Goal: Feedback & Contribution: Submit feedback/report problem

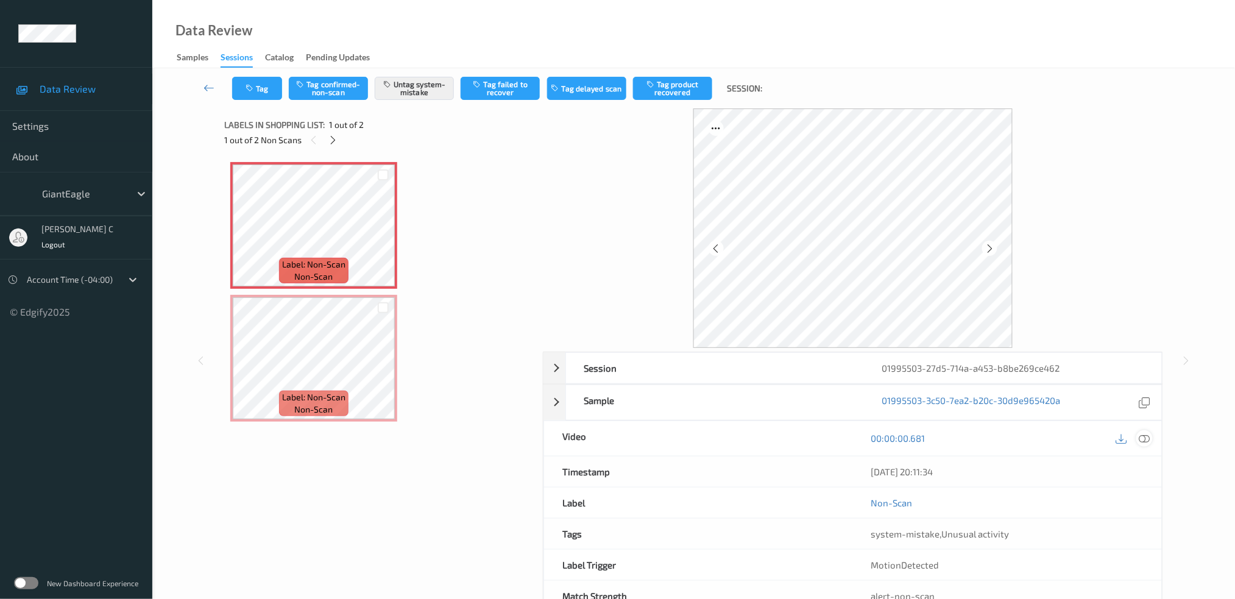
click at [1152, 437] on div at bounding box center [1145, 438] width 16 height 16
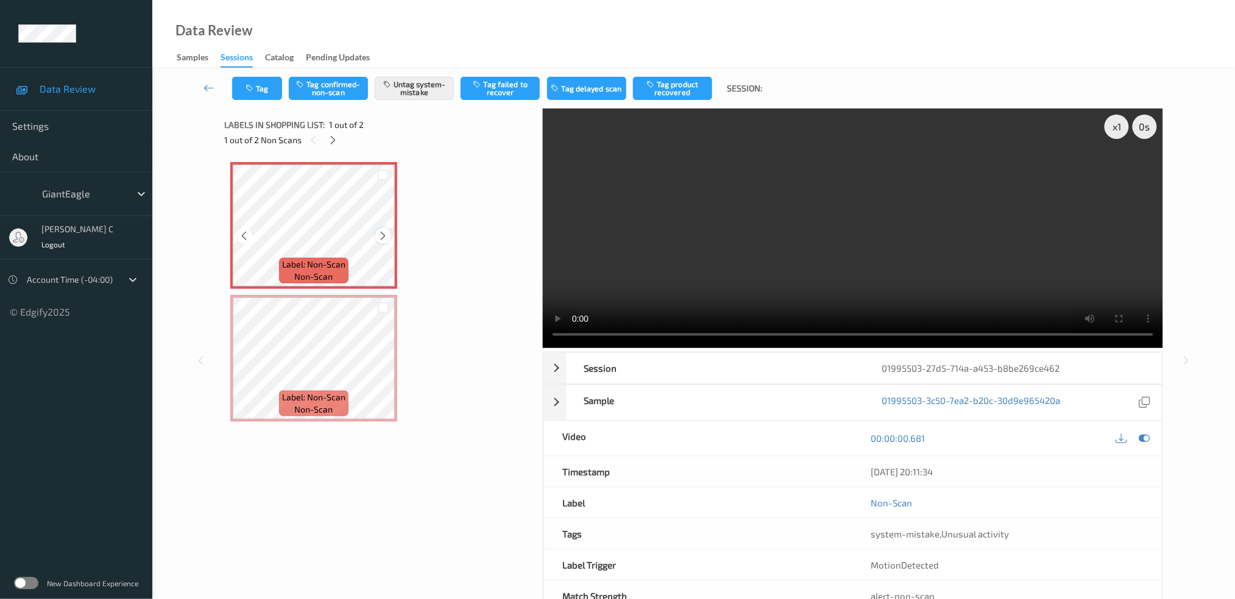
click at [380, 233] on icon at bounding box center [383, 235] width 10 height 11
click at [249, 85] on icon "button" at bounding box center [251, 88] width 10 height 9
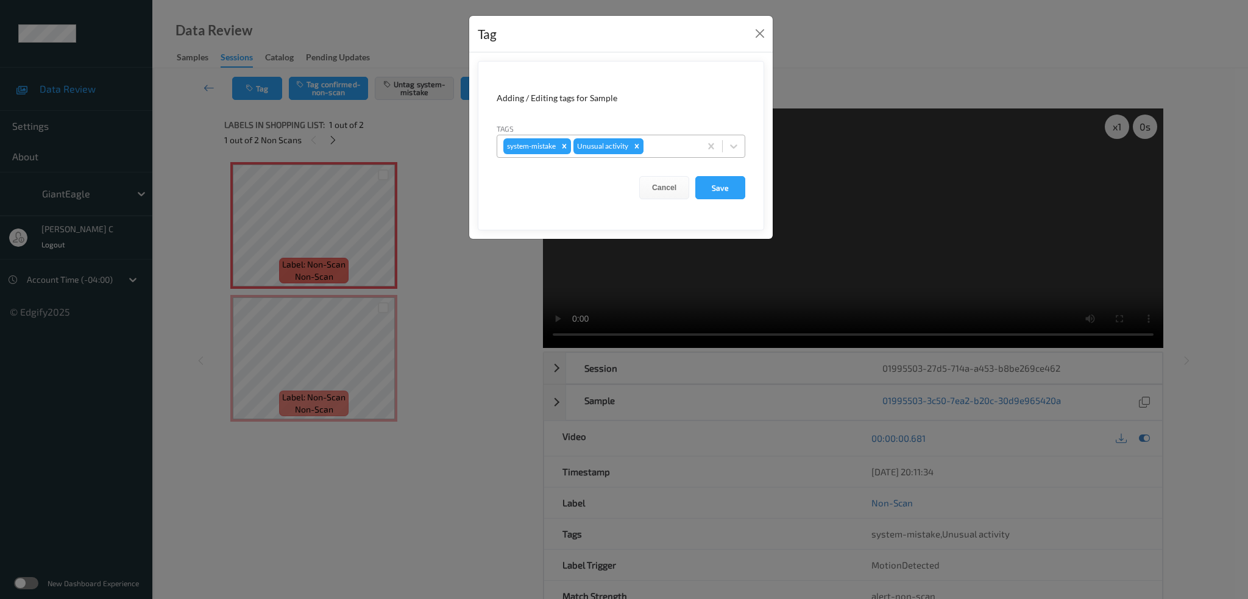
click at [632, 151] on div "Remove Unusual activity" at bounding box center [636, 146] width 13 height 16
click at [730, 188] on button "Save" at bounding box center [720, 187] width 50 height 23
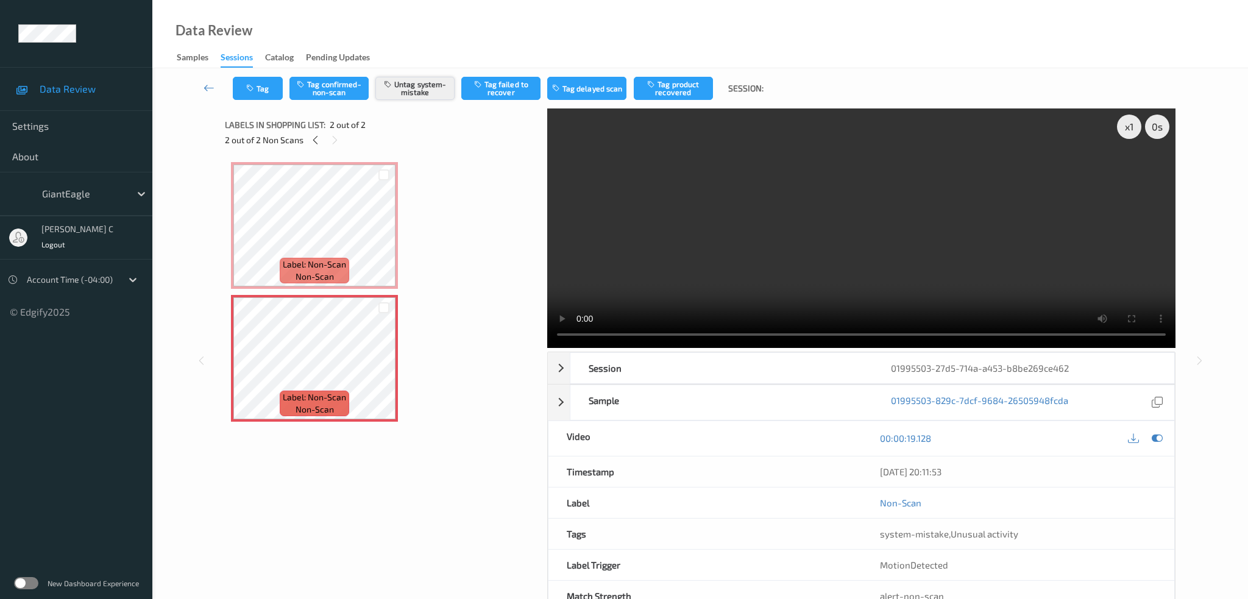
click at [413, 79] on button "Untag system-mistake" at bounding box center [414, 88] width 79 height 23
click at [263, 102] on div "Tag Tag confirmed-non-scan Tag system-mistake Tag failed to recover Tag delayed…" at bounding box center [700, 88] width 1046 height 40
click at [258, 90] on button "Tag" at bounding box center [258, 88] width 50 height 23
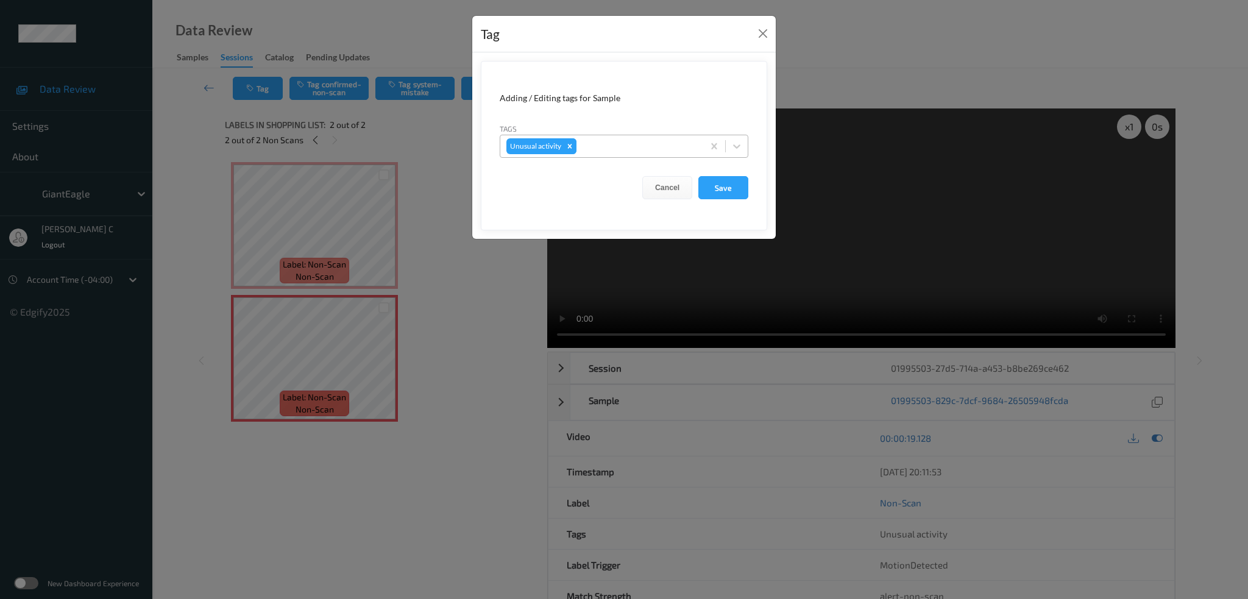
click at [576, 147] on div "Remove Unusual activity" at bounding box center [569, 146] width 13 height 16
click at [739, 182] on button "Save" at bounding box center [723, 187] width 50 height 23
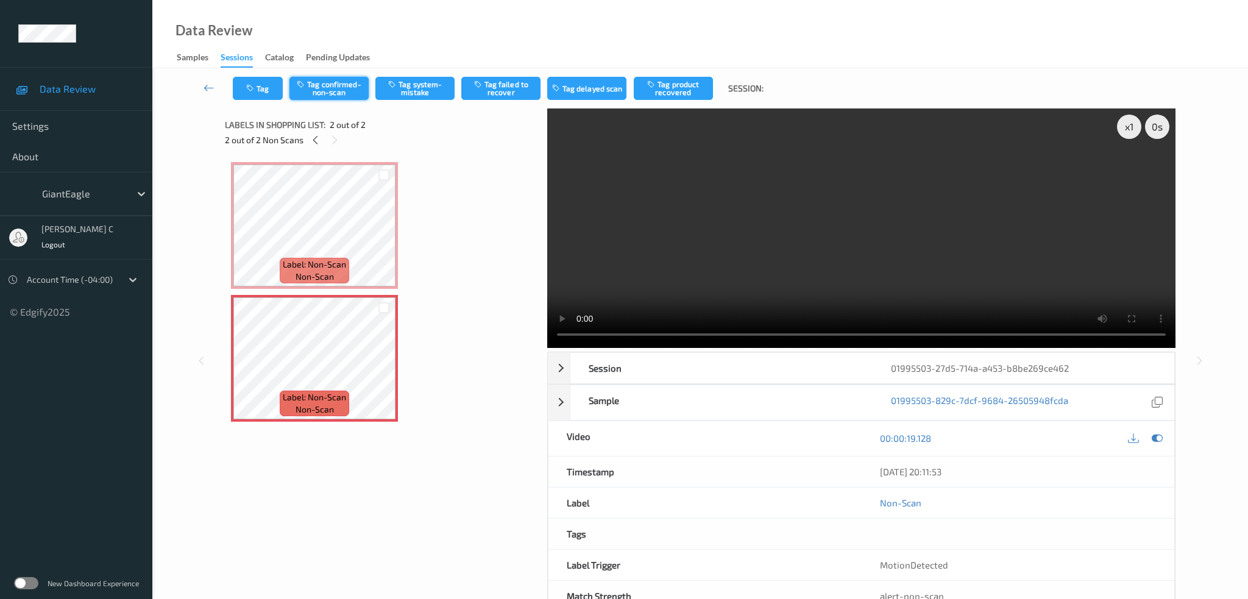
click at [321, 83] on button "Tag confirmed-non-scan" at bounding box center [328, 88] width 79 height 23
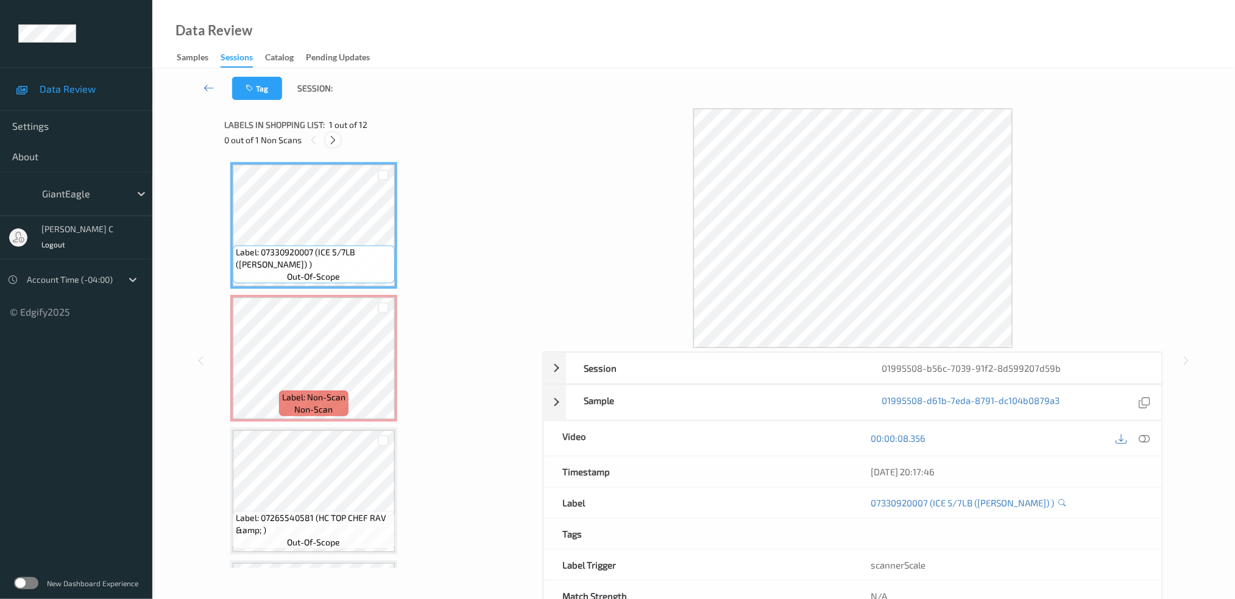
click at [332, 135] on icon at bounding box center [333, 140] width 10 height 11
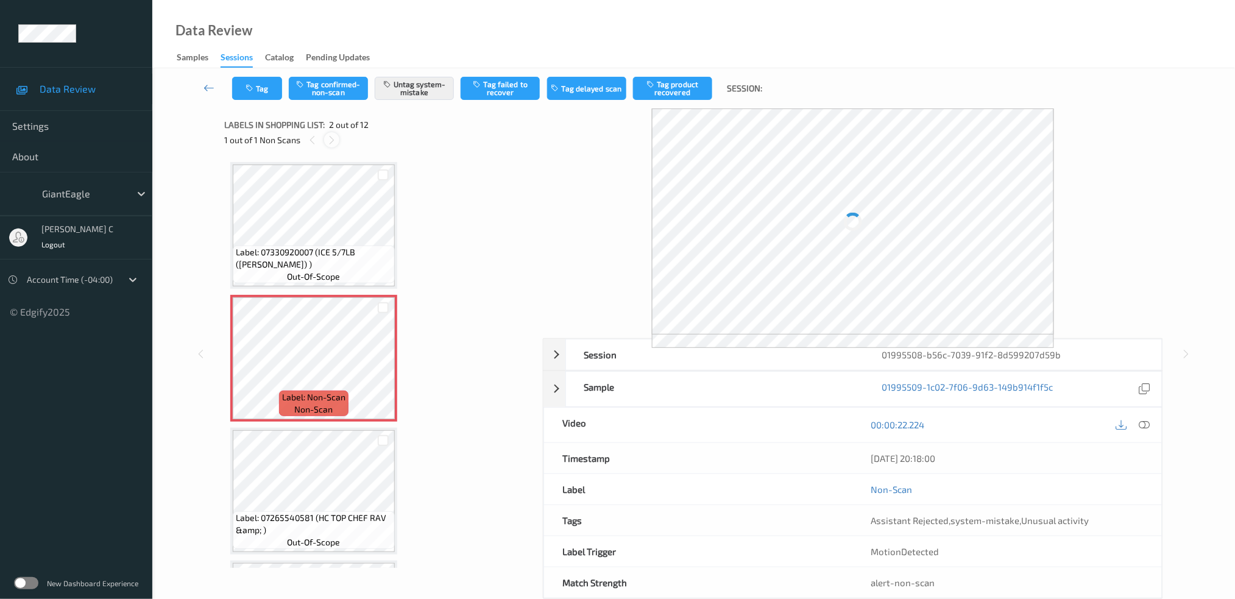
scroll to position [5, 0]
click at [378, 359] on icon at bounding box center [383, 363] width 10 height 11
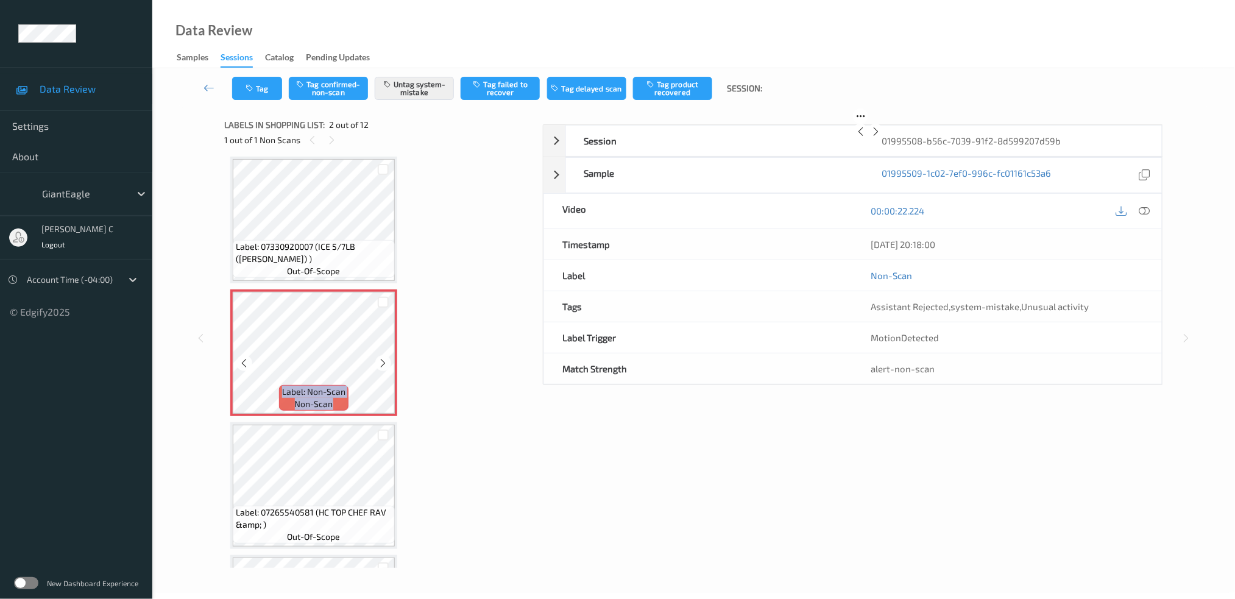
click at [378, 359] on icon at bounding box center [383, 363] width 10 height 11
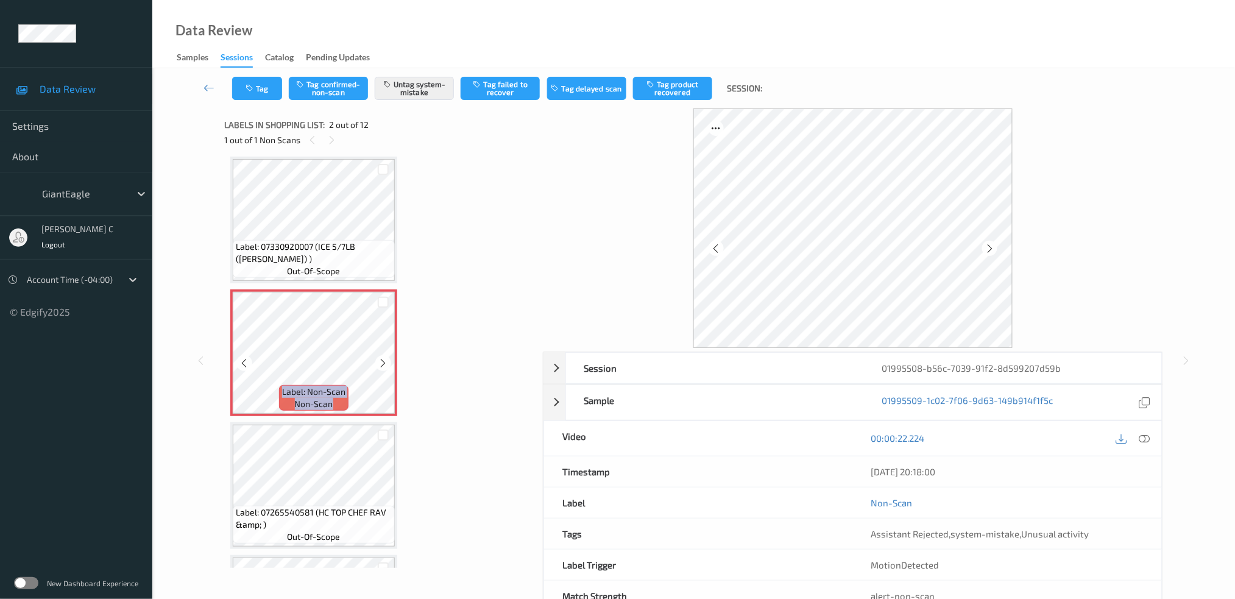
click at [378, 359] on icon at bounding box center [383, 363] width 10 height 11
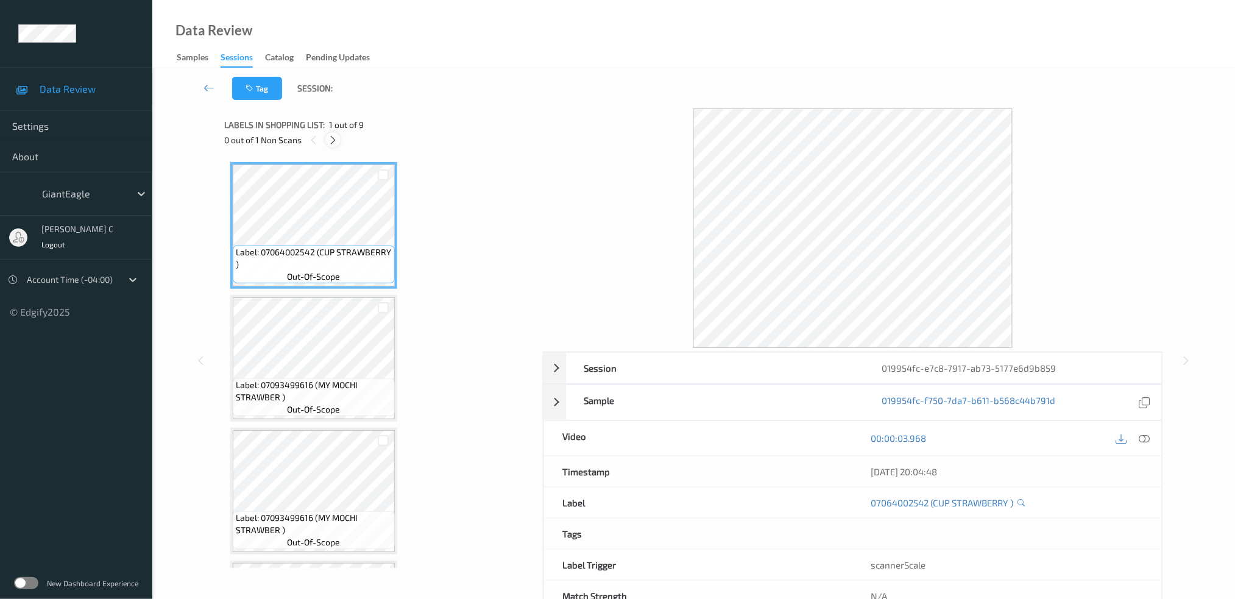
click at [334, 142] on icon at bounding box center [333, 140] width 10 height 11
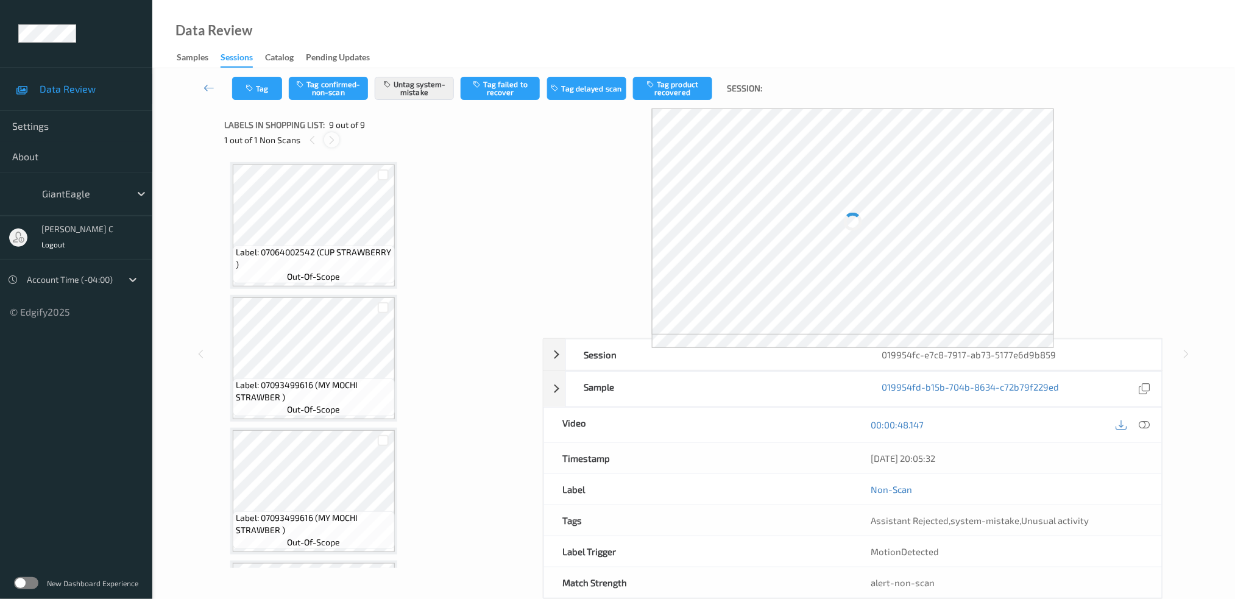
scroll to position [781, 0]
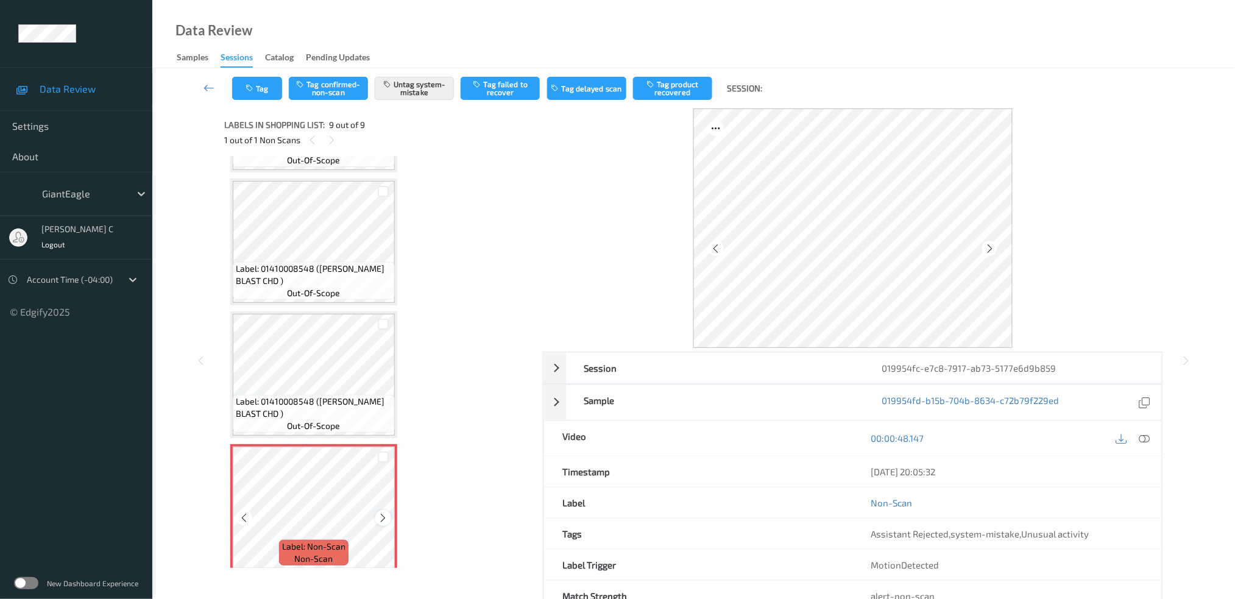
click at [376, 511] on div at bounding box center [382, 517] width 15 height 15
click at [382, 513] on icon at bounding box center [383, 518] width 10 height 11
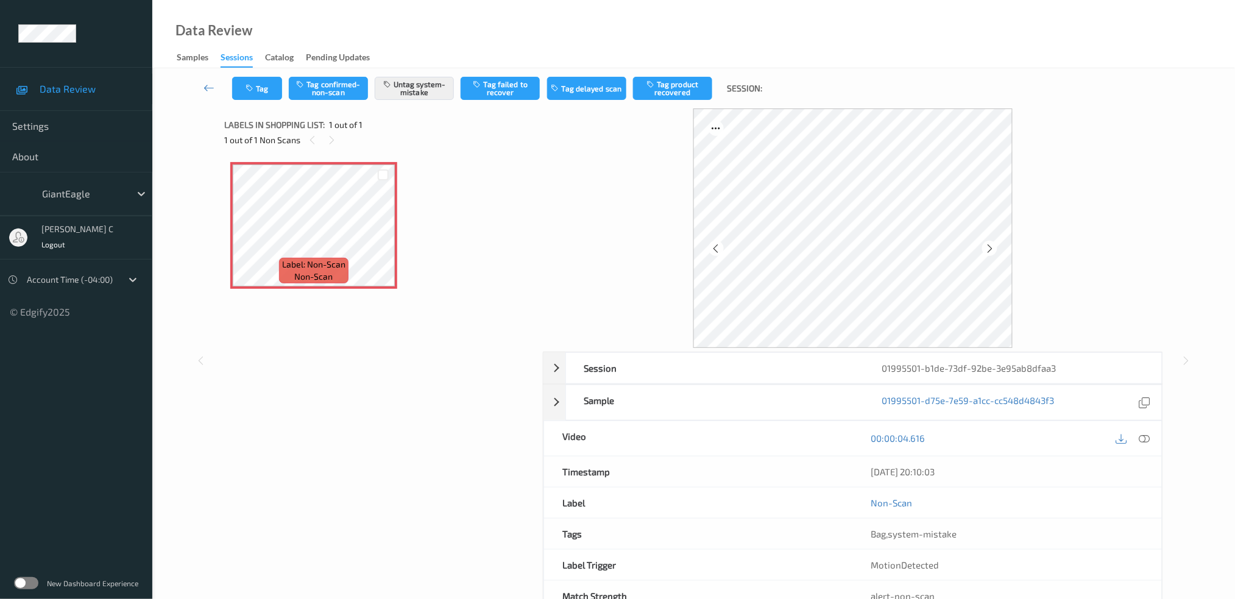
click at [1149, 441] on icon at bounding box center [1144, 438] width 11 height 11
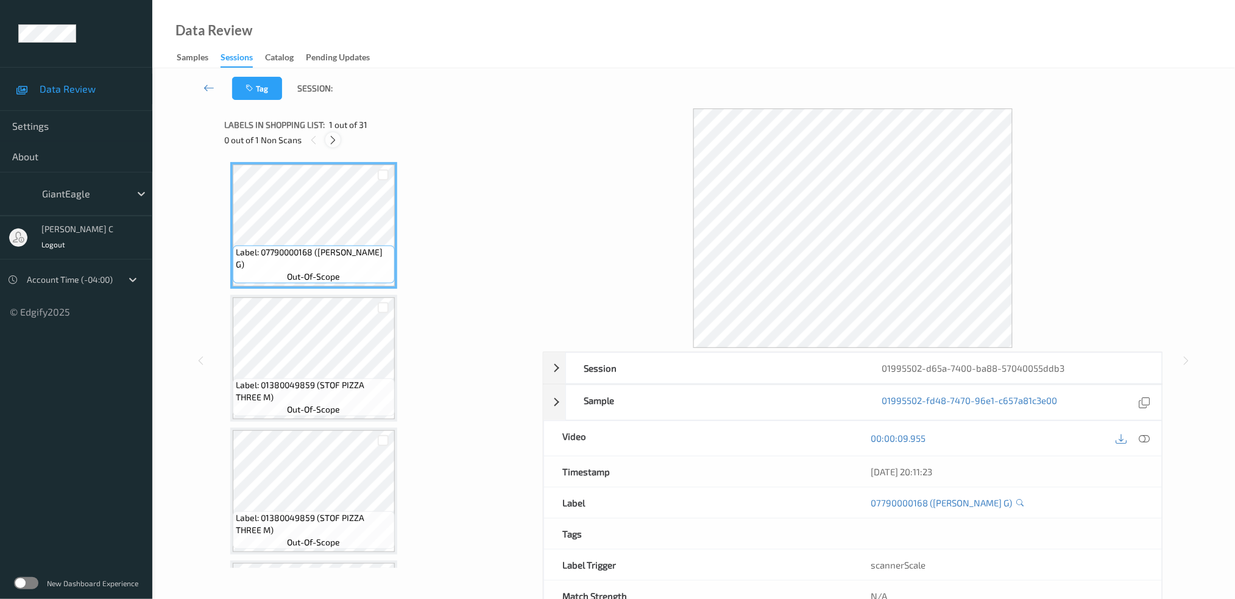
click at [332, 138] on icon at bounding box center [333, 140] width 10 height 11
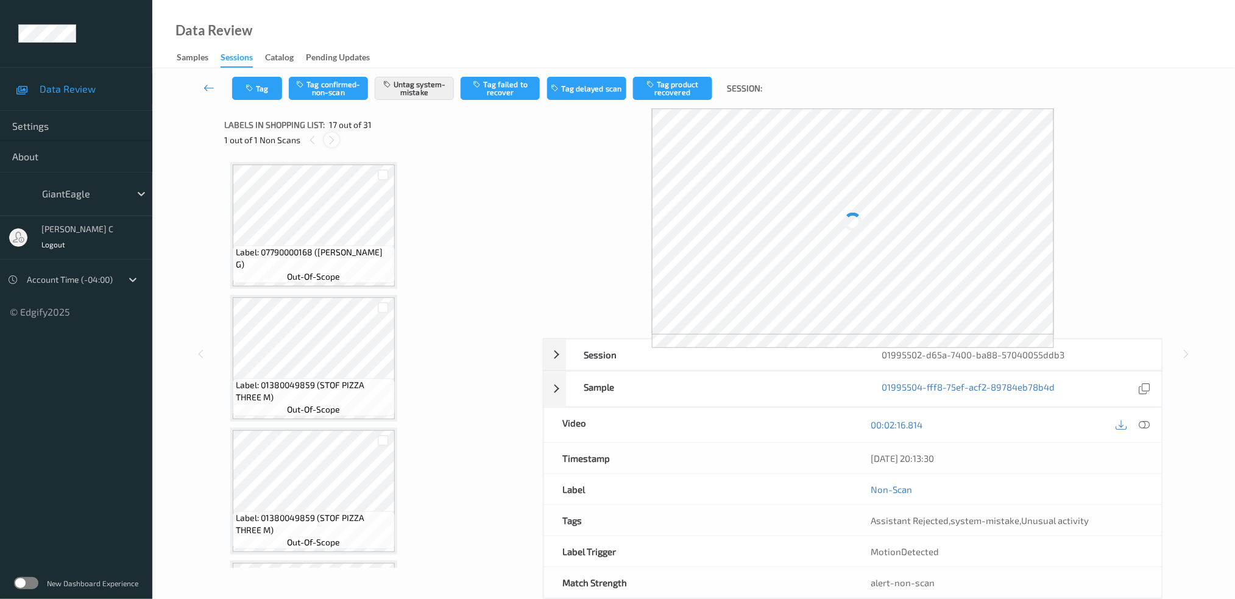
scroll to position [1984, 0]
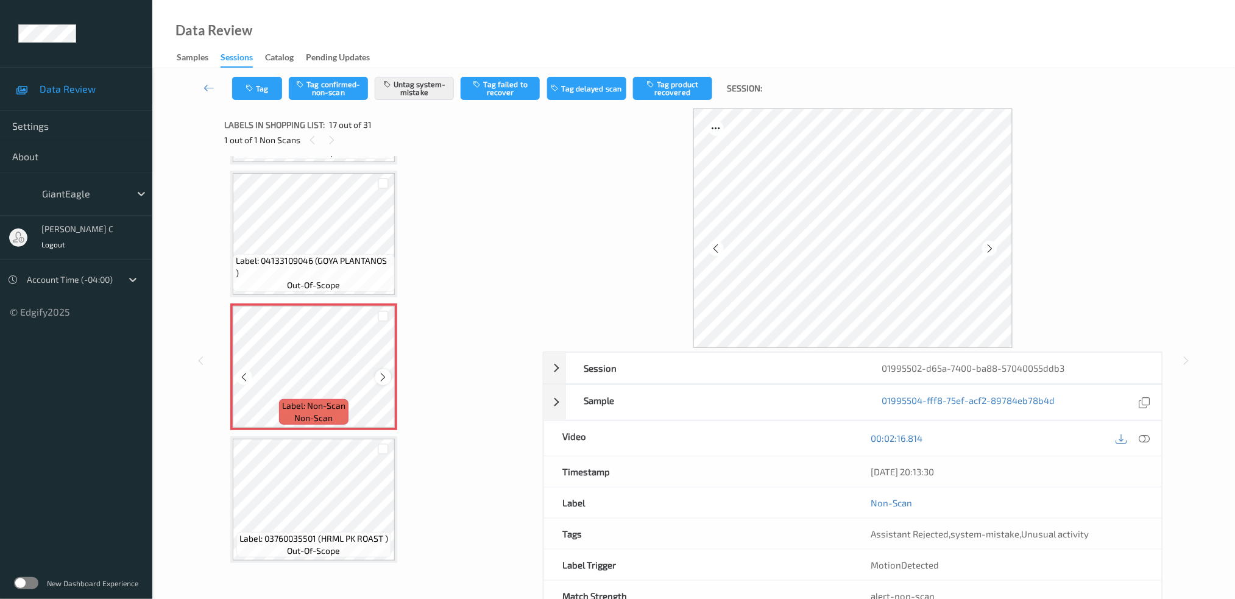
click at [378, 372] on icon at bounding box center [383, 377] width 10 height 11
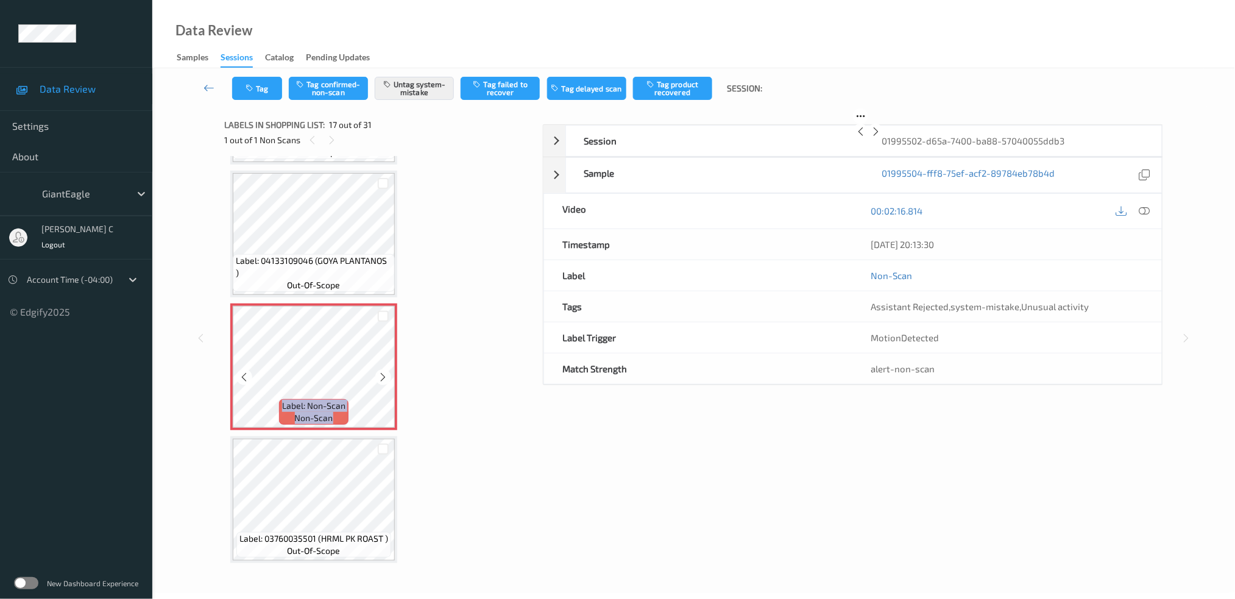
click at [378, 372] on icon at bounding box center [383, 377] width 10 height 11
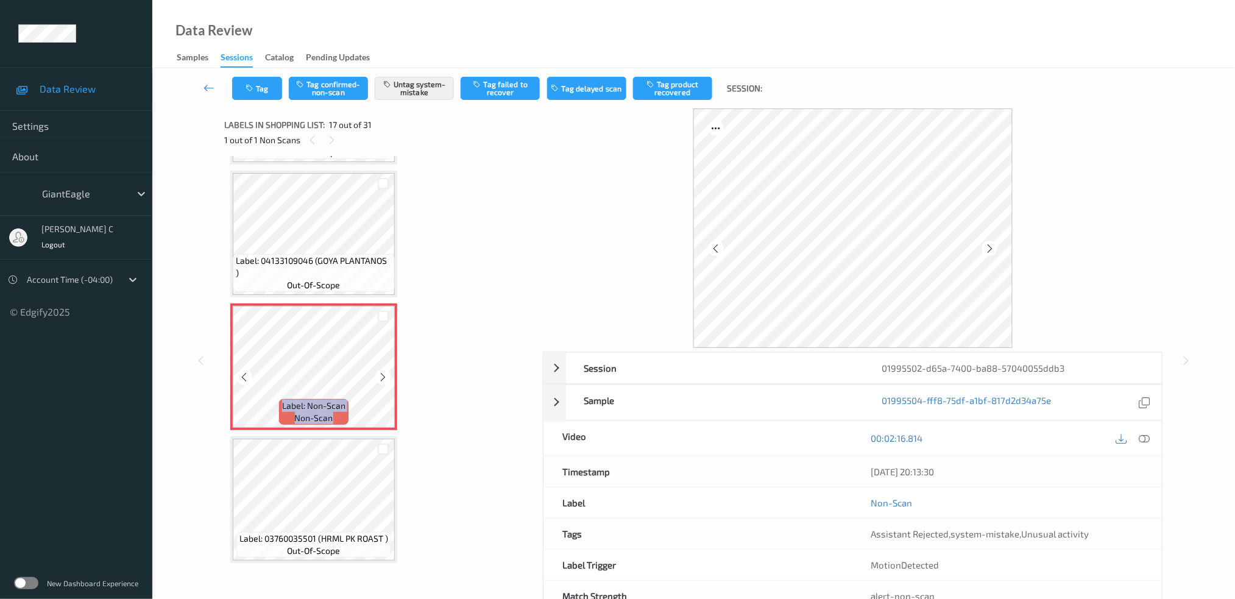
click at [378, 372] on icon at bounding box center [383, 377] width 10 height 11
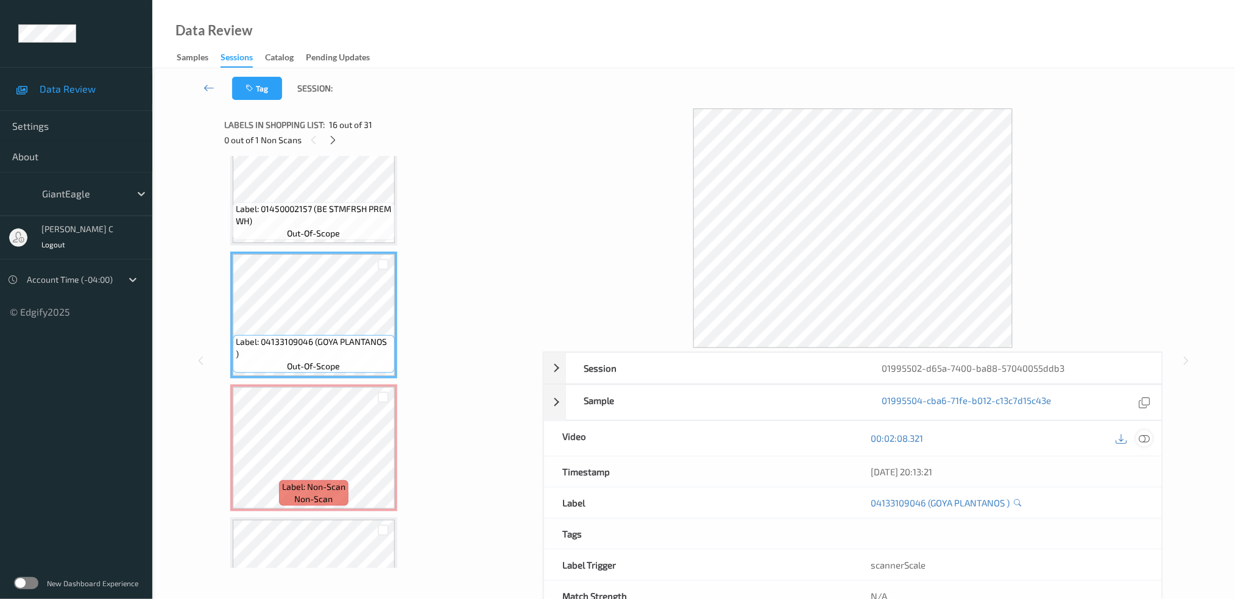
click at [1152, 437] on div at bounding box center [1145, 438] width 16 height 16
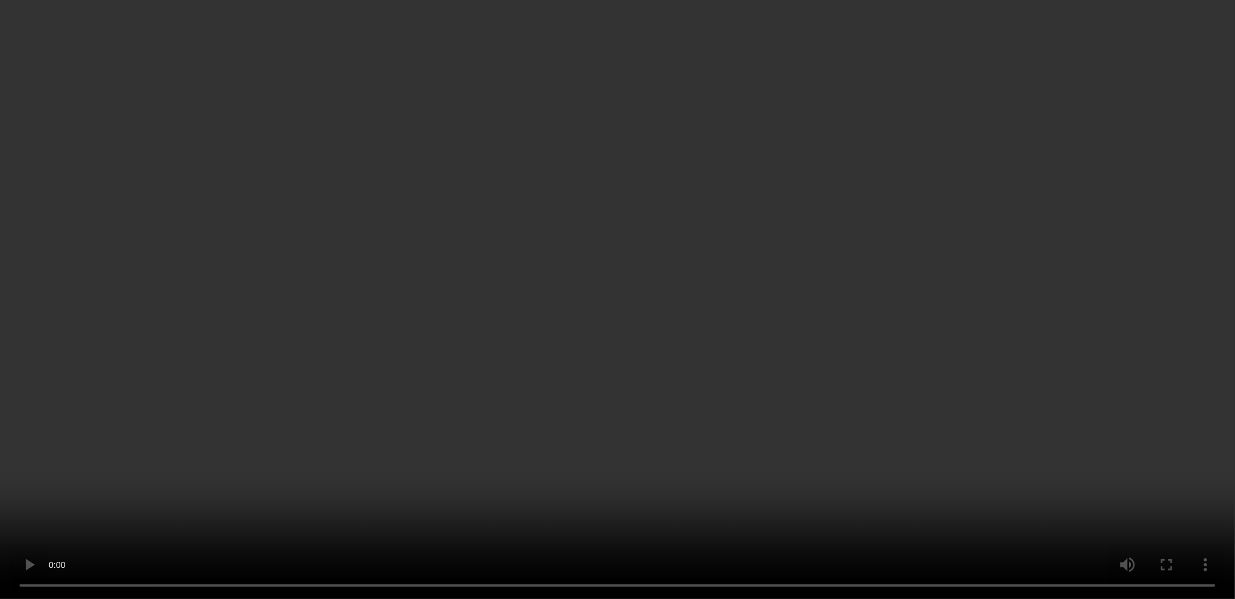
scroll to position [1984, 0]
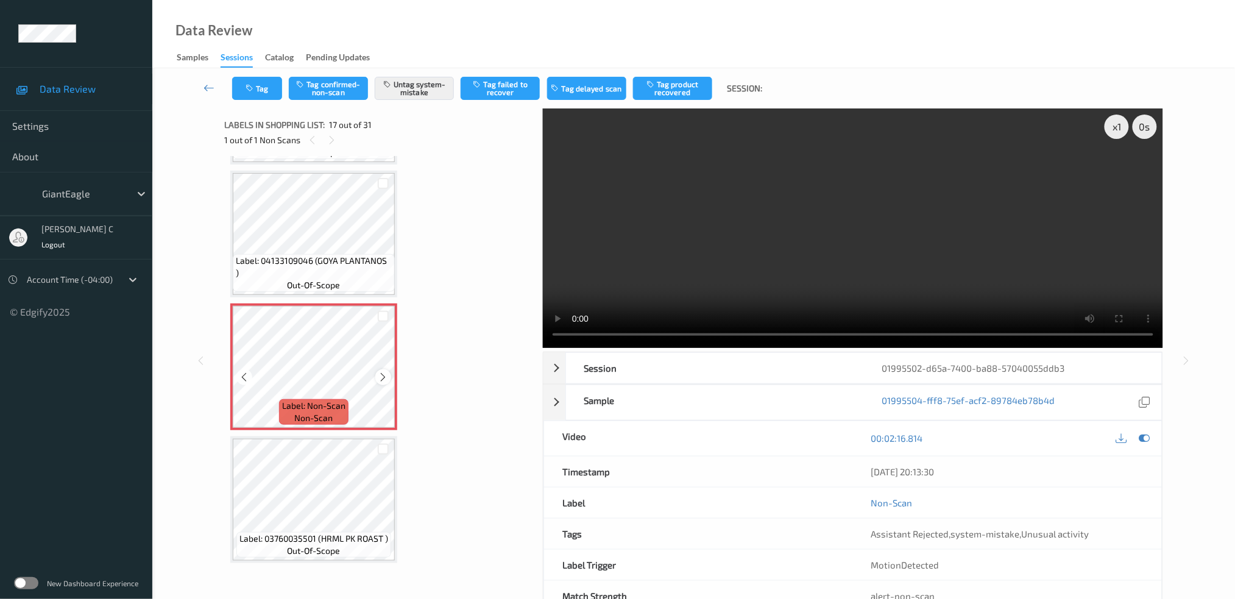
click at [378, 369] on div at bounding box center [382, 376] width 15 height 15
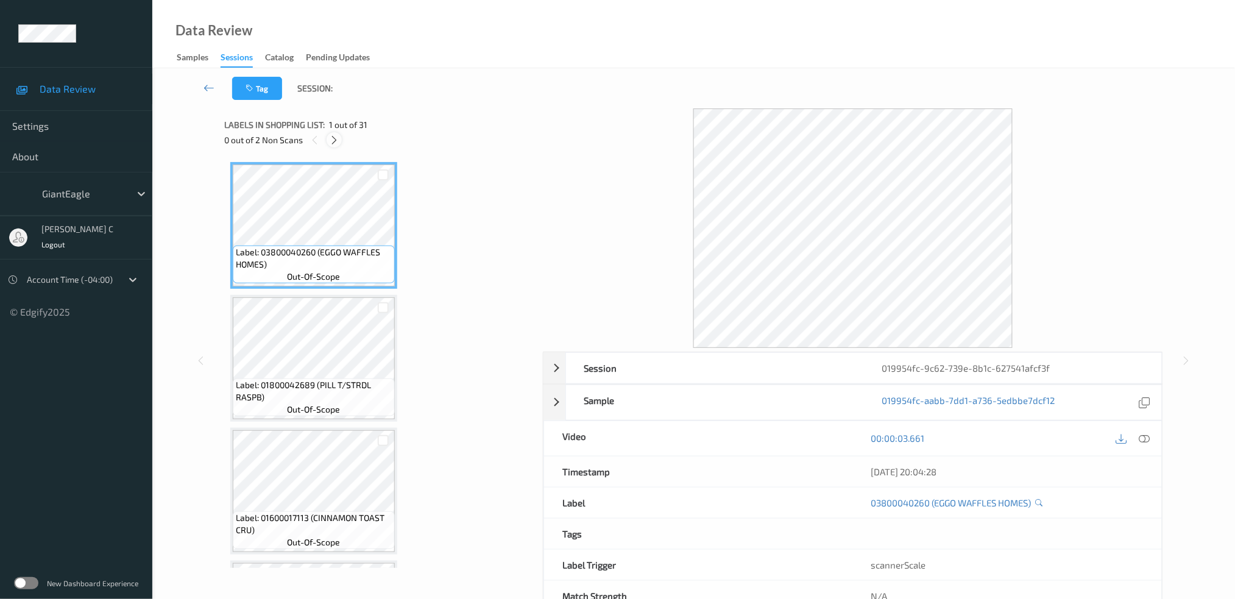
click at [333, 143] on icon at bounding box center [334, 140] width 10 height 11
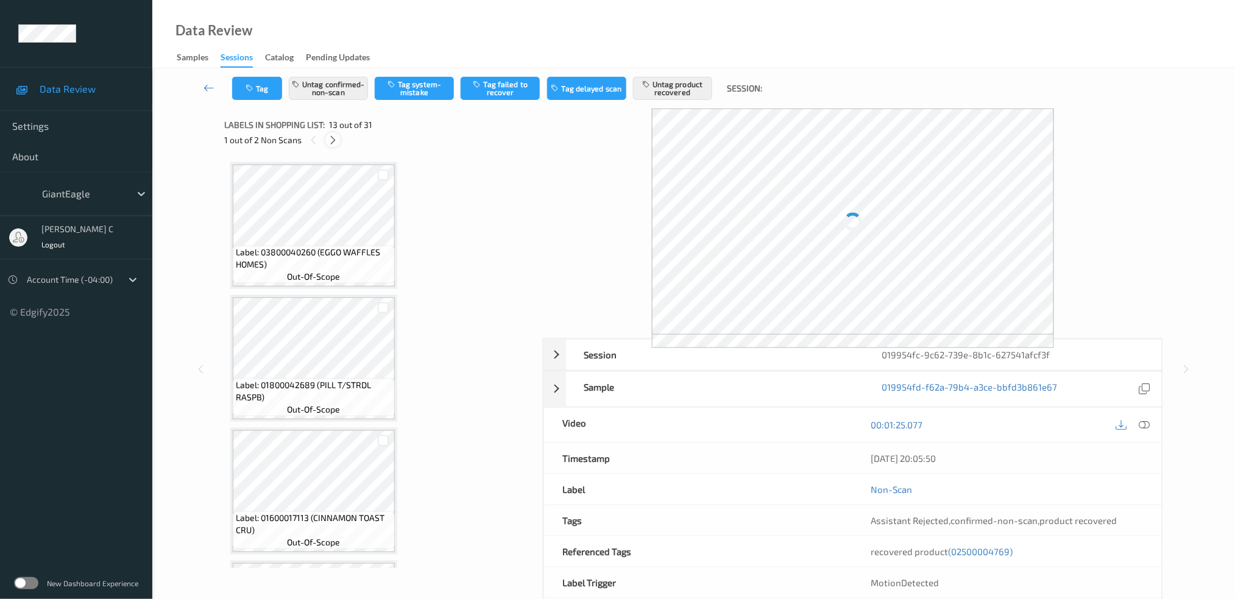
scroll to position [1457, 0]
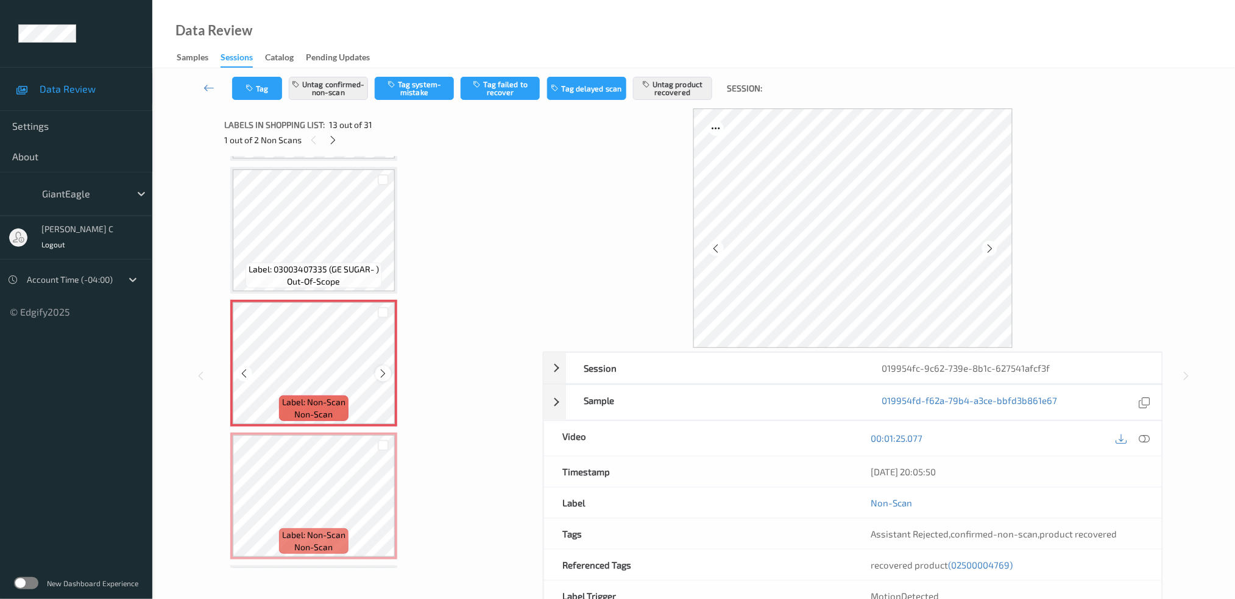
click at [392, 358] on div "Label: Non-Scan non-scan" at bounding box center [313, 363] width 167 height 127
click at [383, 368] on icon at bounding box center [383, 373] width 10 height 11
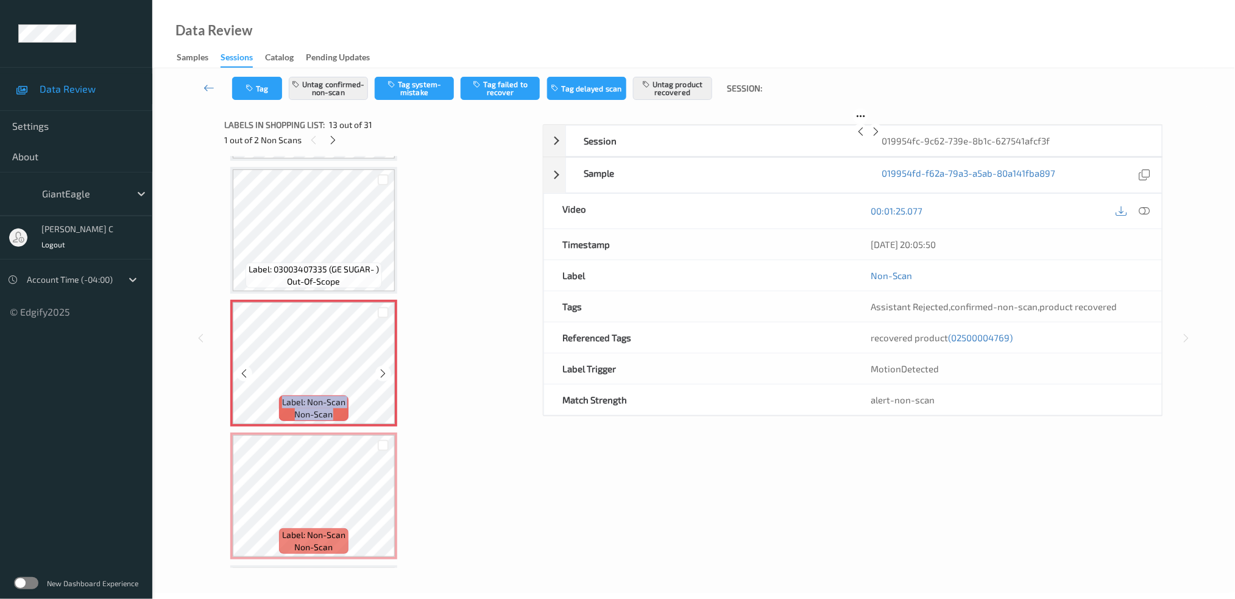
click at [383, 368] on icon at bounding box center [383, 373] width 10 height 11
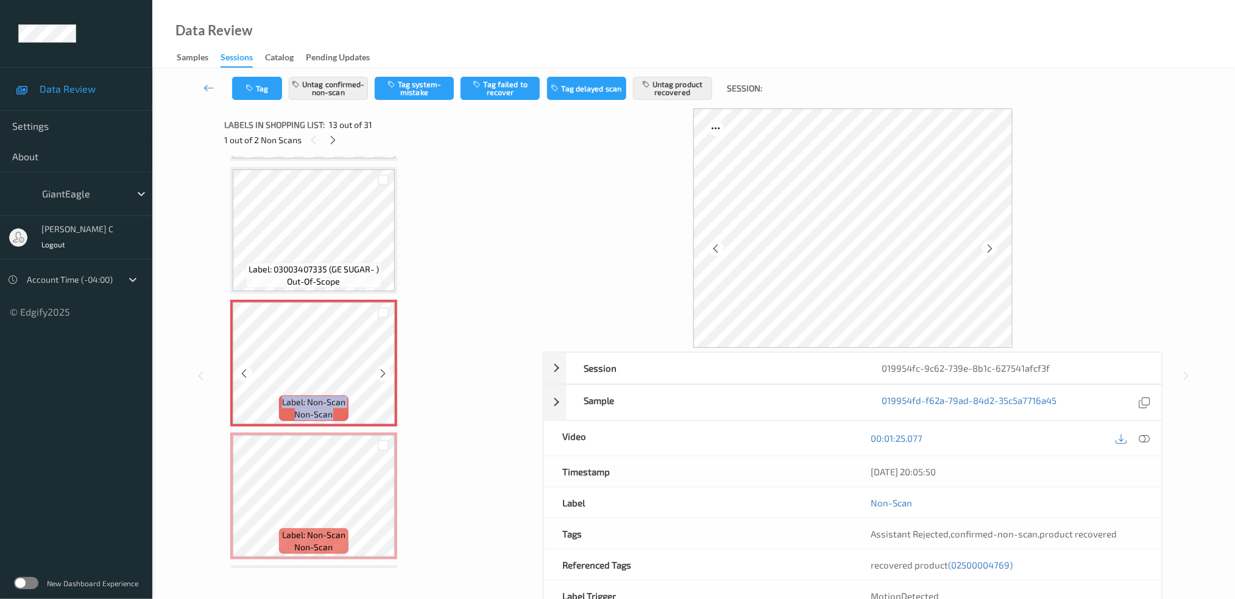
click at [383, 368] on icon at bounding box center [383, 373] width 10 height 11
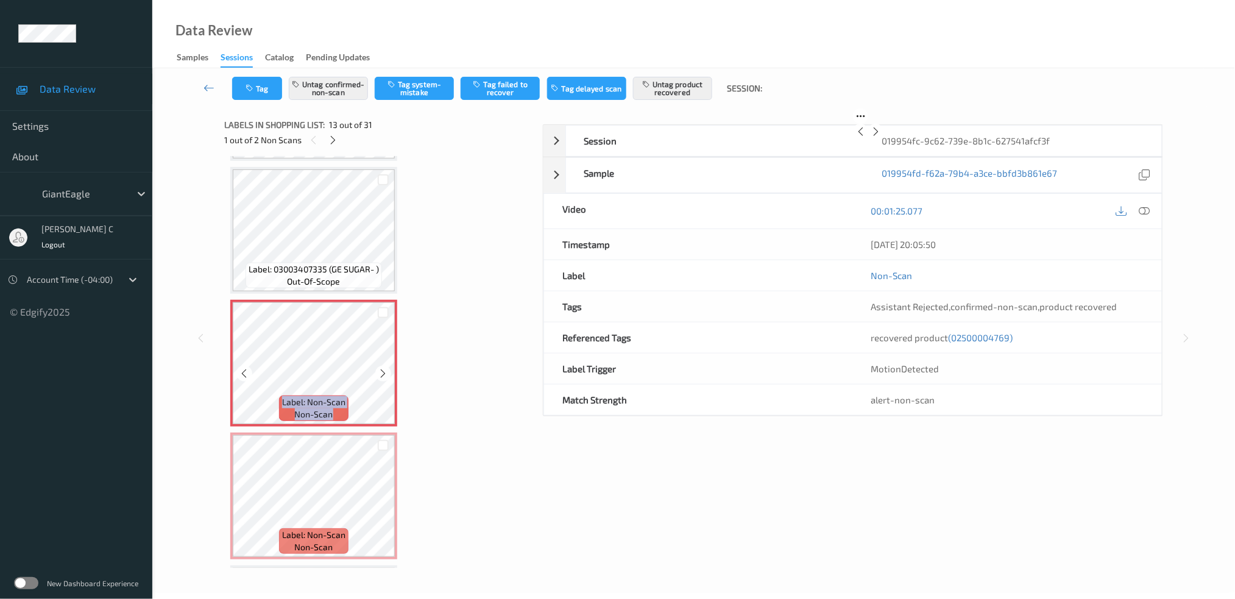
click at [383, 368] on icon at bounding box center [383, 373] width 10 height 11
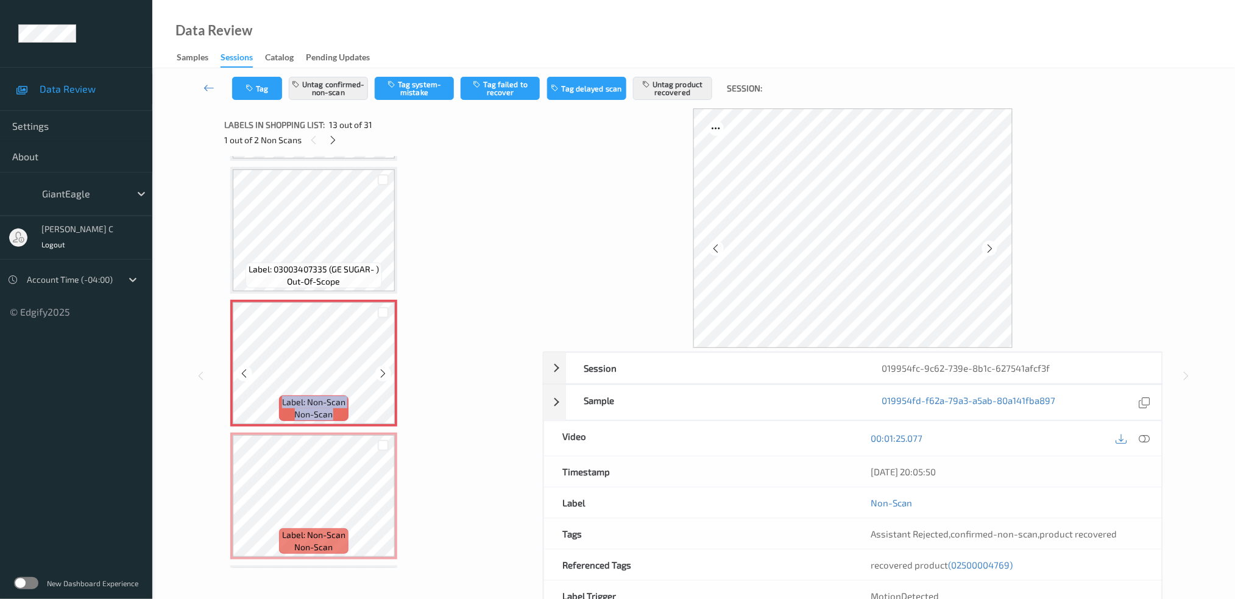
click at [383, 368] on icon at bounding box center [383, 373] width 10 height 11
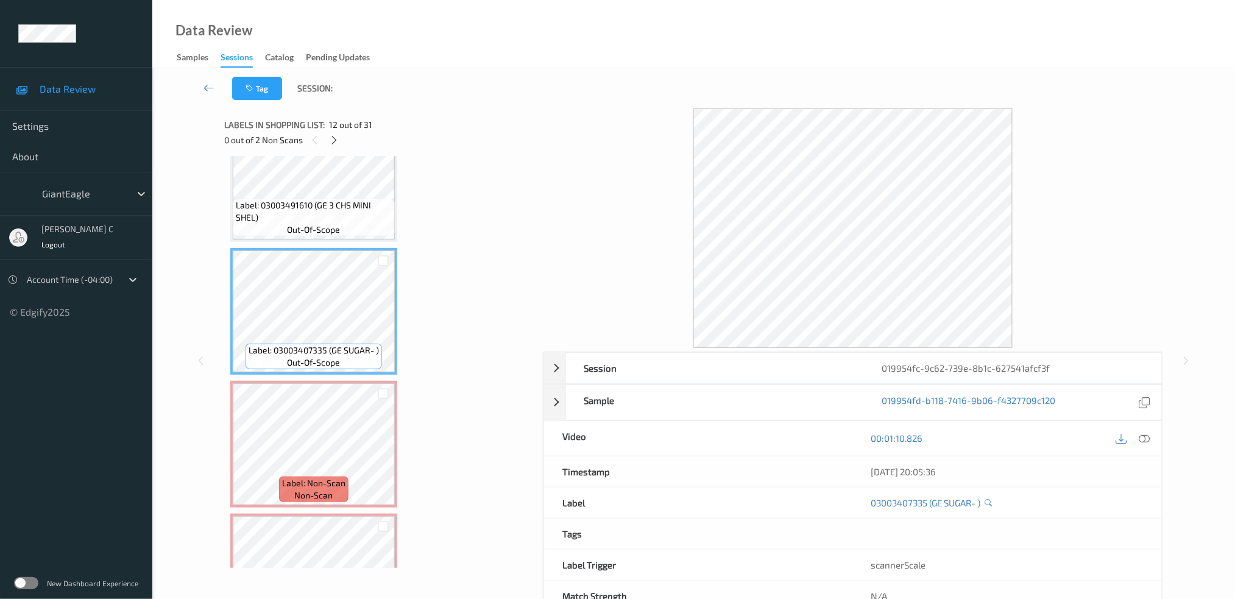
click at [315, 225] on span "out-of-scope" at bounding box center [314, 230] width 53 height 12
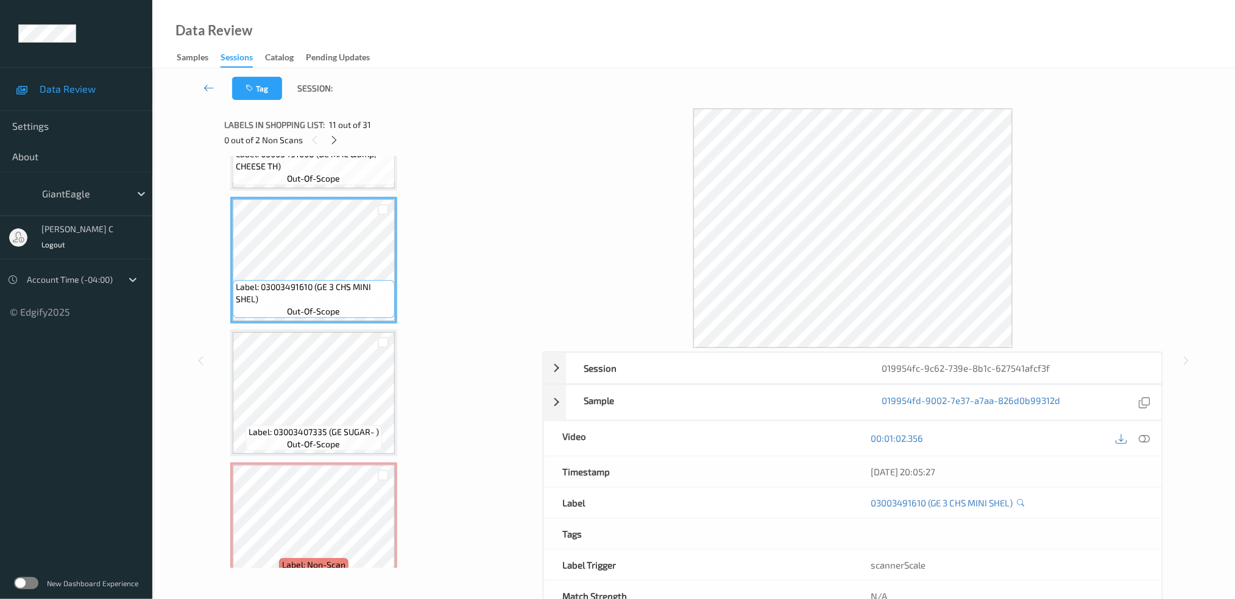
scroll to position [1132, 0]
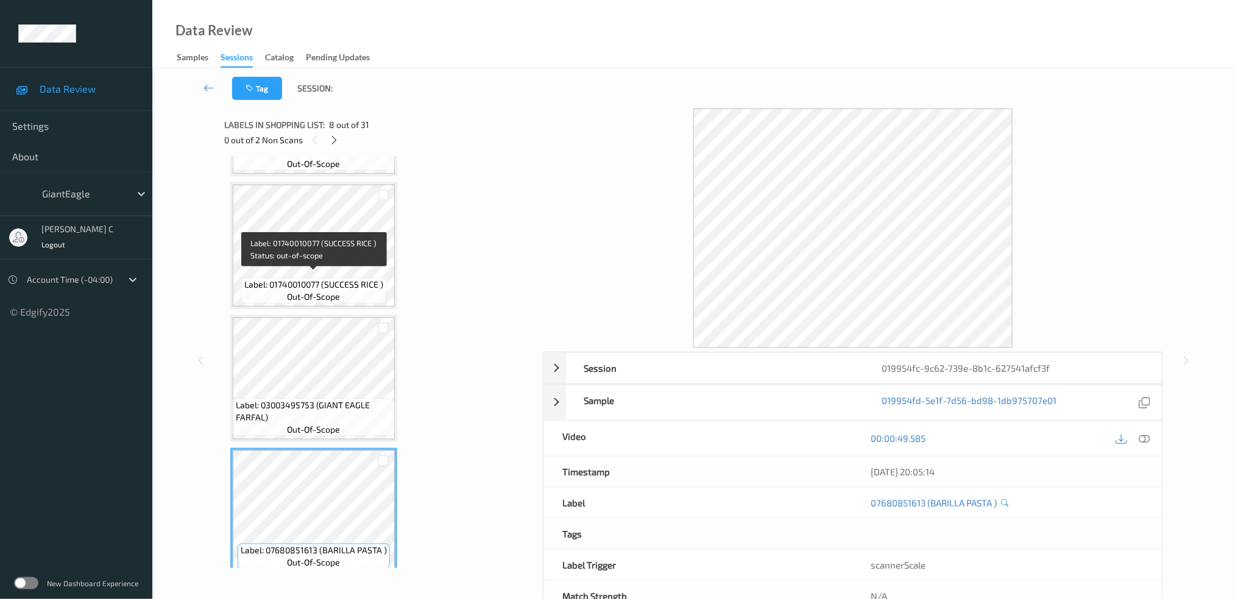
click at [316, 282] on span "Label: 01740010077 (SUCCESS RICE )" at bounding box center [313, 285] width 139 height 12
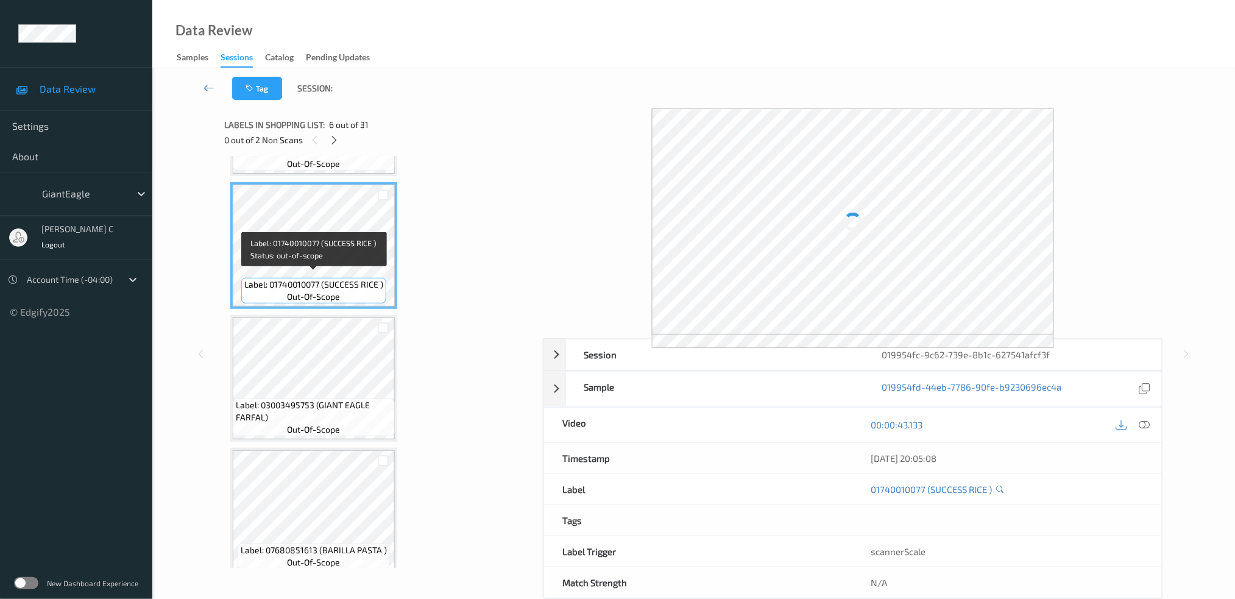
scroll to position [400, 0]
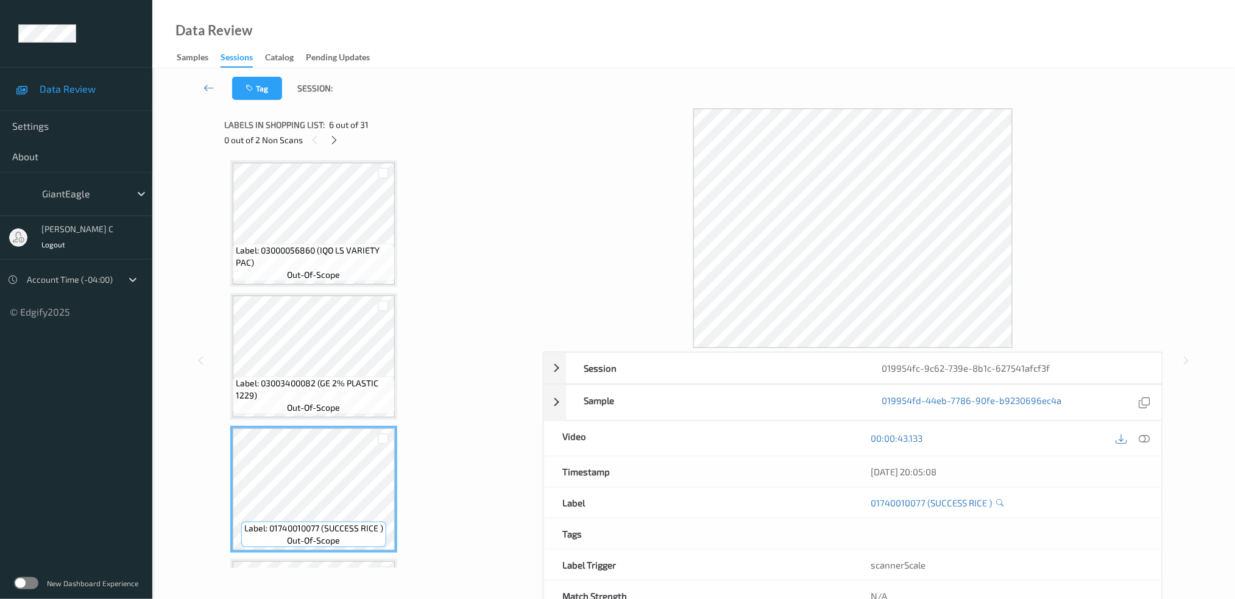
click at [316, 282] on div "Label: 03000056860 (IQO LS VARIETY PAC) out-of-scope" at bounding box center [313, 223] width 167 height 127
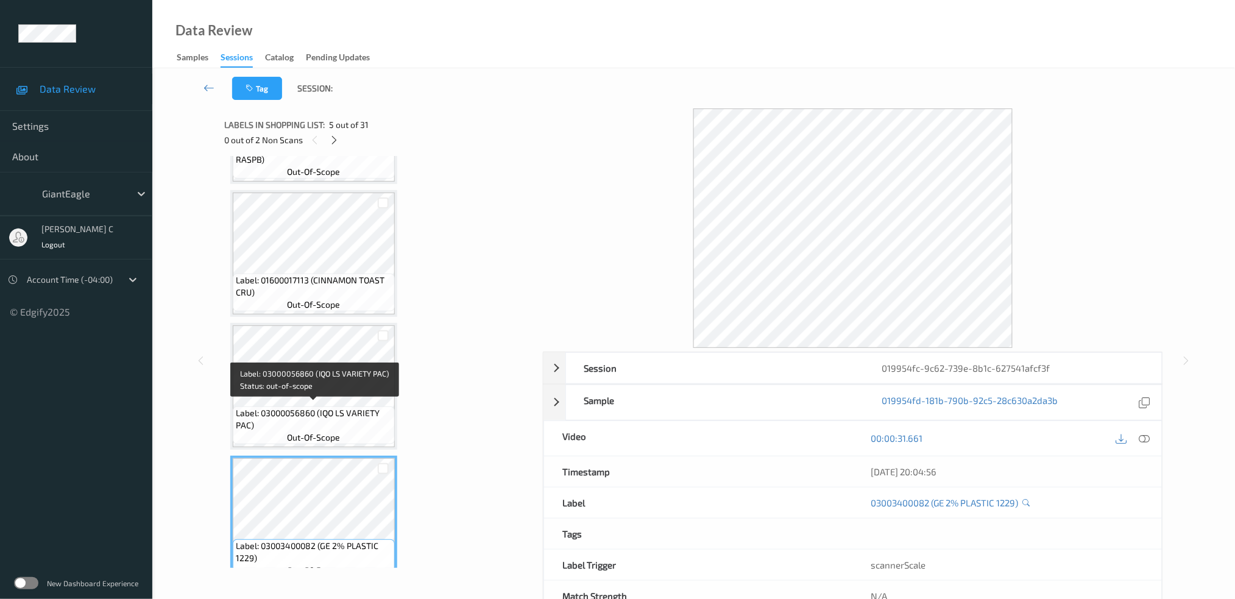
scroll to position [157, 0]
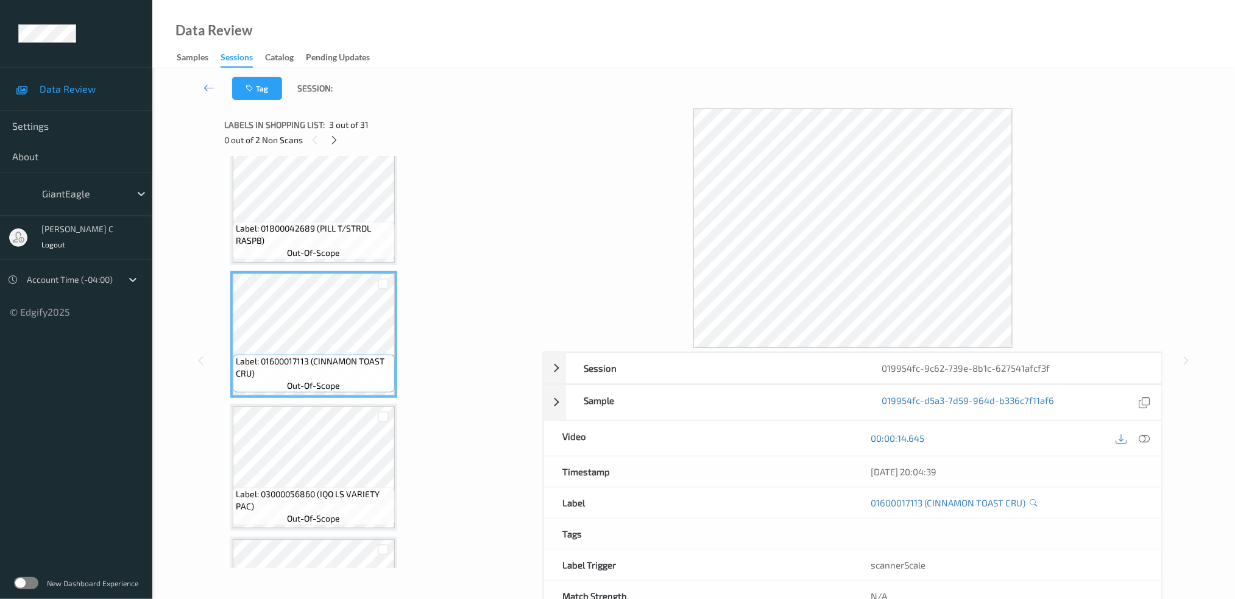
click at [1155, 433] on div "00:00:14.645" at bounding box center [1007, 438] width 309 height 35
drag, startPoint x: 1142, startPoint y: 435, endPoint x: 1079, endPoint y: 502, distance: 91.0
click at [1142, 437] on icon at bounding box center [1144, 438] width 11 height 11
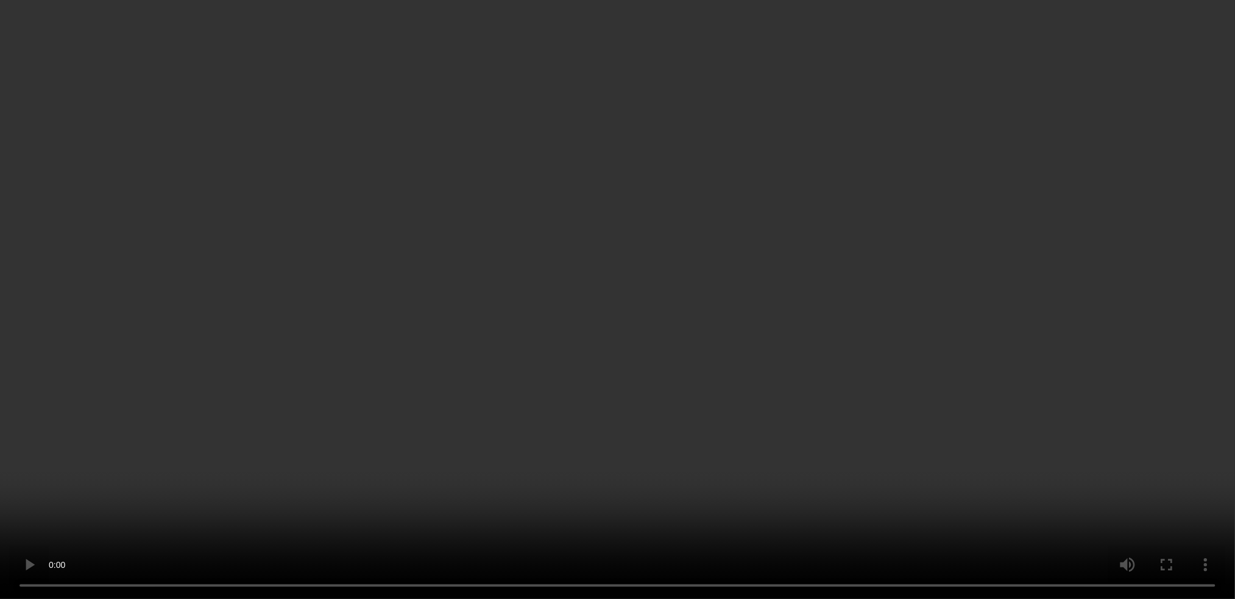
scroll to position [1538, 0]
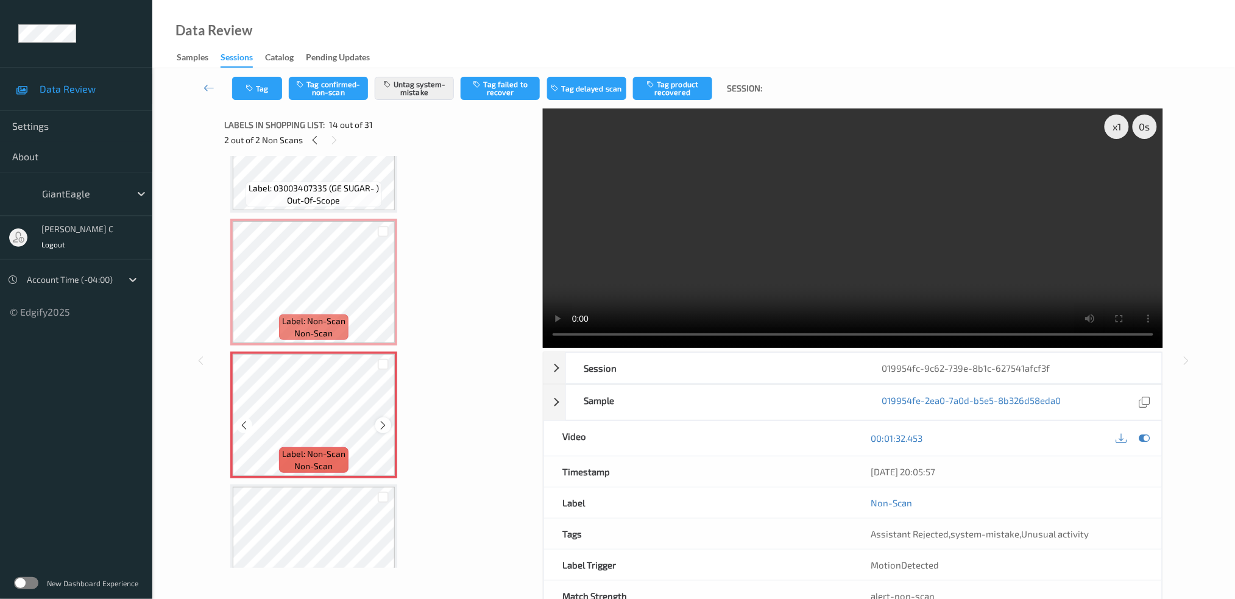
click at [385, 420] on icon at bounding box center [383, 425] width 10 height 11
click at [383, 420] on icon at bounding box center [383, 425] width 10 height 11
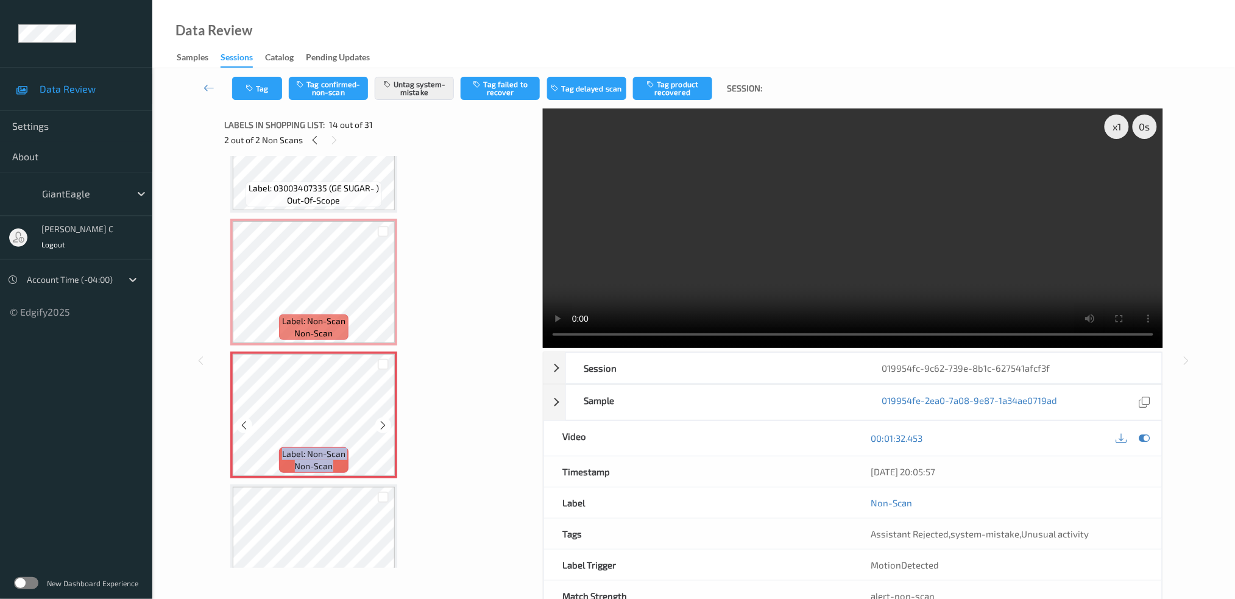
click at [383, 420] on icon at bounding box center [383, 425] width 10 height 11
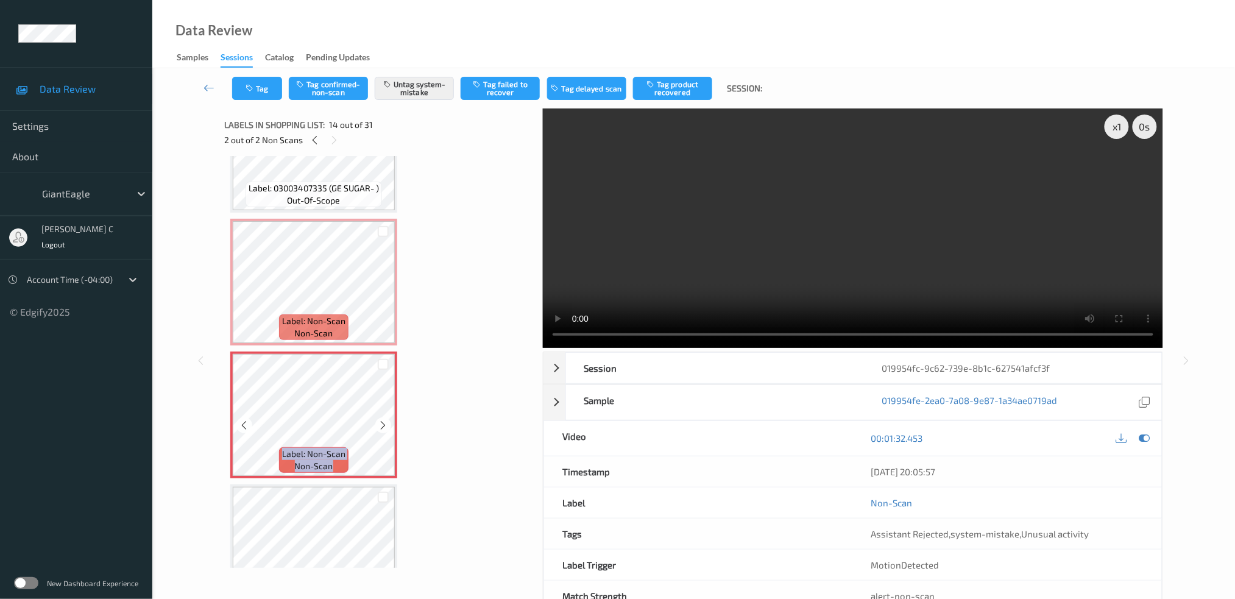
click at [383, 420] on icon at bounding box center [383, 425] width 10 height 11
click at [382, 420] on icon at bounding box center [383, 425] width 10 height 11
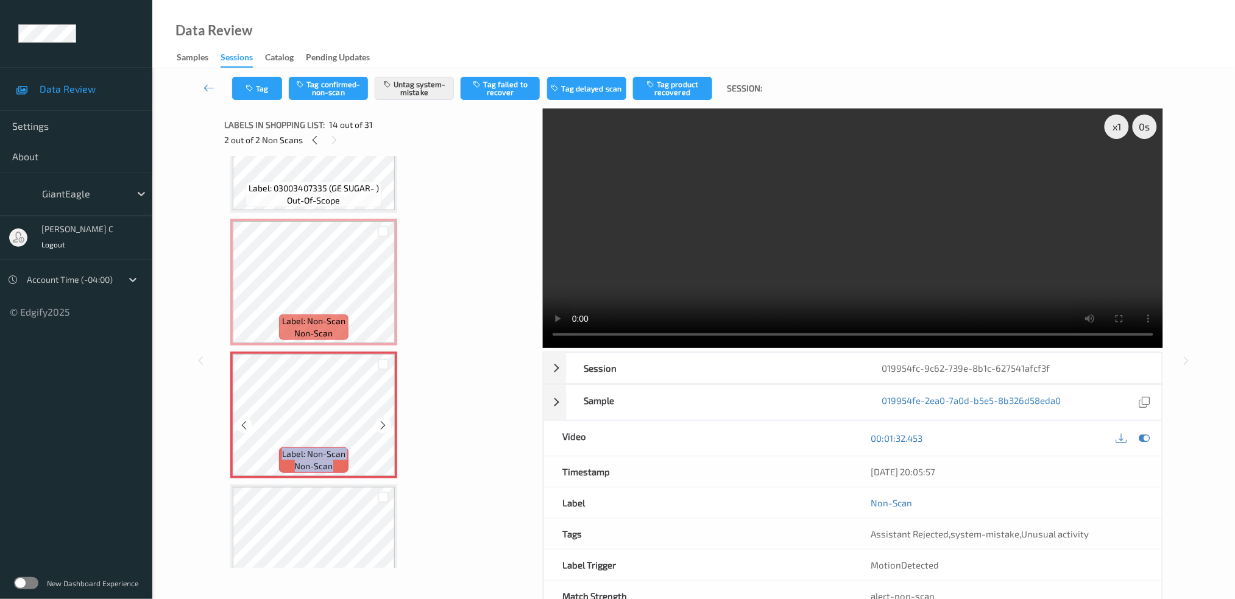
click at [382, 420] on icon at bounding box center [383, 425] width 10 height 11
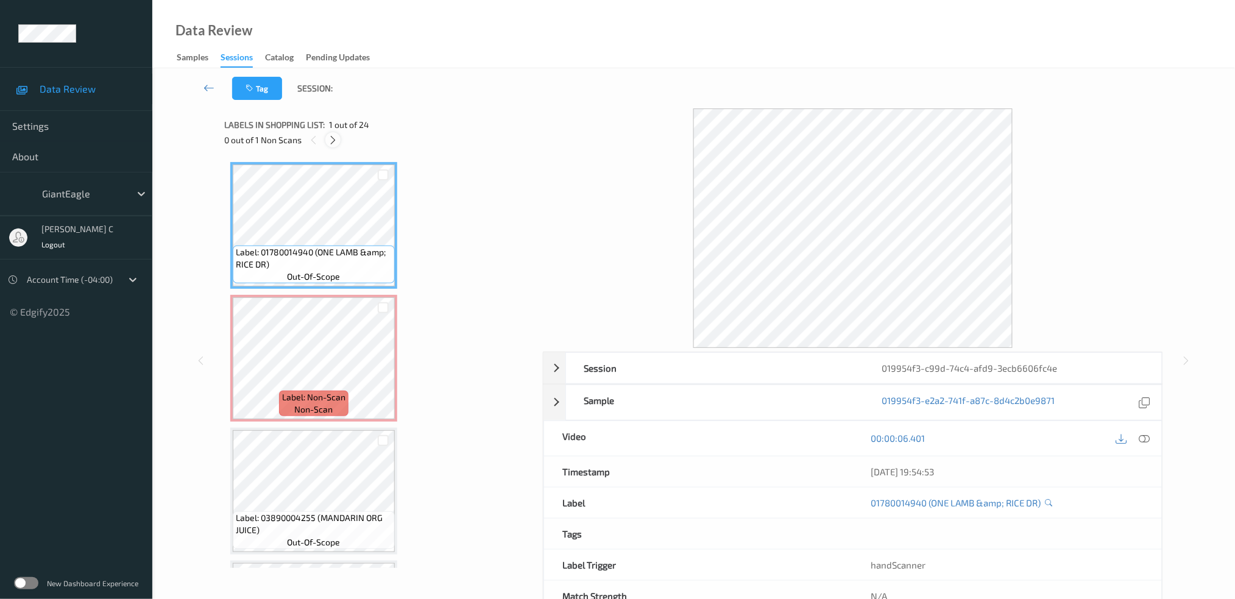
click at [330, 135] on icon at bounding box center [333, 140] width 10 height 11
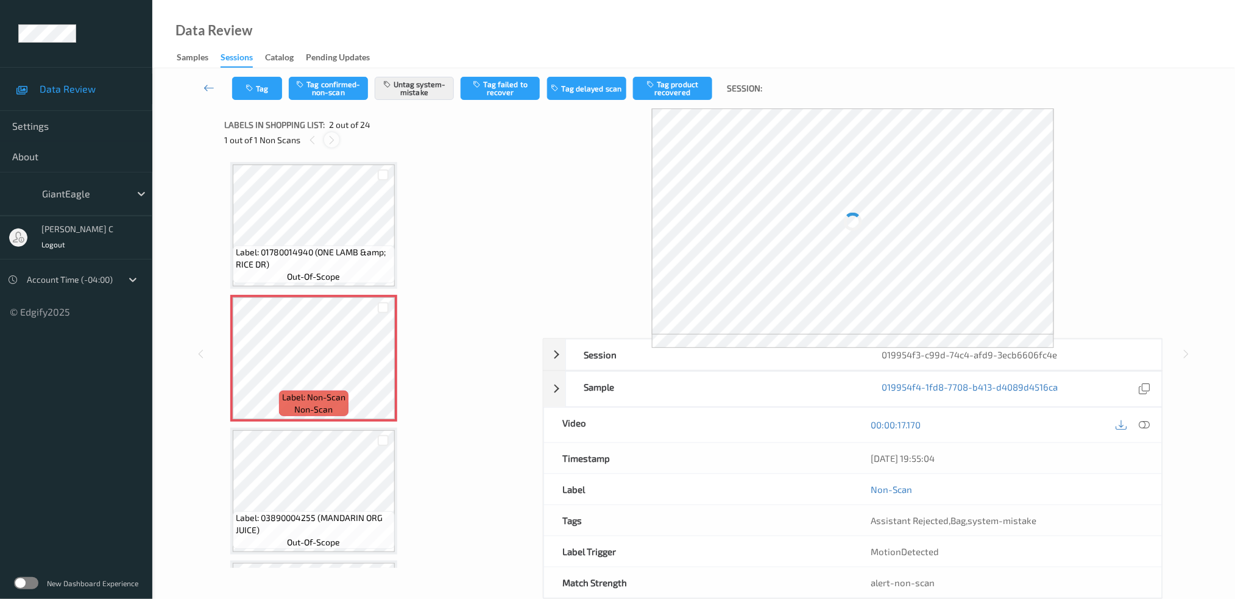
scroll to position [5, 0]
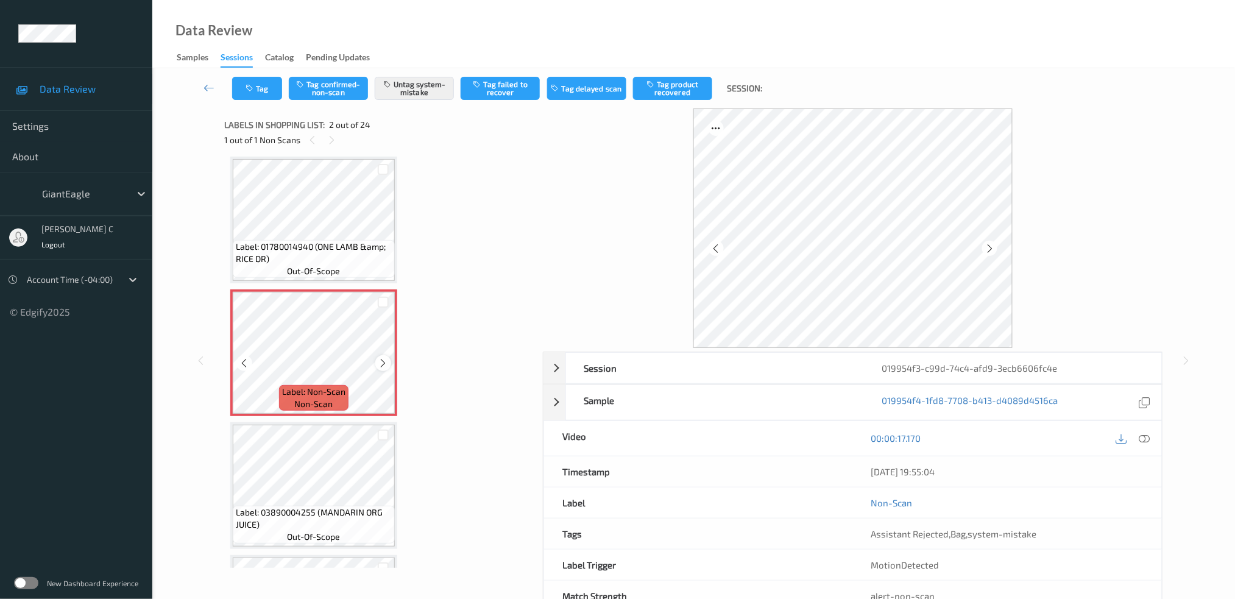
click at [382, 364] on icon at bounding box center [383, 363] width 10 height 11
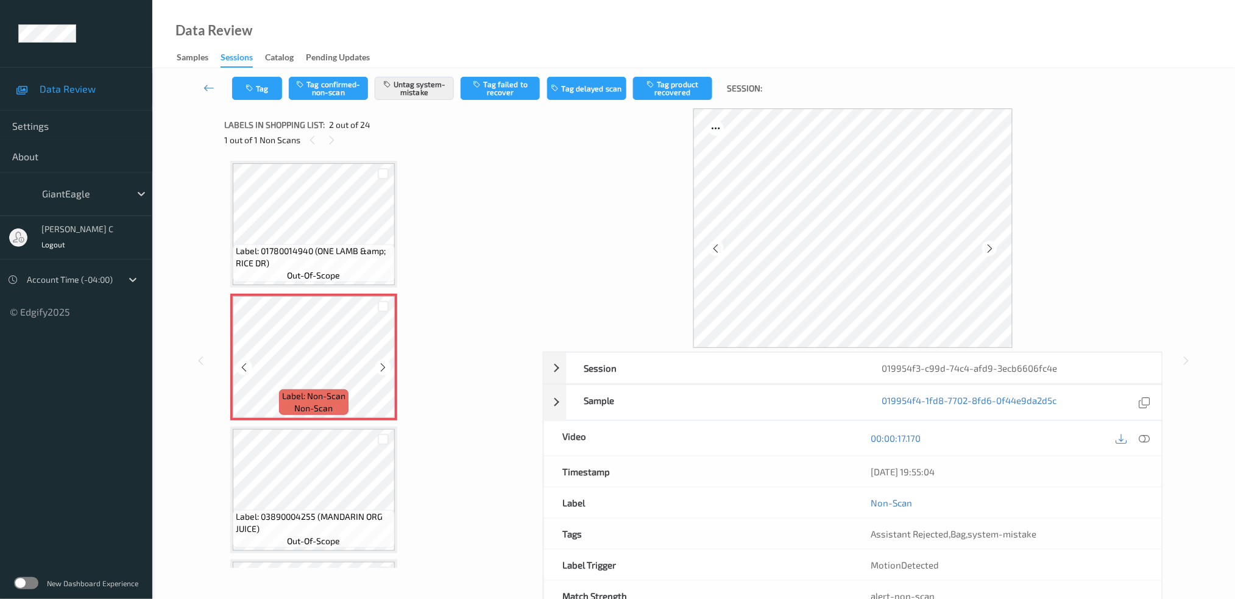
scroll to position [0, 0]
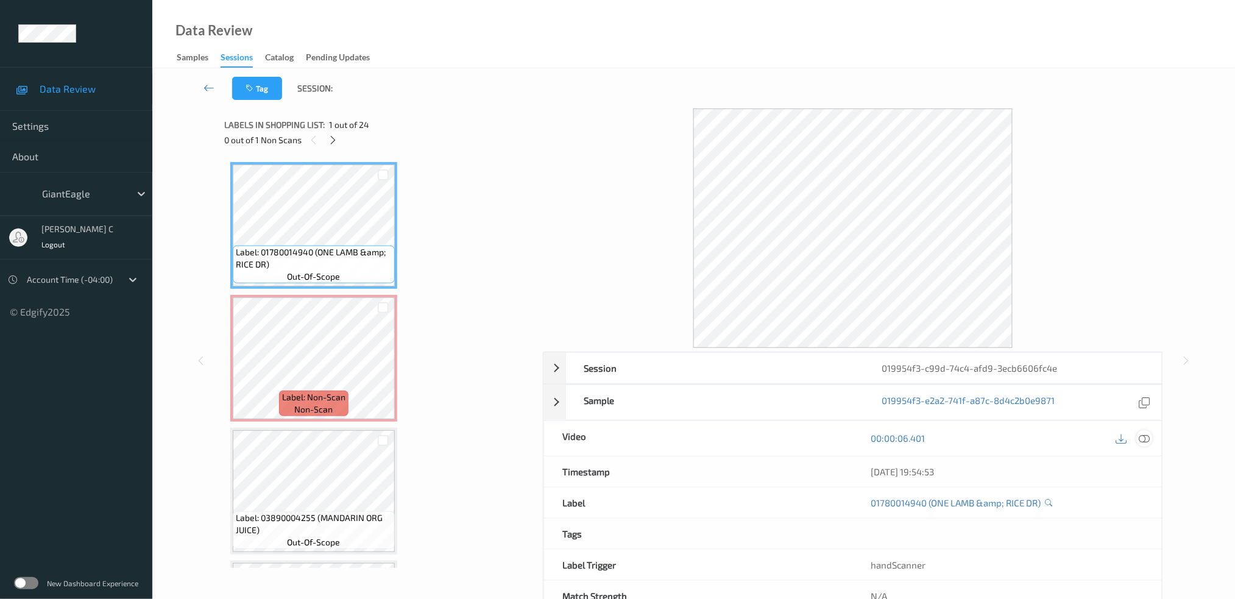
click at [1145, 437] on icon at bounding box center [1144, 438] width 11 height 11
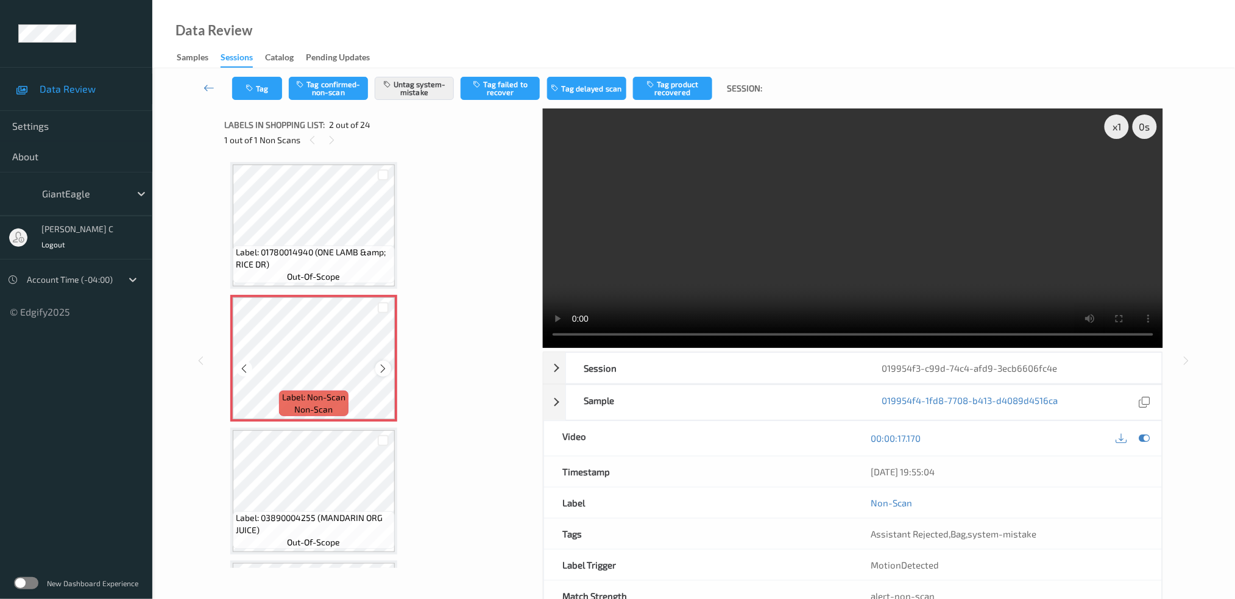
click at [381, 371] on icon at bounding box center [383, 368] width 10 height 11
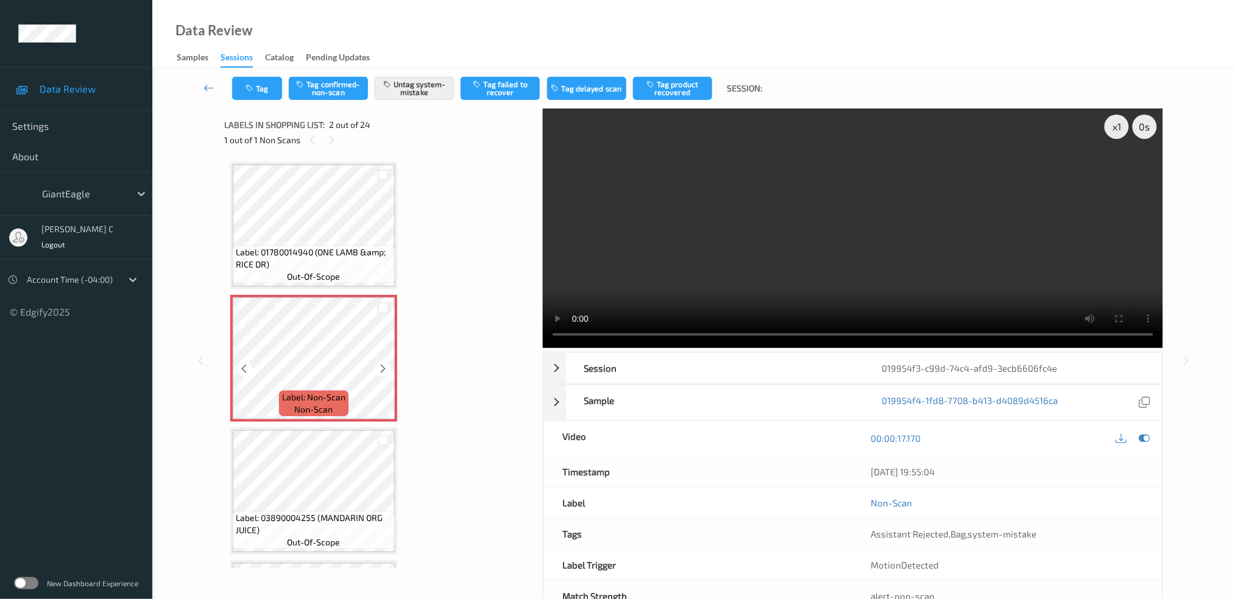
click at [381, 371] on icon at bounding box center [383, 368] width 10 height 11
click at [378, 369] on icon at bounding box center [383, 368] width 10 height 11
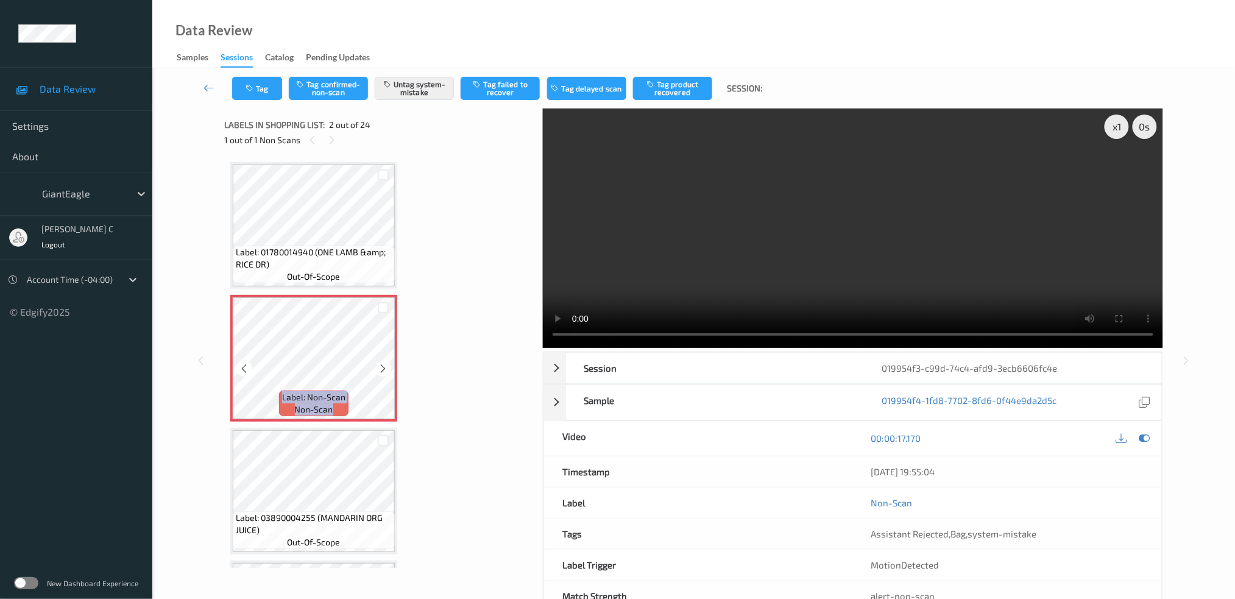
click at [378, 369] on icon at bounding box center [383, 368] width 10 height 11
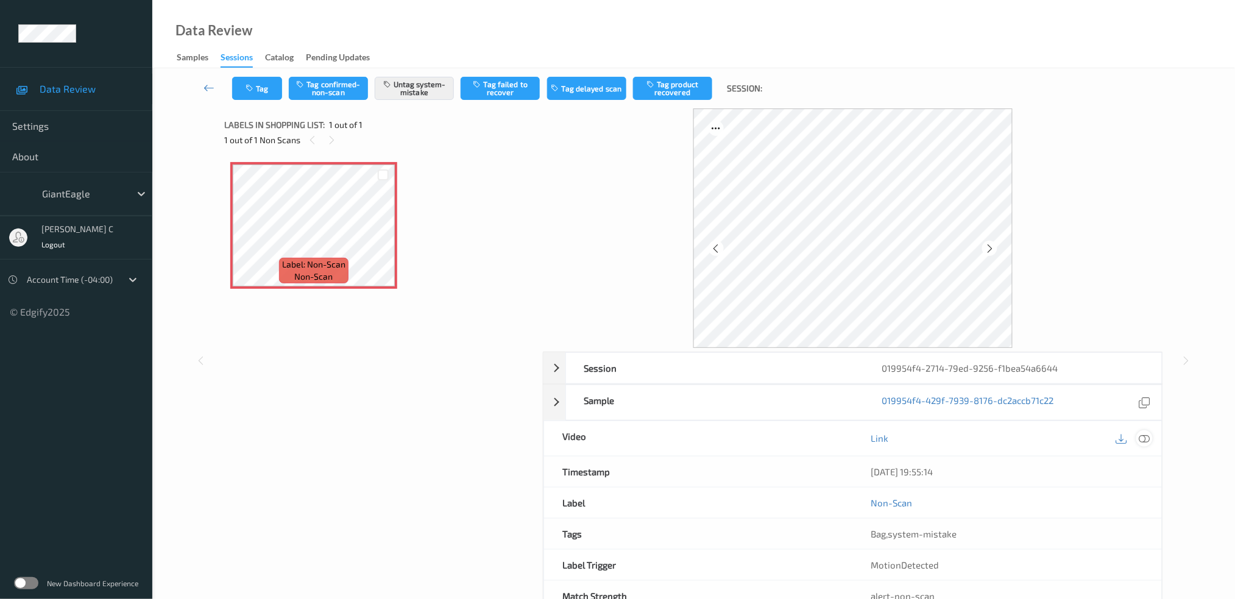
click at [1143, 438] on icon at bounding box center [1144, 438] width 11 height 11
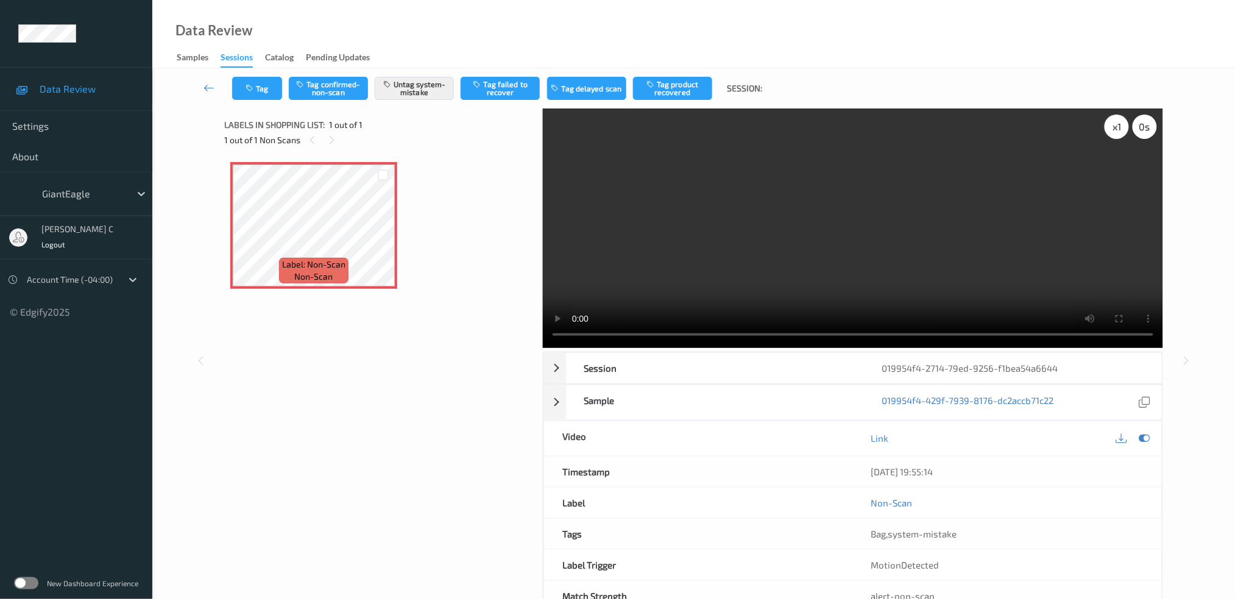
click at [1113, 129] on div "x 1" at bounding box center [1117, 127] width 24 height 24
click at [1113, 129] on div "x 2" at bounding box center [1117, 127] width 24 height 24
click at [327, 282] on span "non-scan" at bounding box center [314, 277] width 38 height 12
click at [385, 236] on icon at bounding box center [383, 235] width 10 height 11
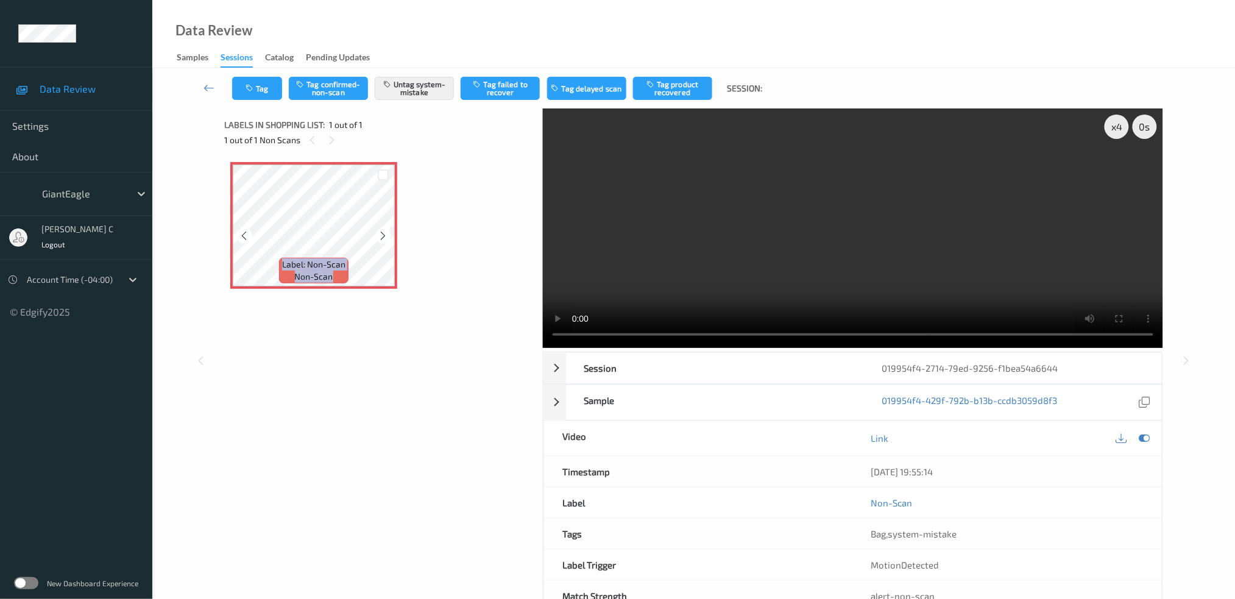
click at [385, 236] on icon at bounding box center [383, 235] width 10 height 11
click at [260, 87] on button "Tag" at bounding box center [257, 88] width 50 height 23
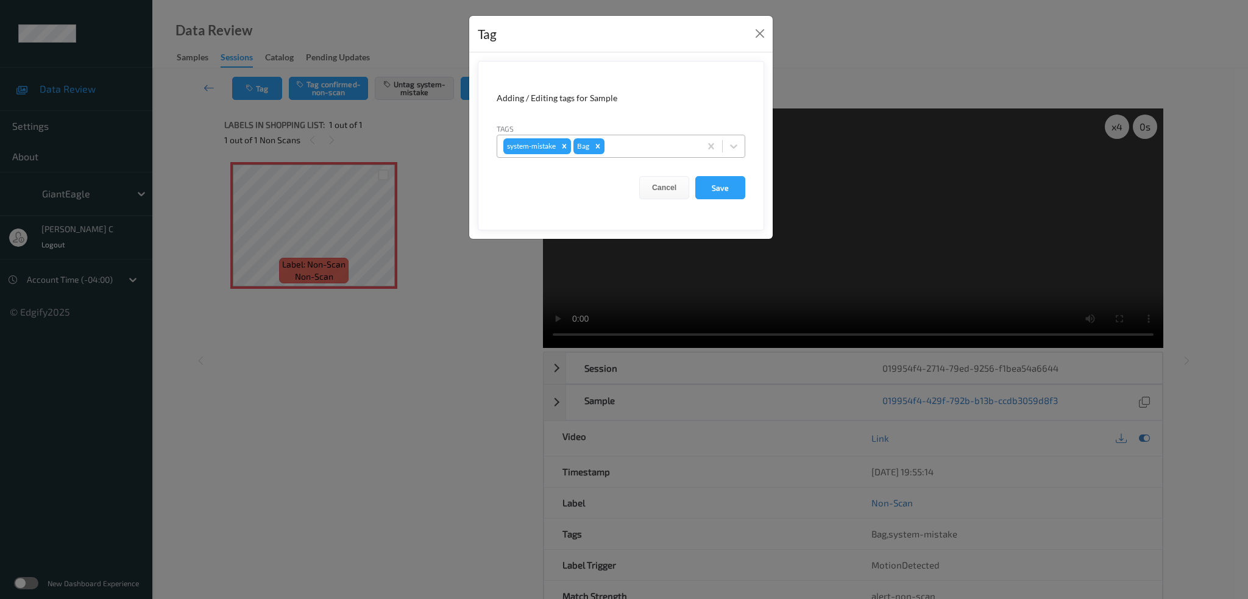
click at [631, 142] on div at bounding box center [650, 146] width 87 height 15
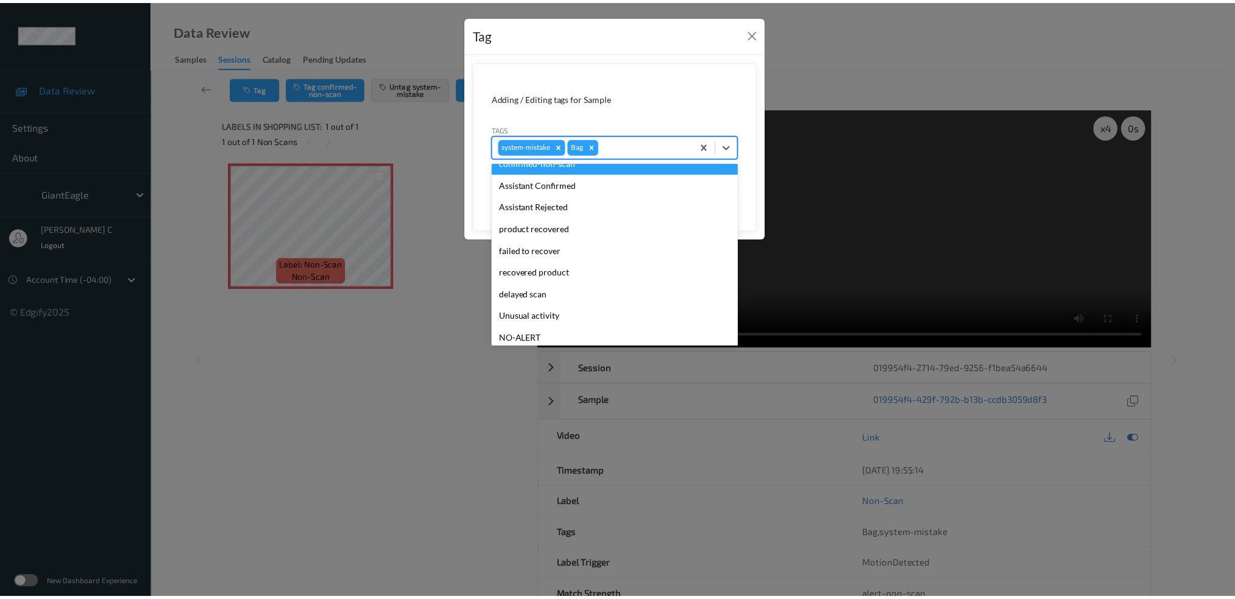
scroll to position [129, 0]
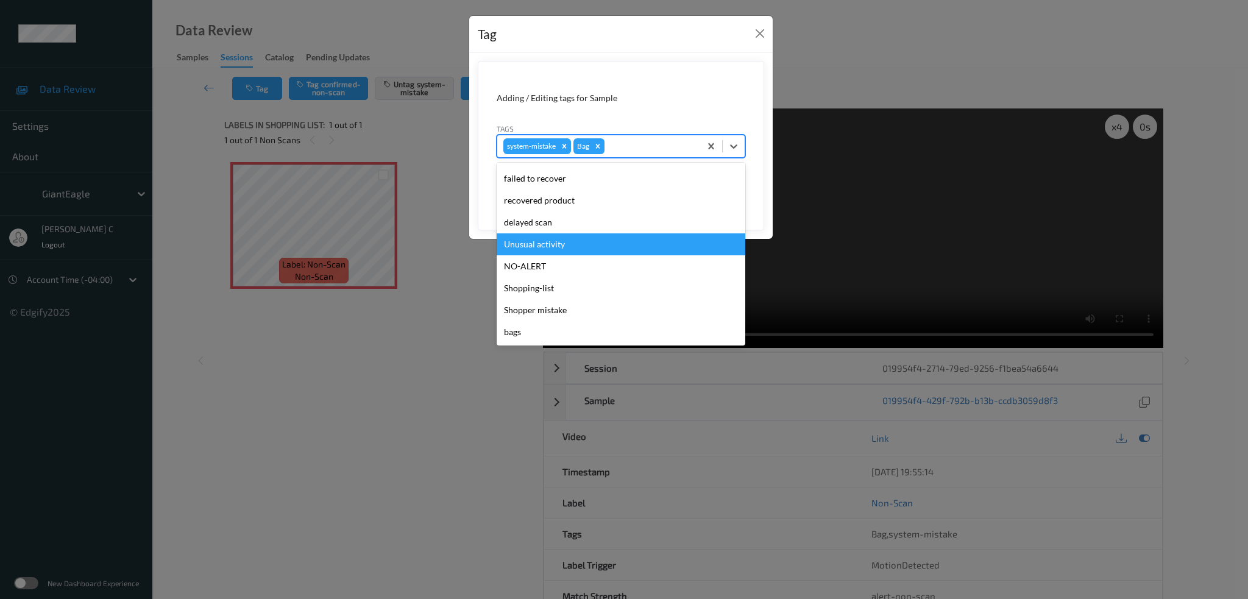
click at [564, 246] on div "Unusual activity" at bounding box center [621, 244] width 249 height 22
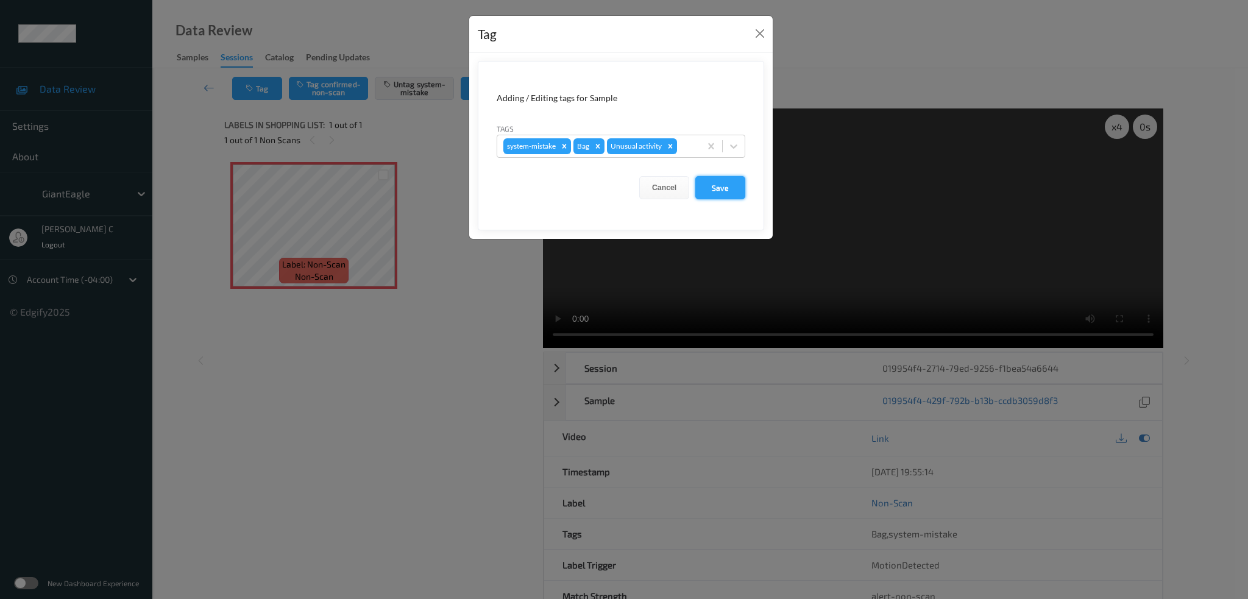
click at [723, 186] on button "Save" at bounding box center [720, 187] width 50 height 23
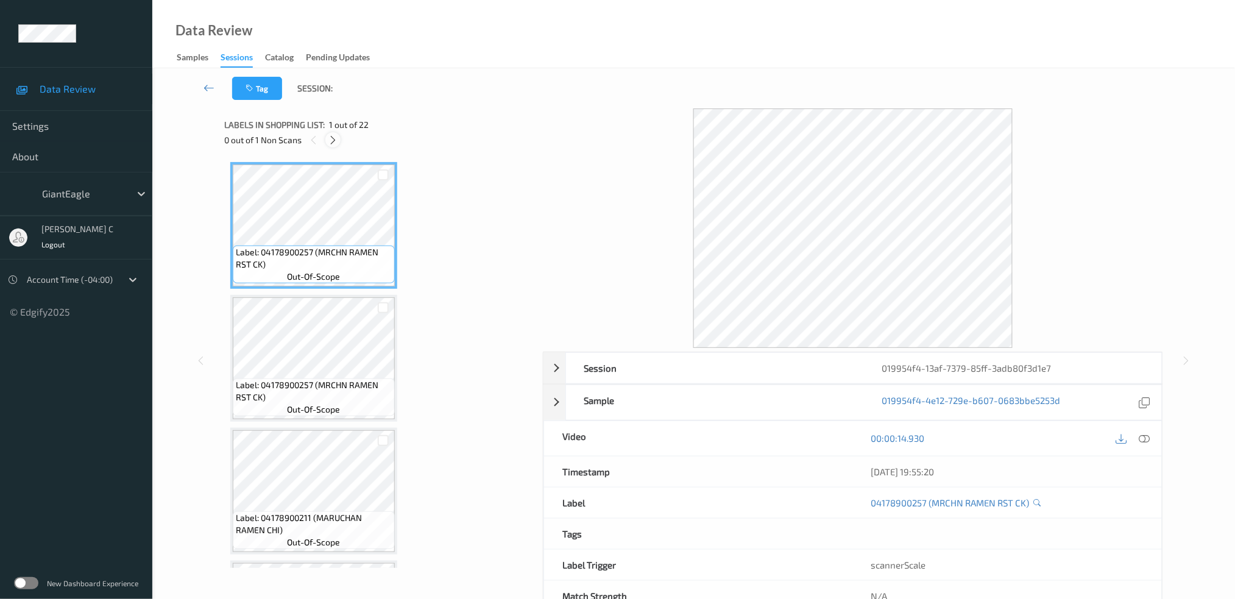
click at [336, 140] on icon at bounding box center [333, 140] width 10 height 11
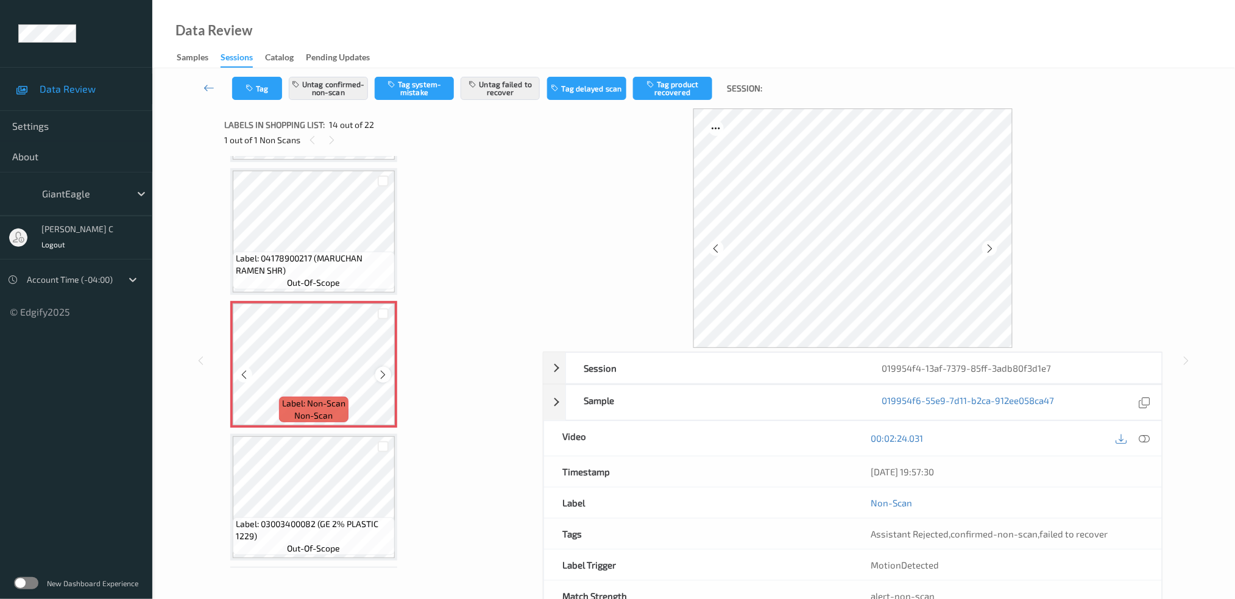
click at [381, 369] on icon at bounding box center [383, 374] width 10 height 11
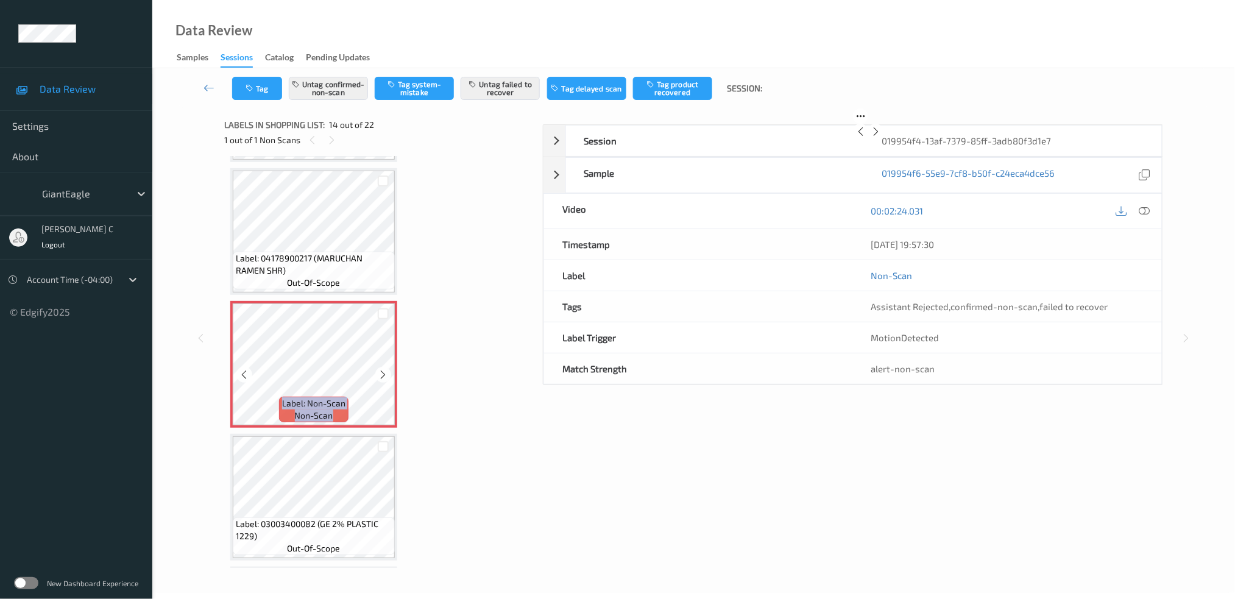
click at [381, 369] on icon at bounding box center [383, 374] width 10 height 11
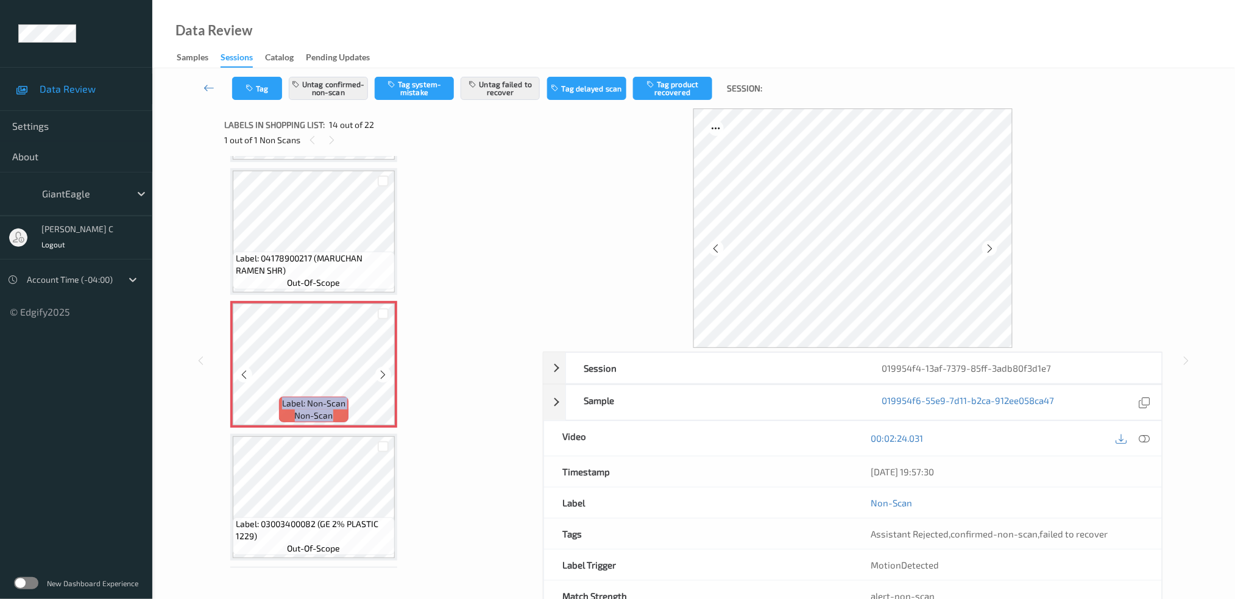
click at [381, 369] on icon at bounding box center [383, 374] width 10 height 11
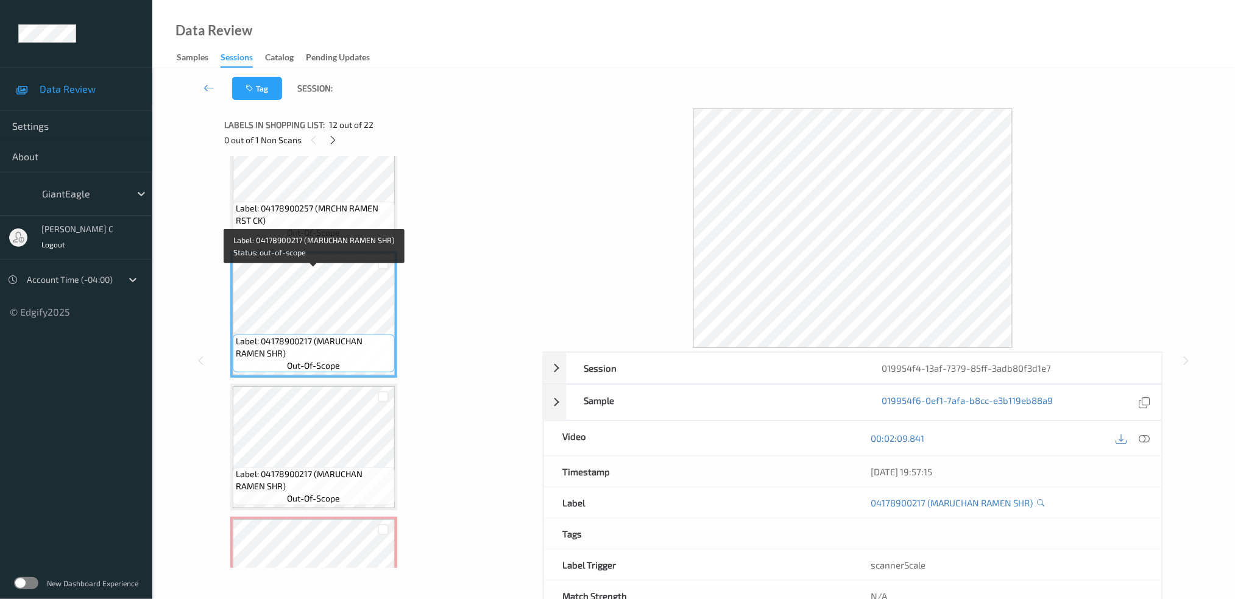
scroll to position [1344, 0]
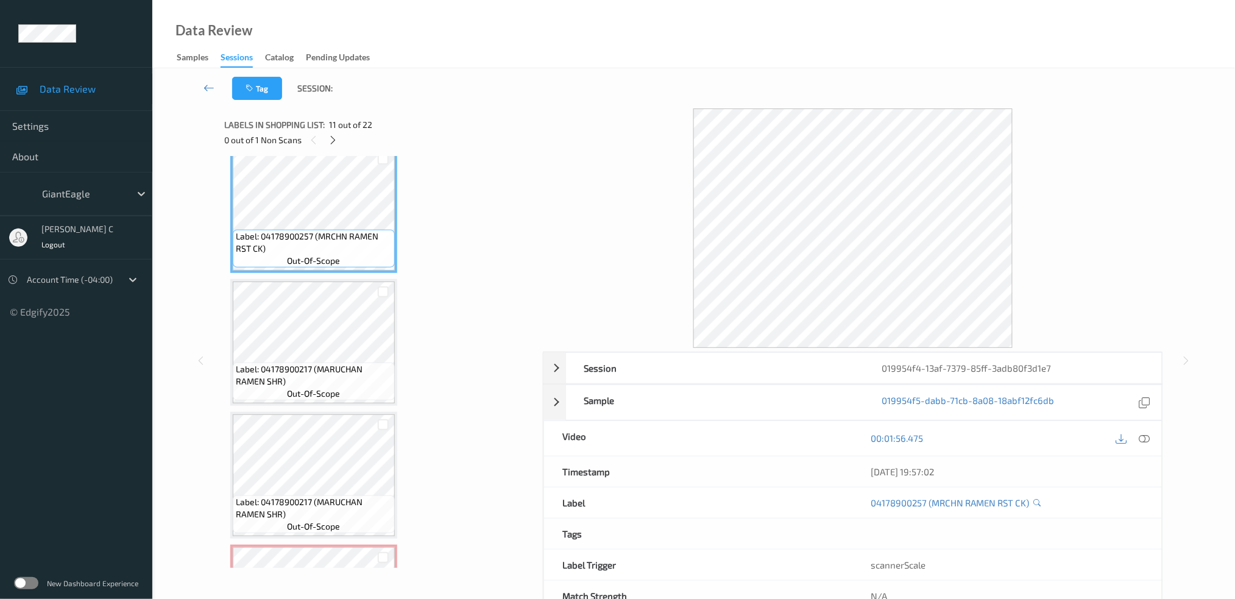
click at [1147, 442] on icon at bounding box center [1144, 438] width 11 height 11
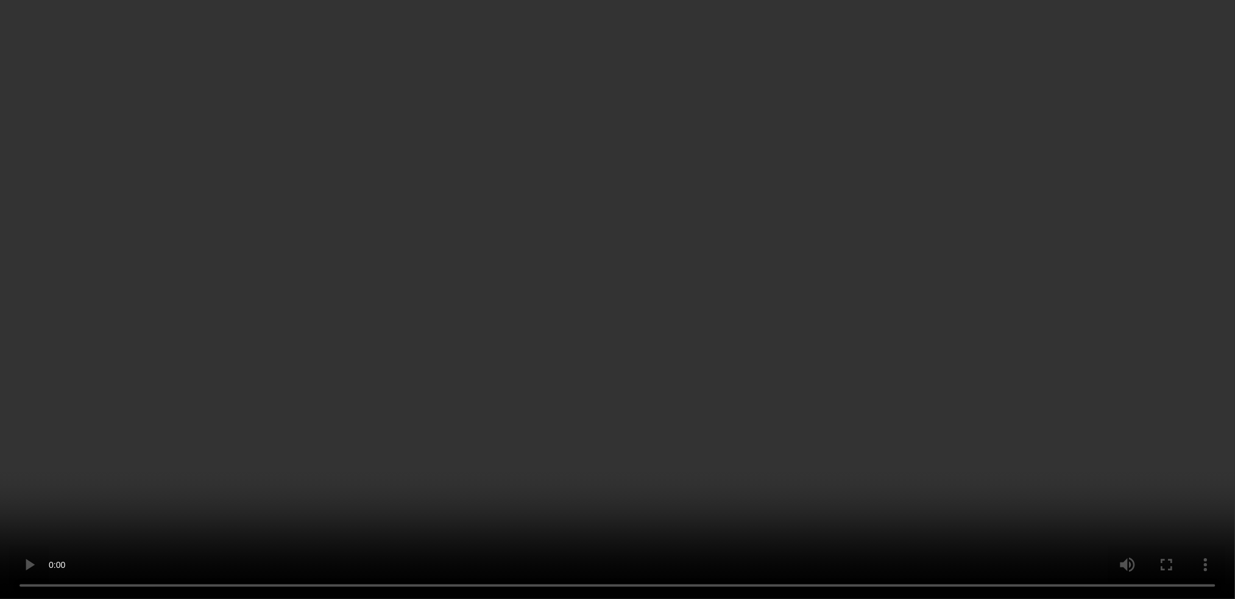
scroll to position [1507, 0]
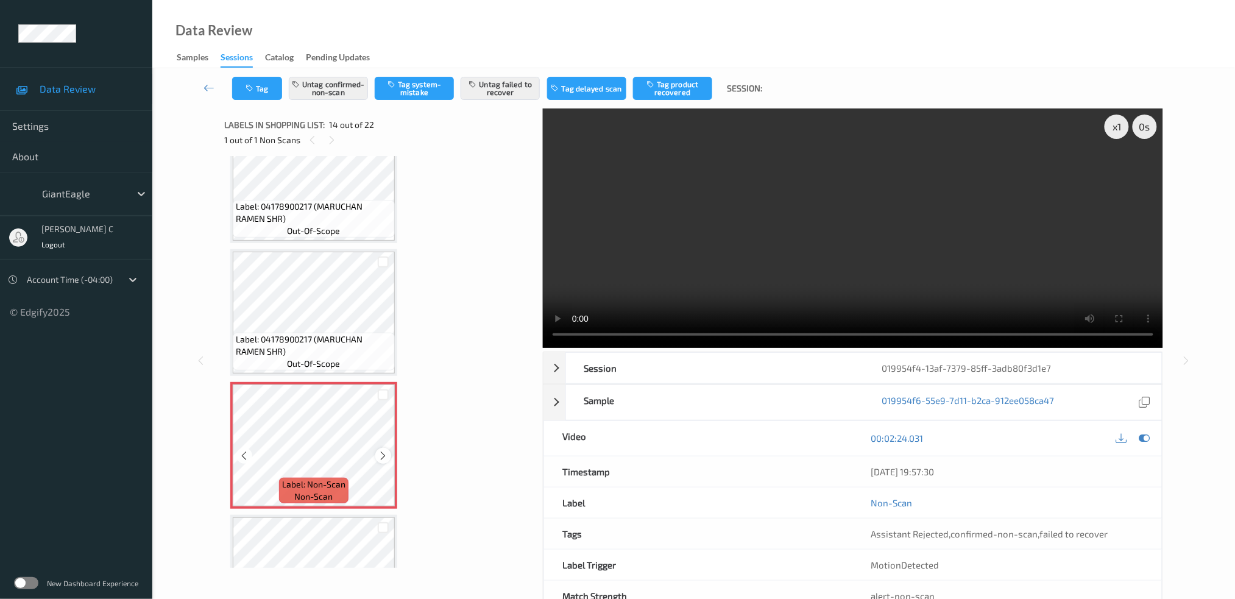
click at [382, 450] on icon at bounding box center [383, 455] width 10 height 11
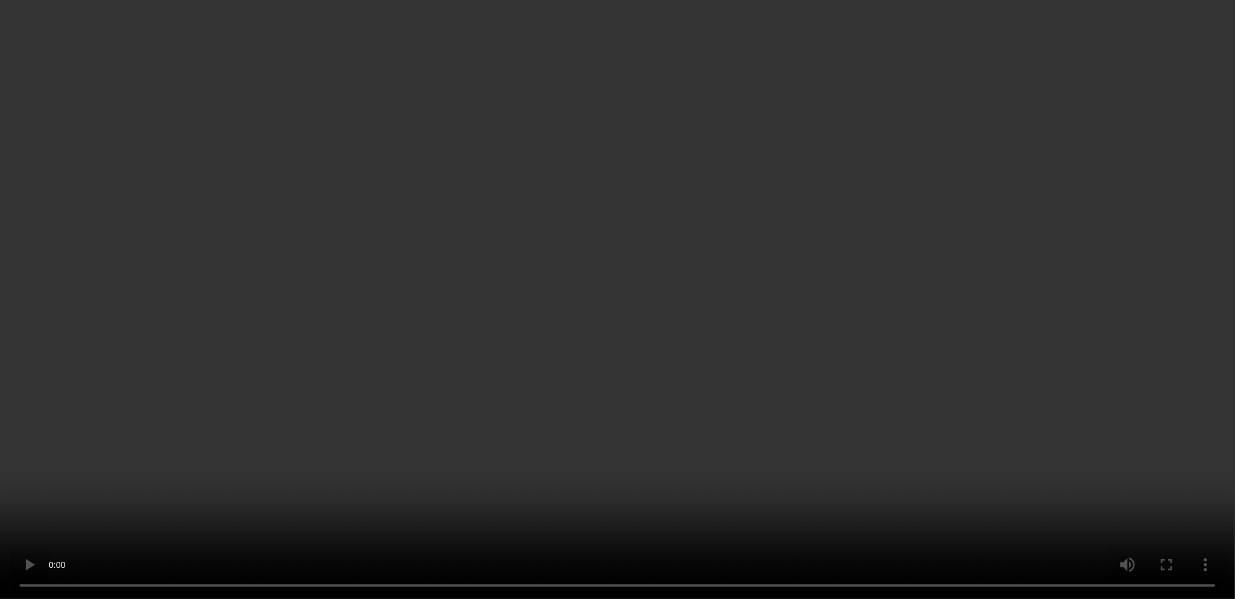
scroll to position [1751, 0]
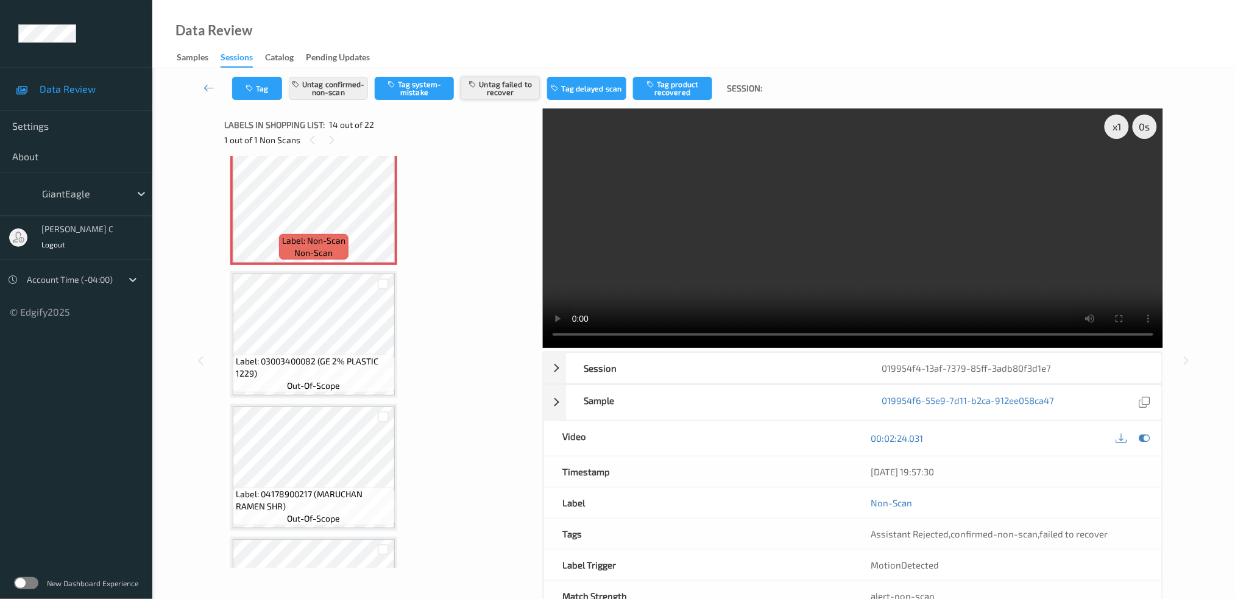
click at [508, 99] on button "Untag failed to recover" at bounding box center [500, 88] width 79 height 23
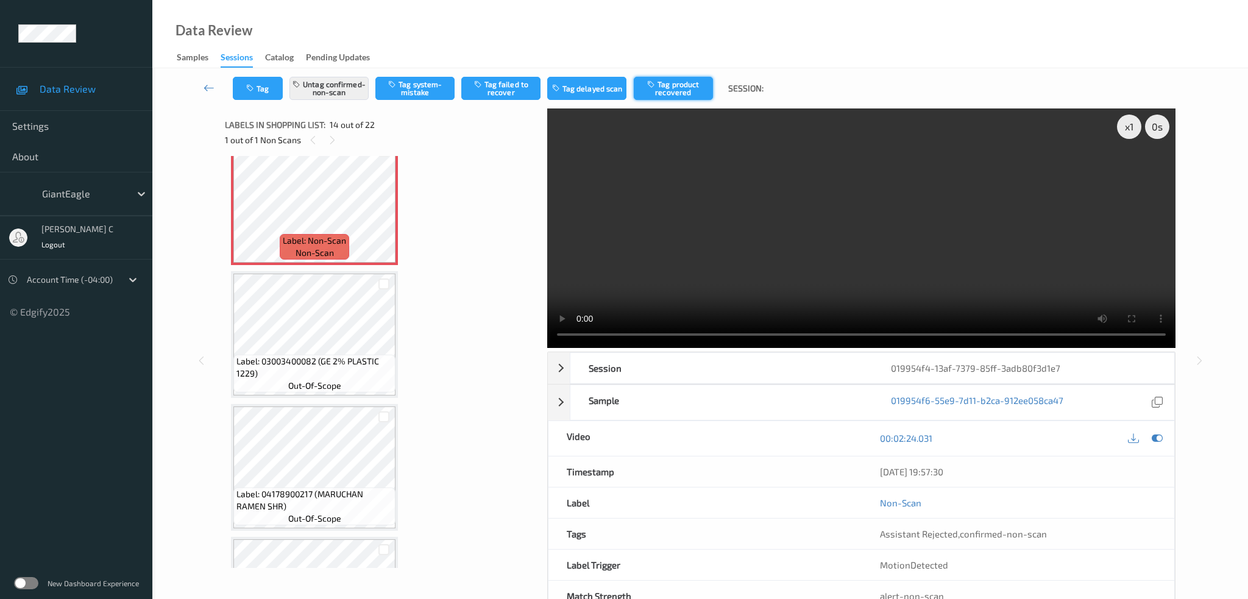
click at [679, 92] on button "Tag product recovered" at bounding box center [673, 88] width 79 height 23
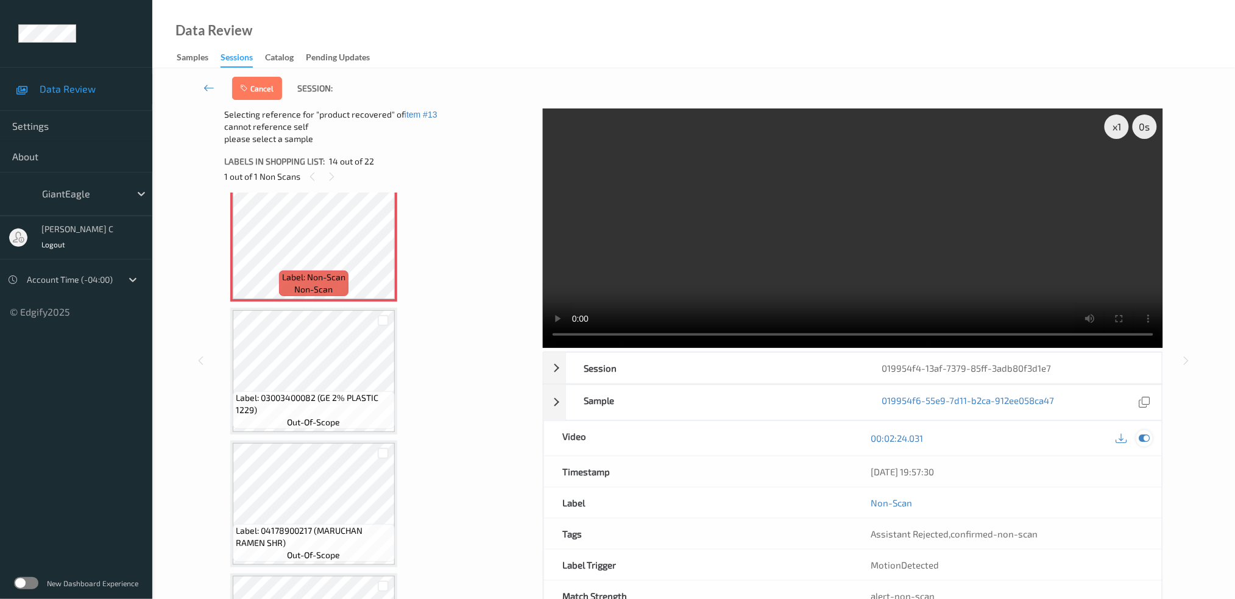
click at [1146, 433] on icon at bounding box center [1144, 438] width 11 height 11
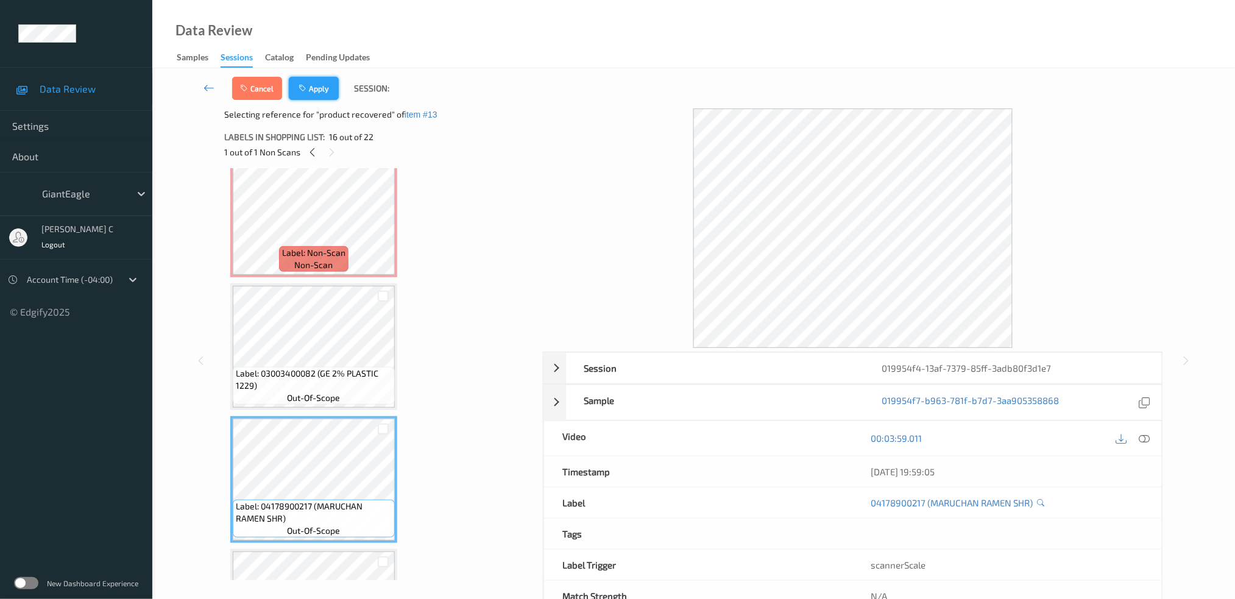
click at [313, 84] on button "Apply" at bounding box center [314, 88] width 50 height 23
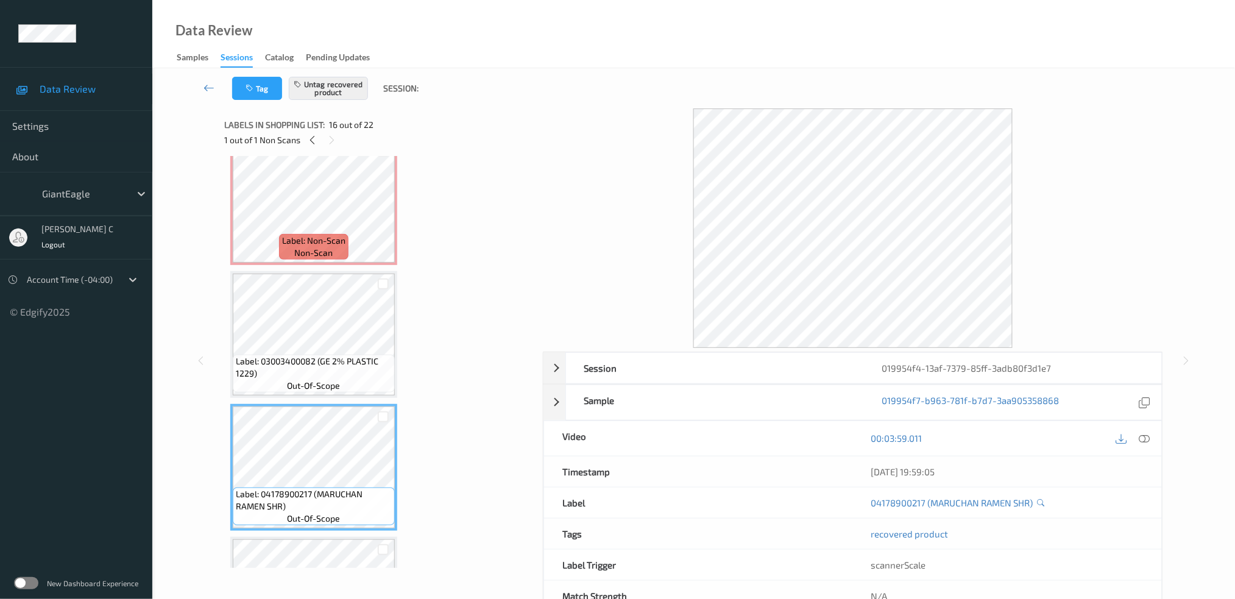
scroll to position [1832, 0]
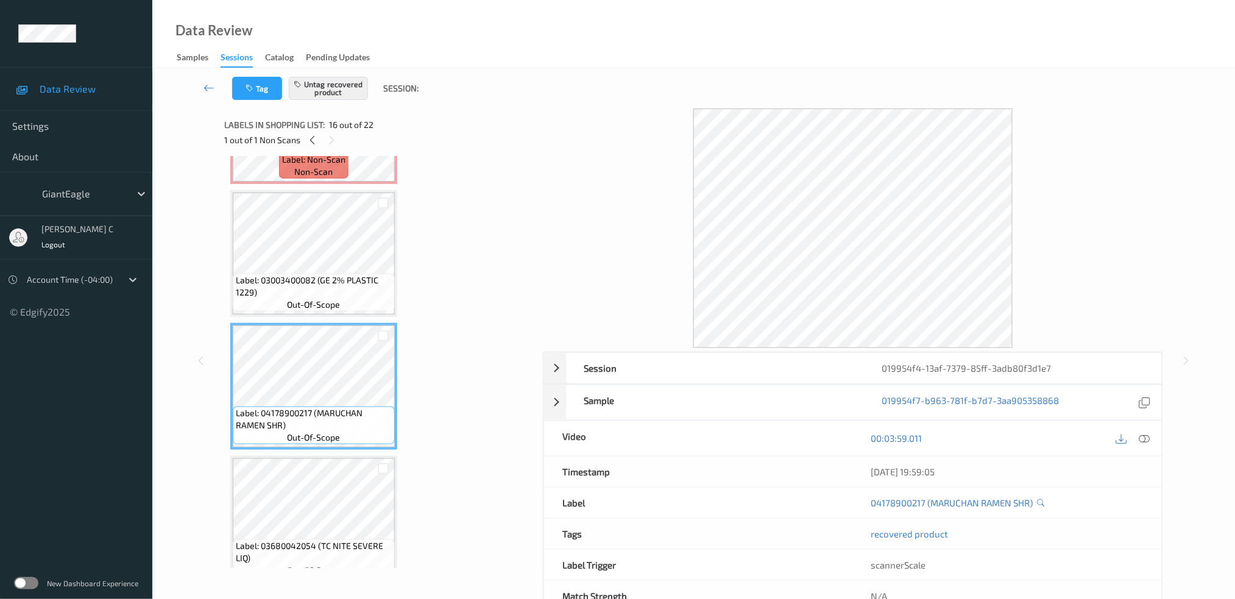
click at [302, 540] on span "Label: 03680042054 (TC NITE SEVERE LIQ)" at bounding box center [314, 552] width 156 height 24
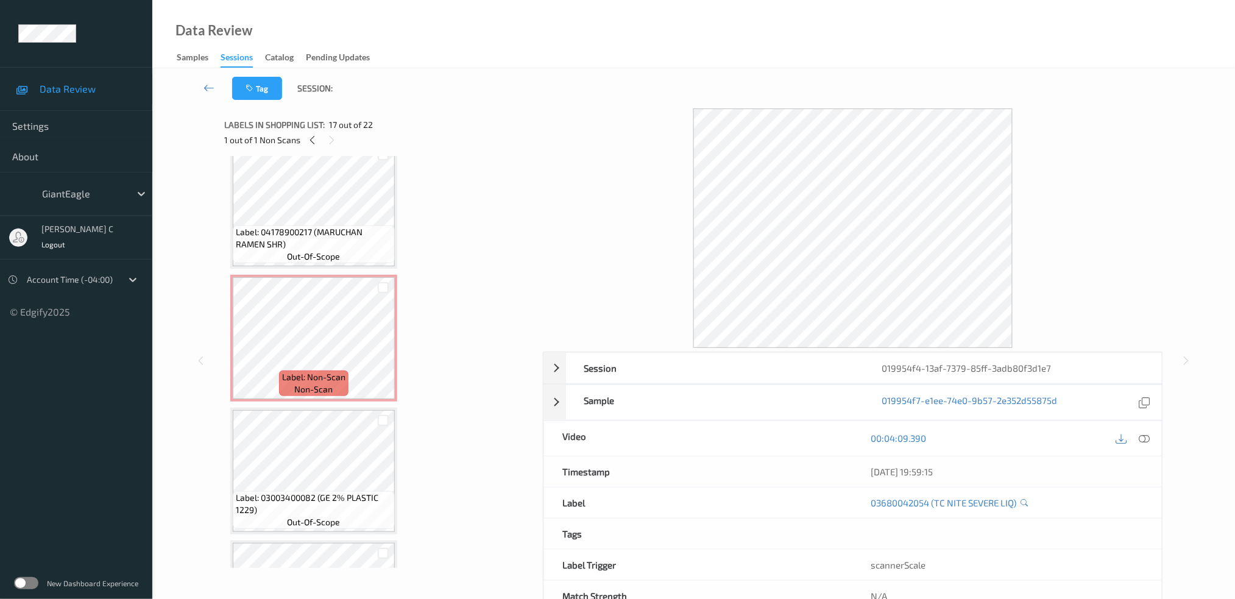
scroll to position [1588, 0]
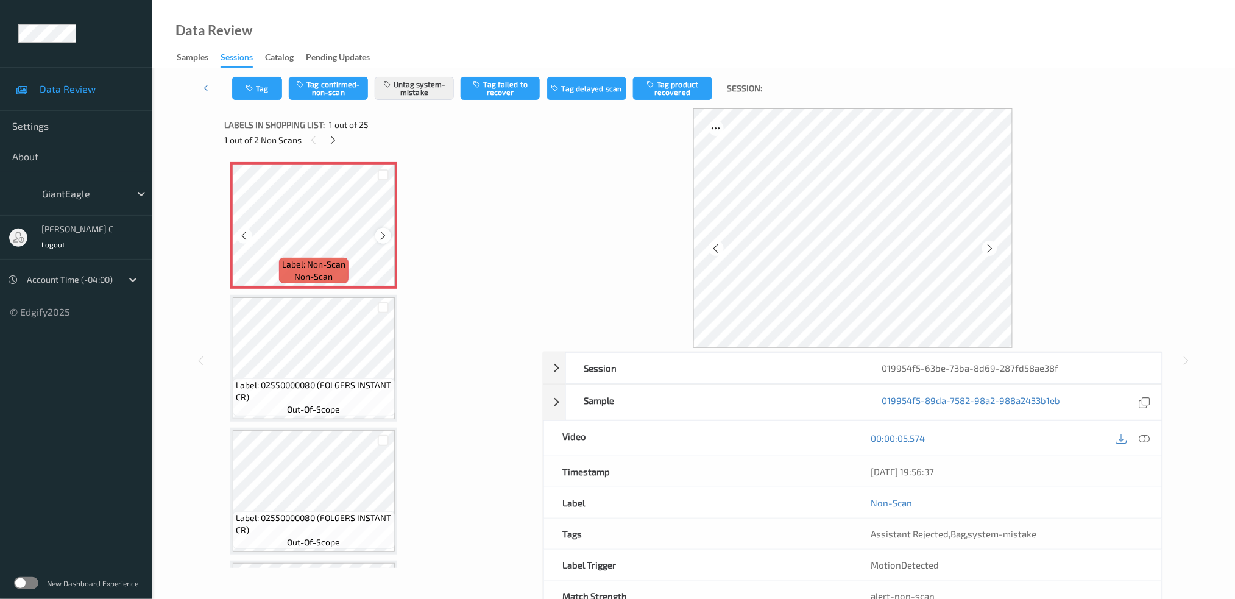
click at [384, 234] on icon at bounding box center [383, 235] width 10 height 11
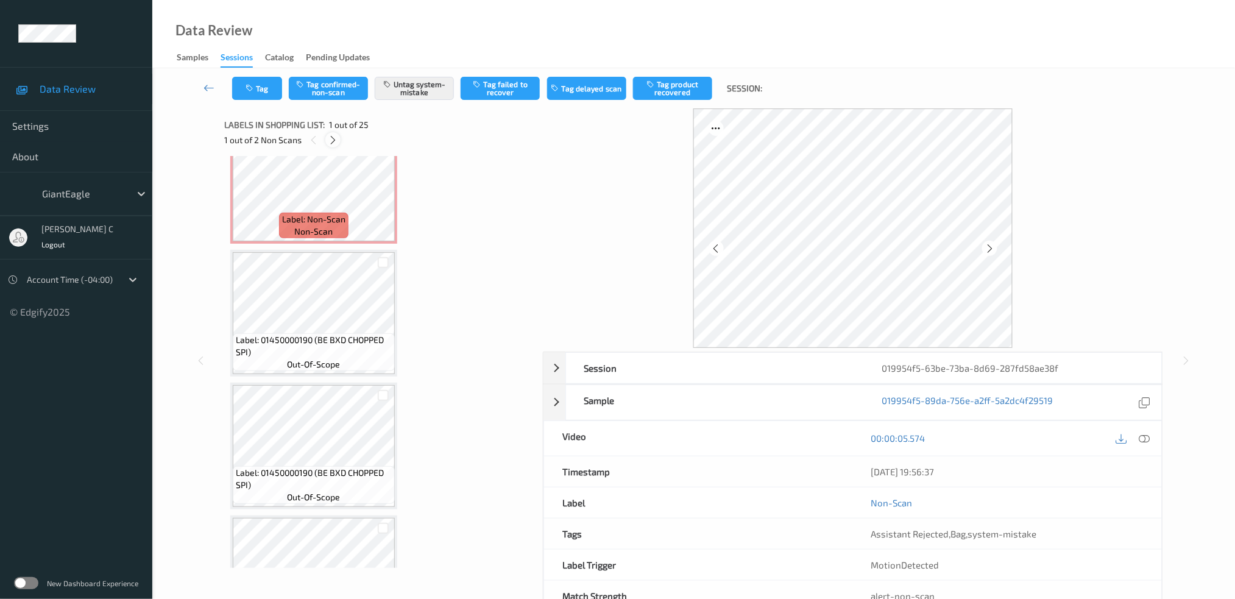
click at [336, 135] on icon at bounding box center [333, 140] width 10 height 11
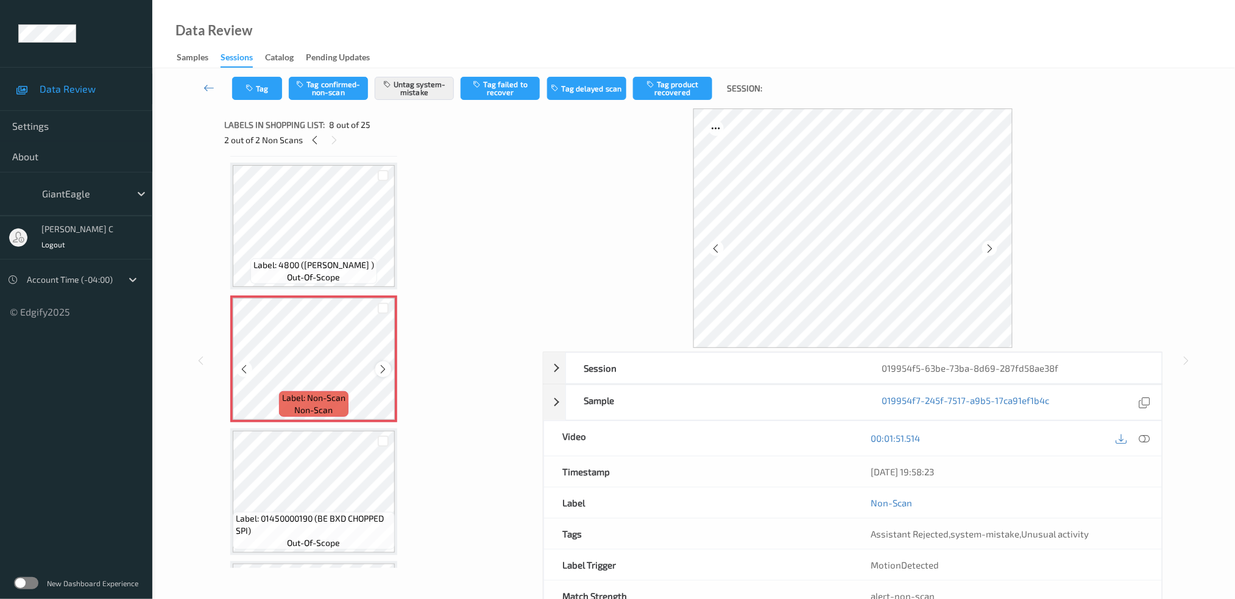
click at [380, 364] on icon at bounding box center [383, 369] width 10 height 11
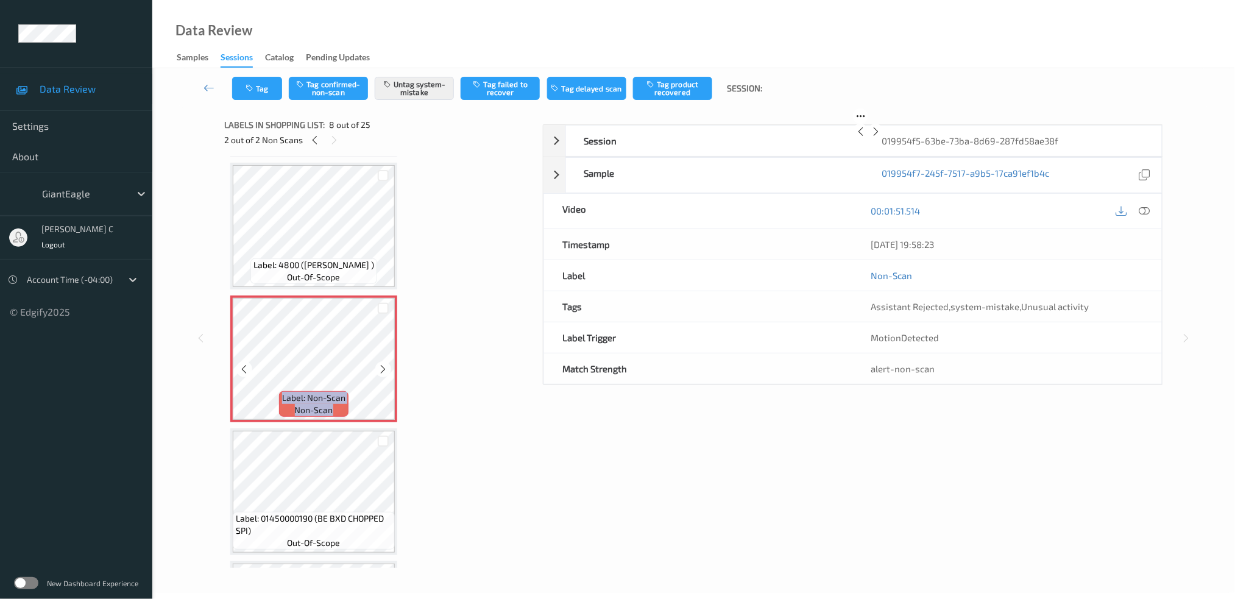
click at [380, 364] on icon at bounding box center [383, 369] width 10 height 11
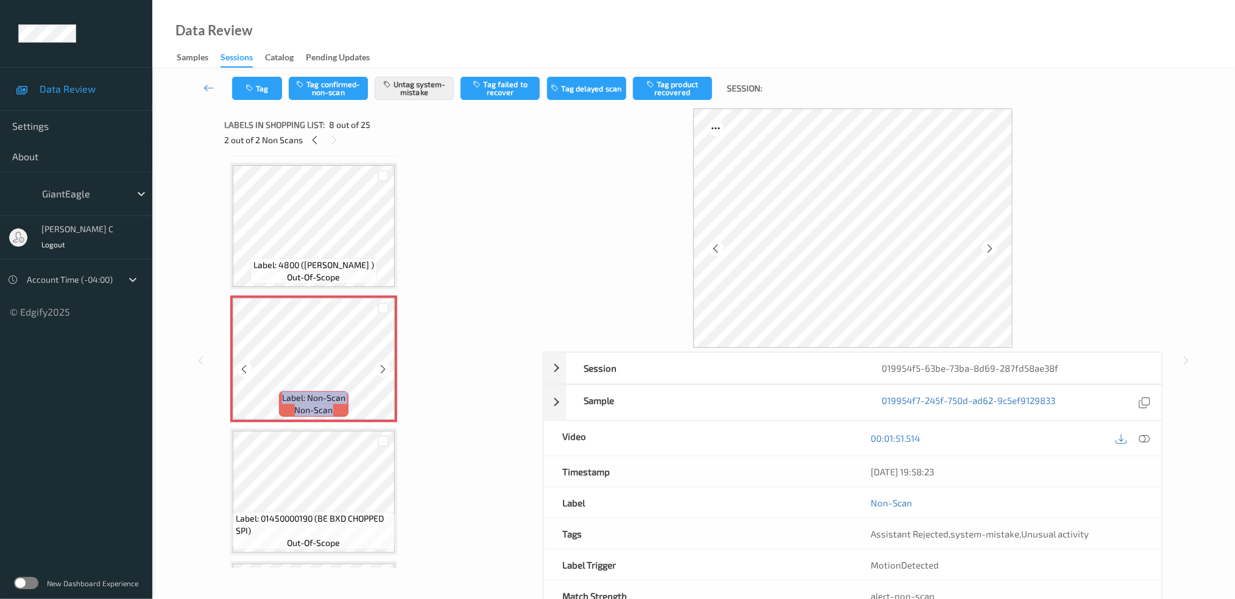
click at [380, 364] on icon at bounding box center [383, 369] width 10 height 11
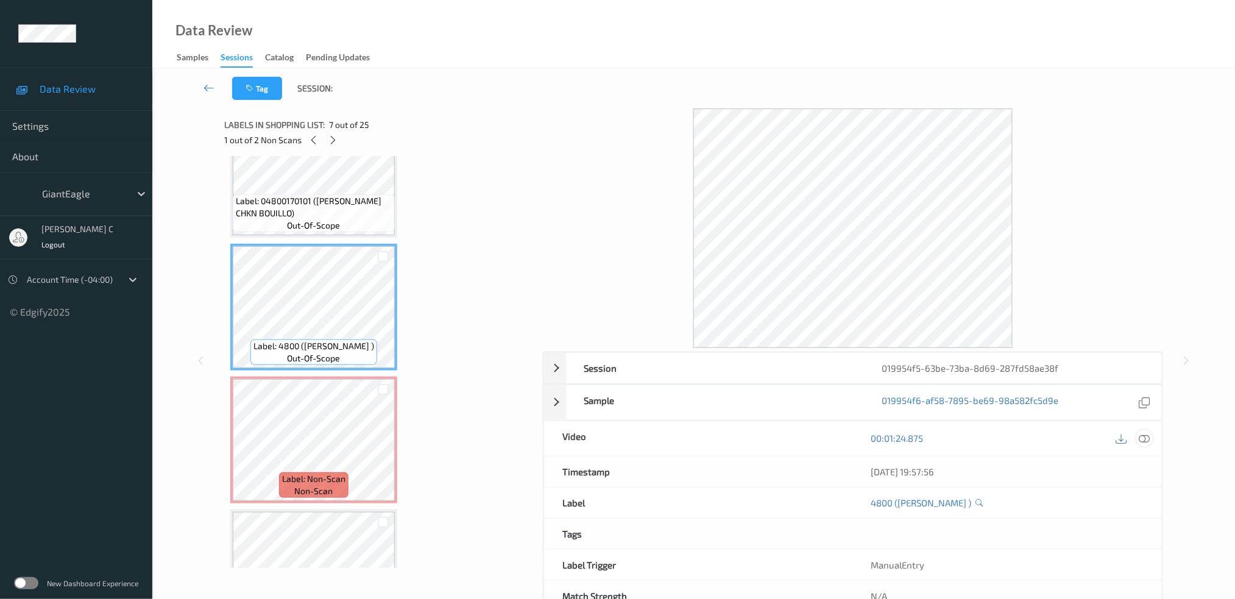
click at [1144, 433] on icon at bounding box center [1144, 438] width 11 height 11
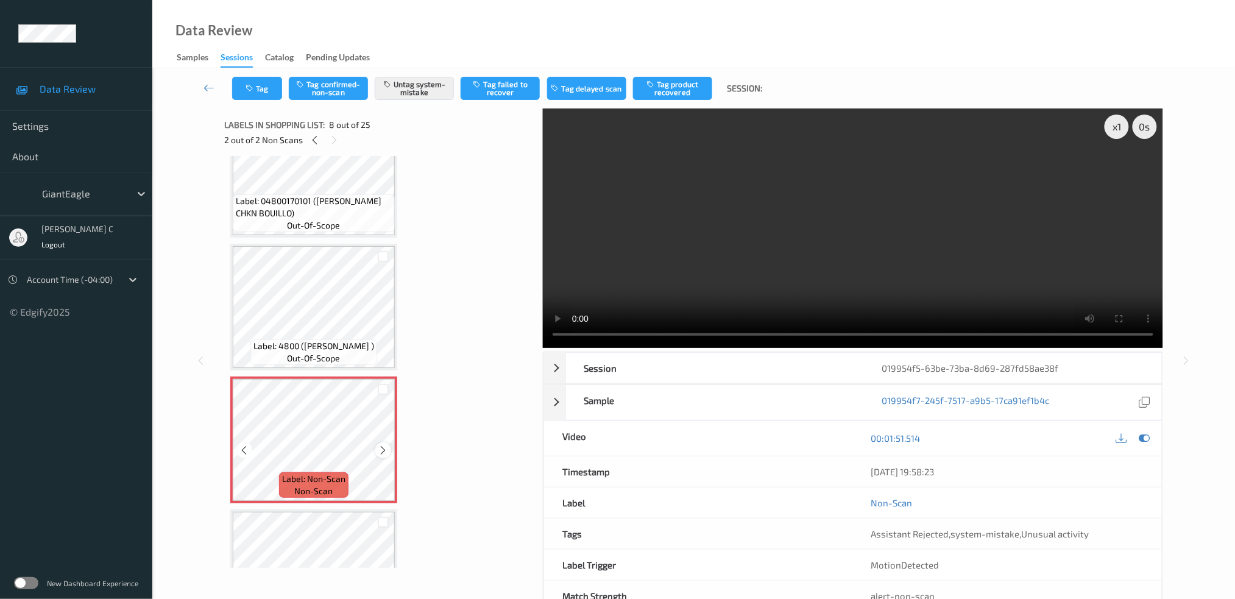
drag, startPoint x: 396, startPoint y: 441, endPoint x: 386, endPoint y: 439, distance: 9.9
click at [386, 445] on icon at bounding box center [383, 450] width 10 height 11
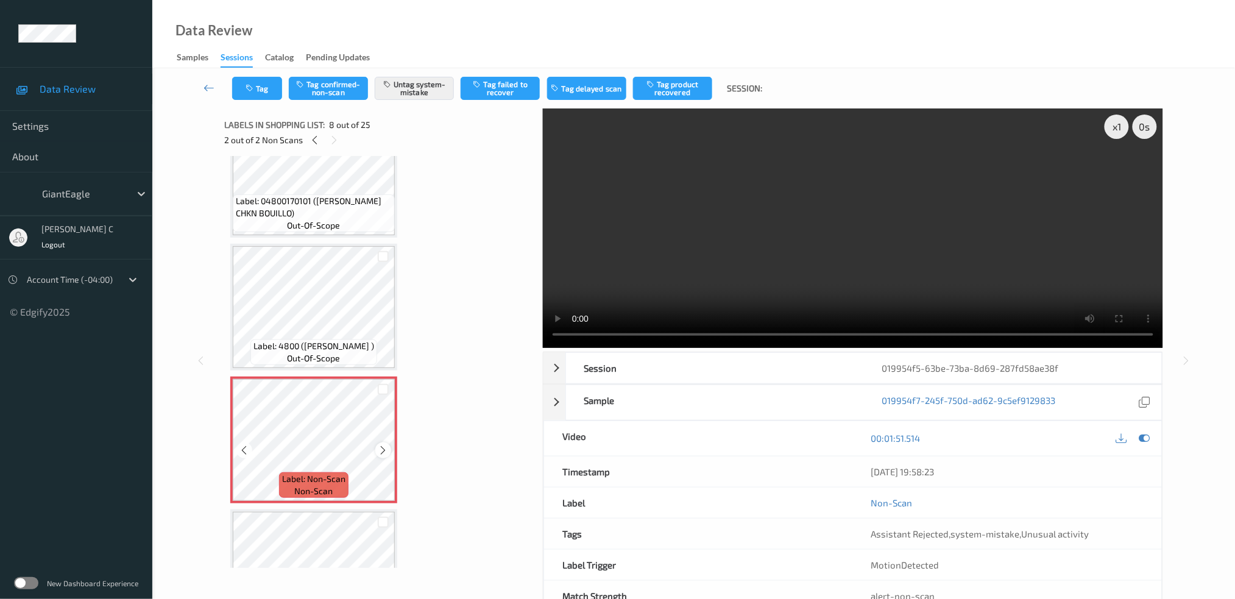
scroll to position [797, 0]
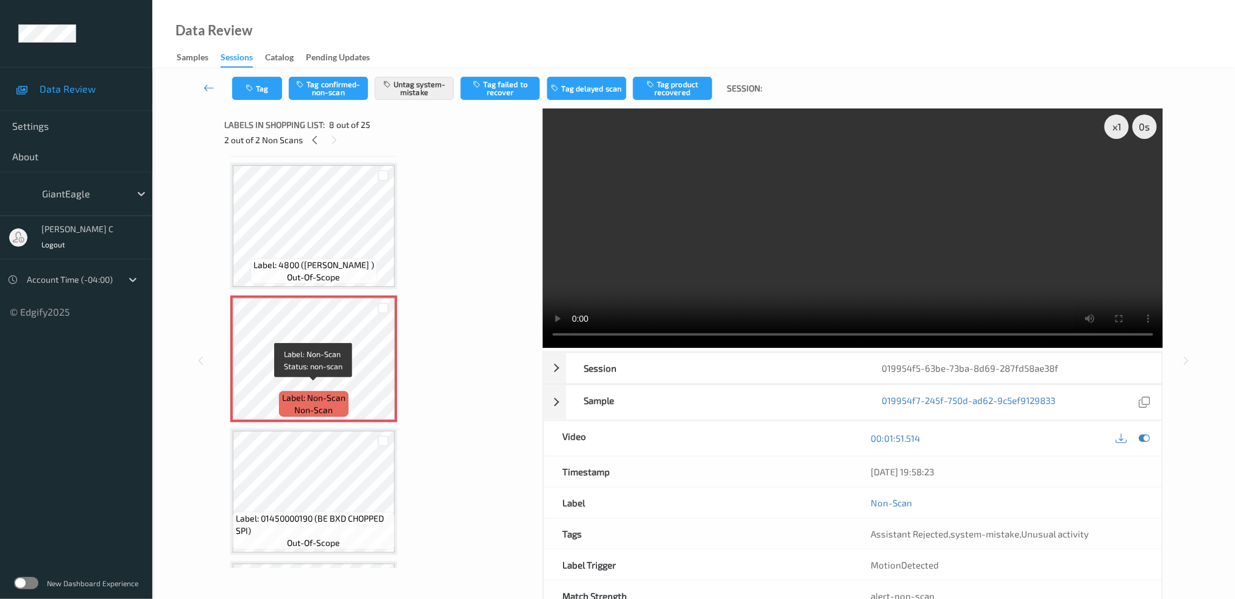
click at [318, 513] on span "Label: 01450000190 (BE BXD CHOPPED SPI)" at bounding box center [314, 525] width 156 height 24
click at [408, 93] on button "Untag system-mistake" at bounding box center [414, 88] width 79 height 23
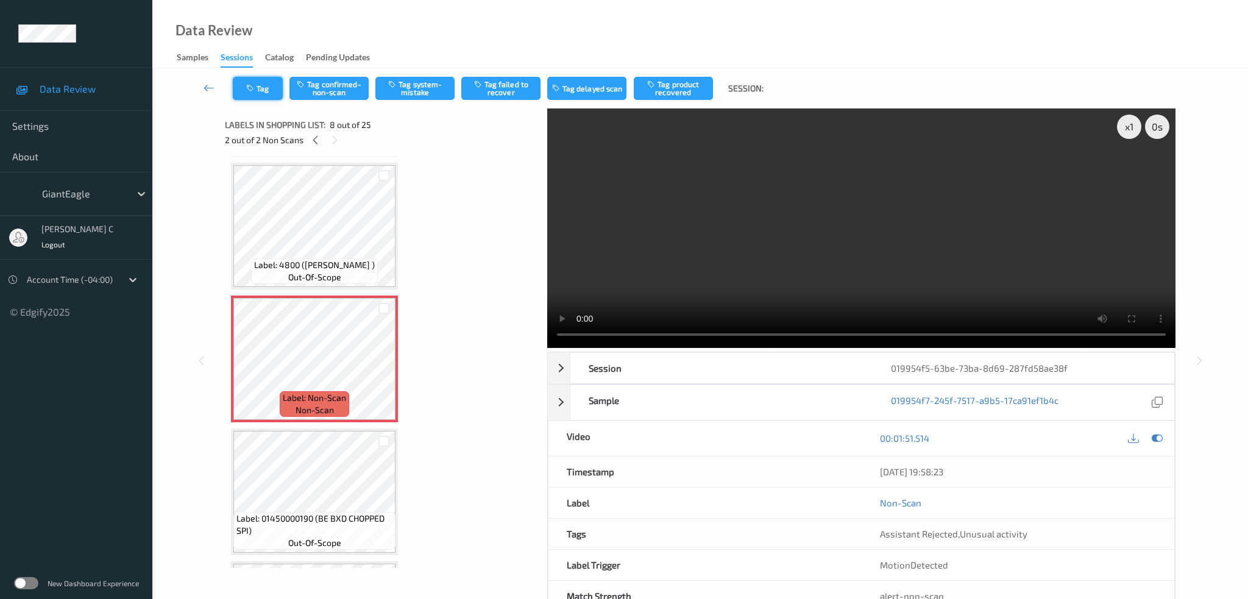
click at [258, 87] on button "Tag" at bounding box center [258, 88] width 50 height 23
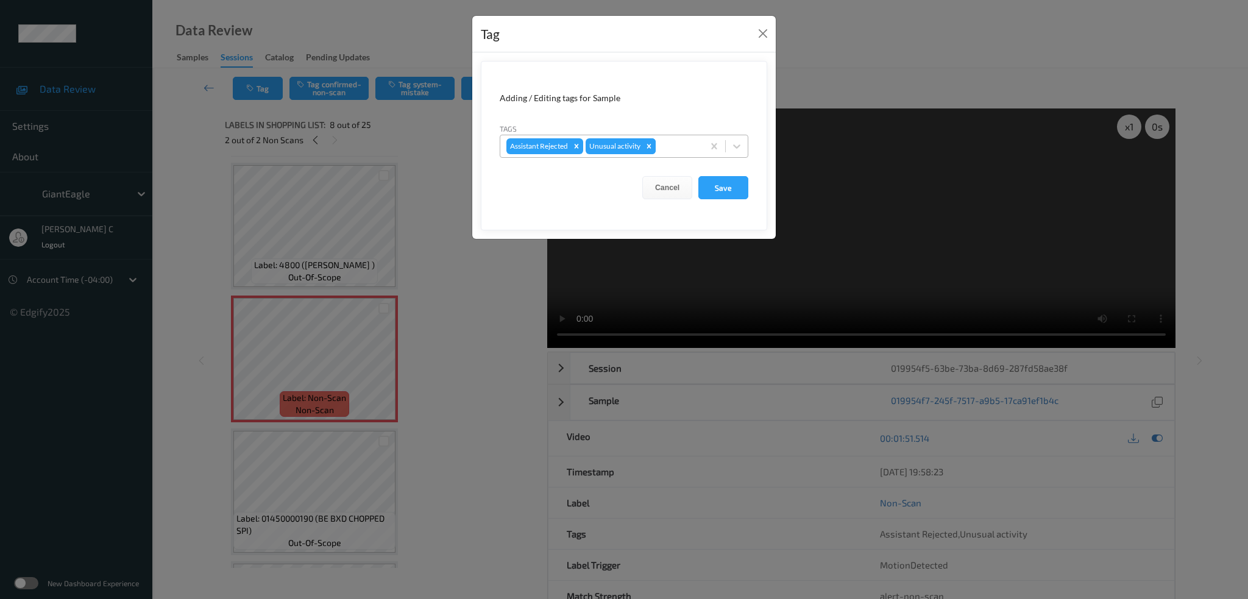
click at [647, 146] on icon "Remove Unusual activity" at bounding box center [649, 146] width 9 height 9
click at [736, 188] on button "Save" at bounding box center [723, 187] width 50 height 23
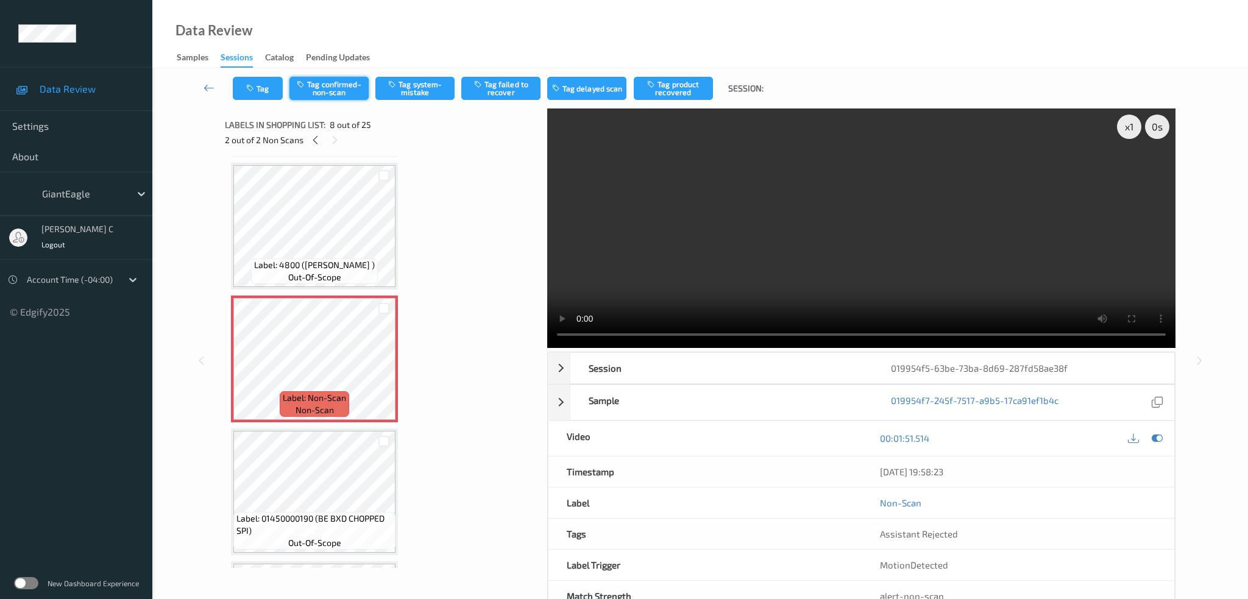
click at [304, 87] on icon "button" at bounding box center [302, 84] width 10 height 9
click at [672, 84] on button "Tag product recovered" at bounding box center [673, 88] width 79 height 23
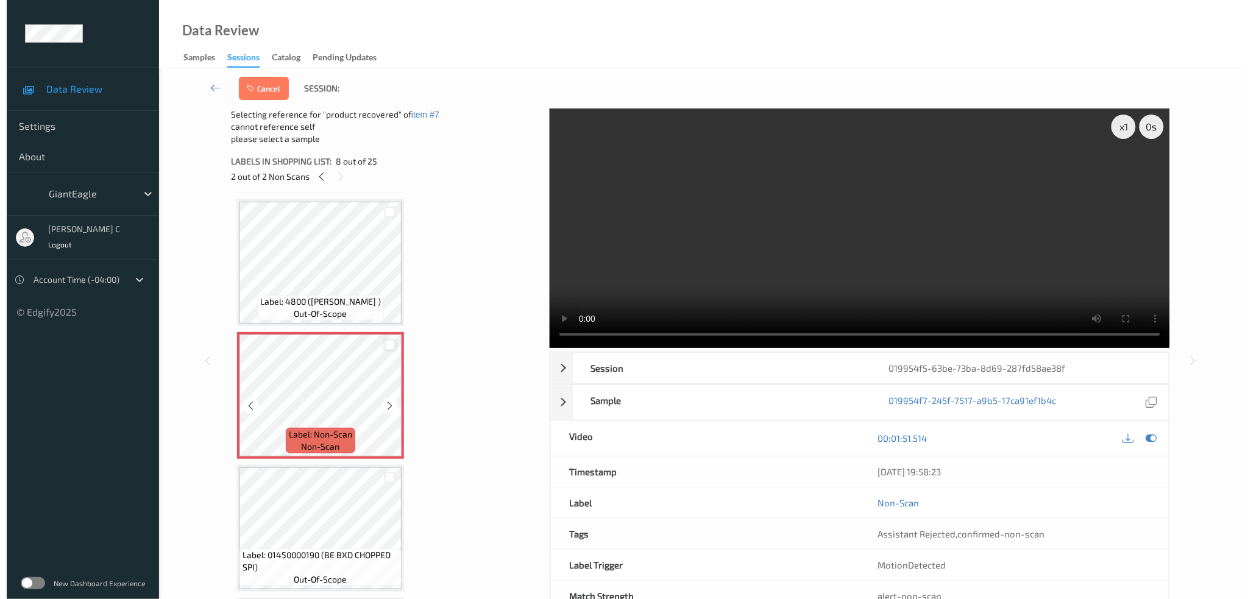
scroll to position [959, 0]
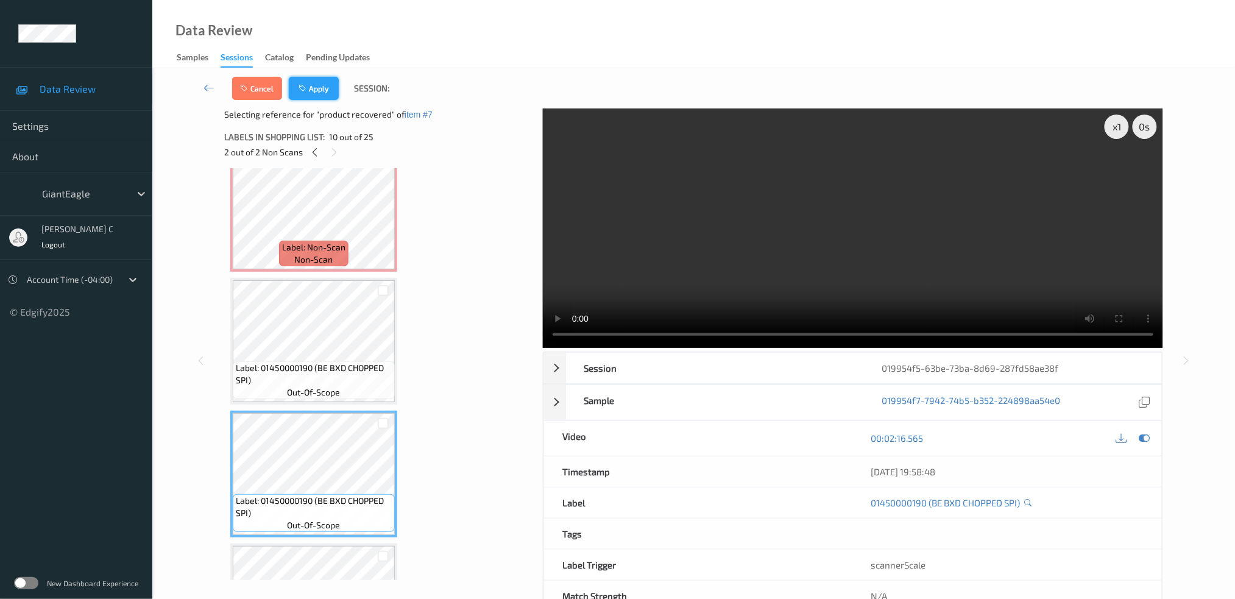
click at [325, 99] on button "Apply" at bounding box center [314, 88] width 50 height 23
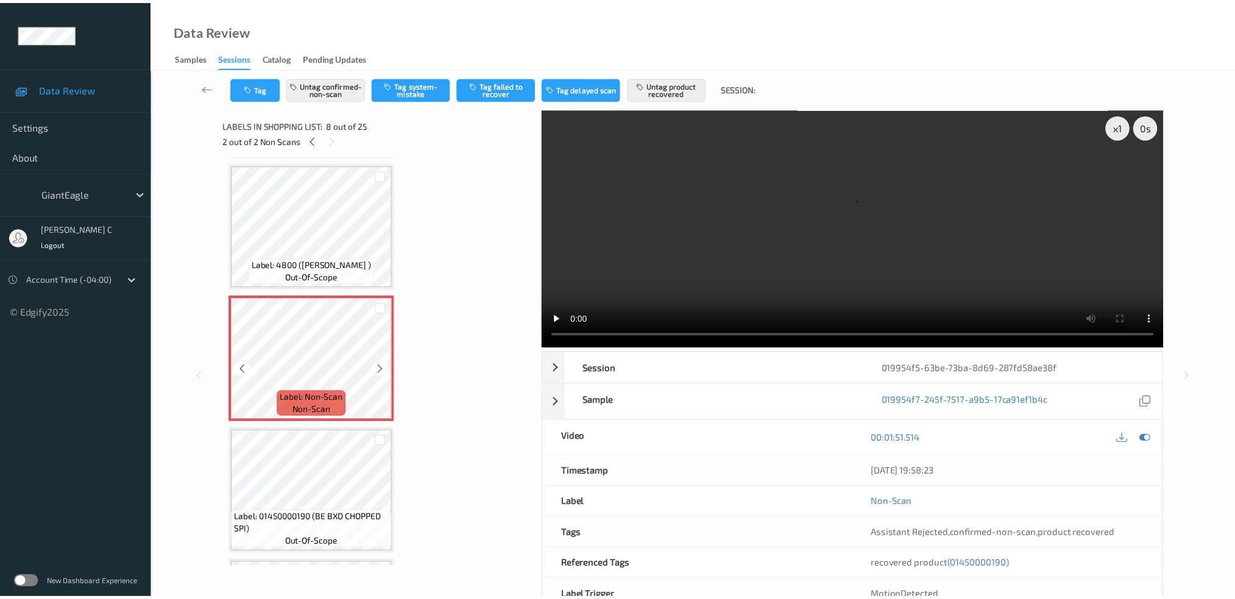
scroll to position [878, 0]
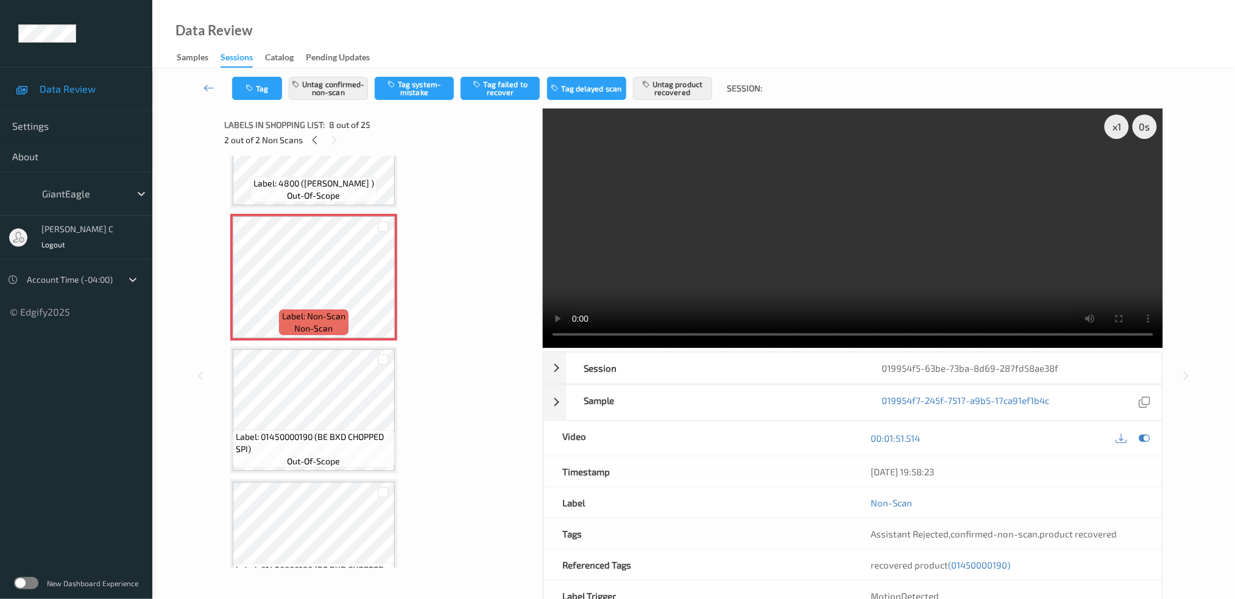
click at [323, 455] on span "out-of-scope" at bounding box center [314, 461] width 53 height 12
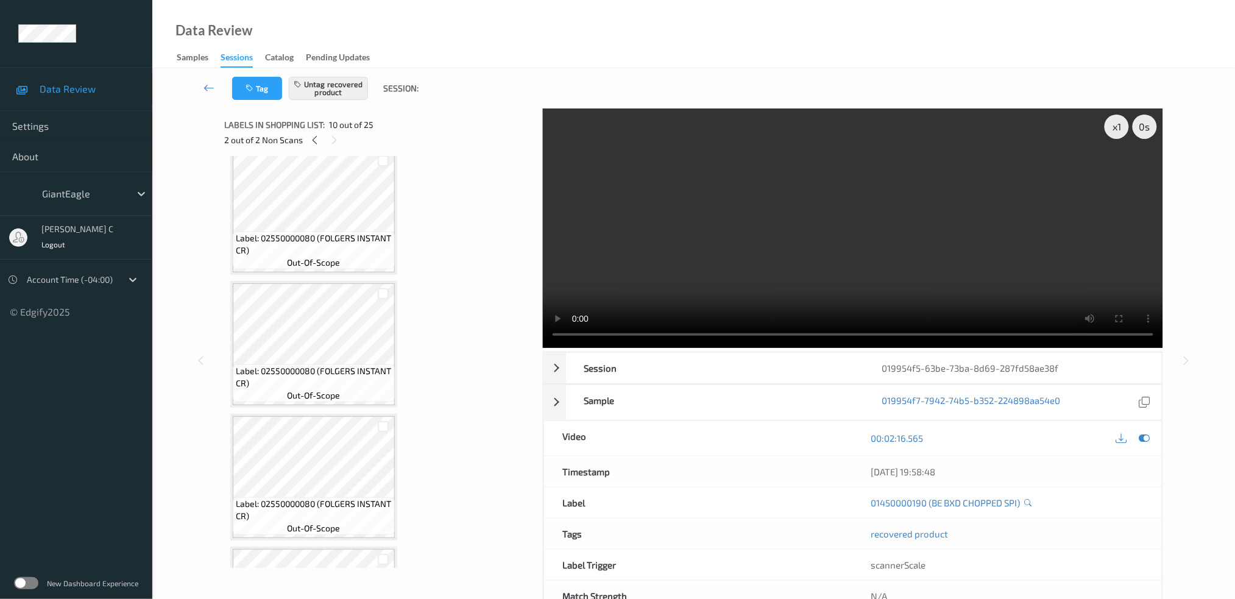
scroll to position [0, 0]
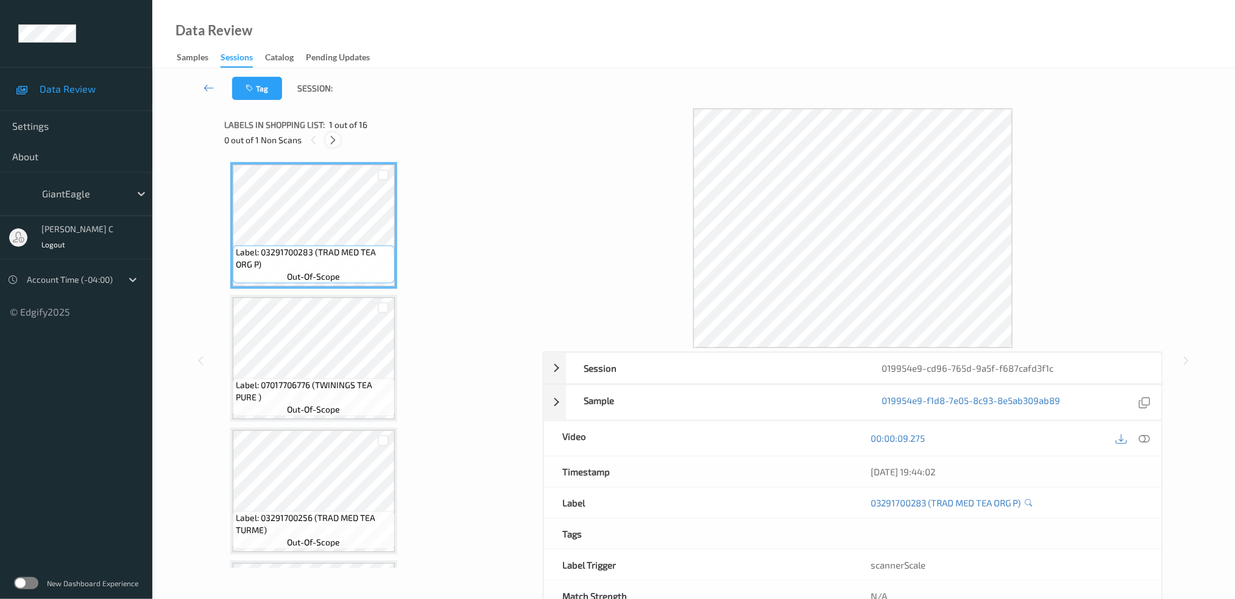
click at [336, 139] on div at bounding box center [332, 139] width 15 height 15
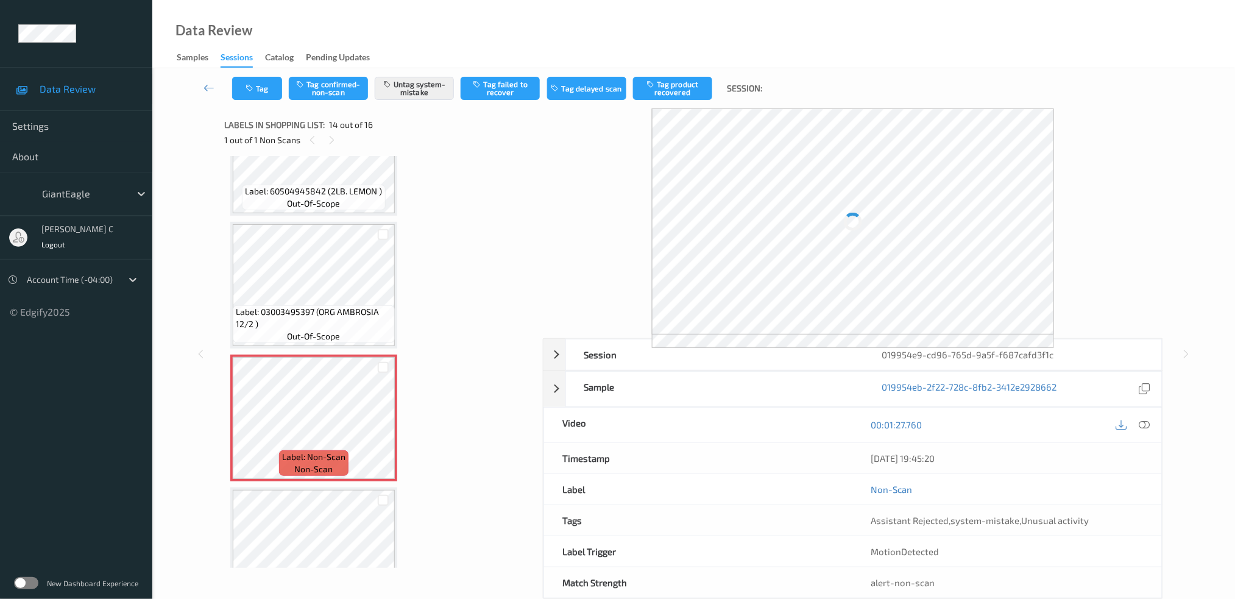
scroll to position [1507, 0]
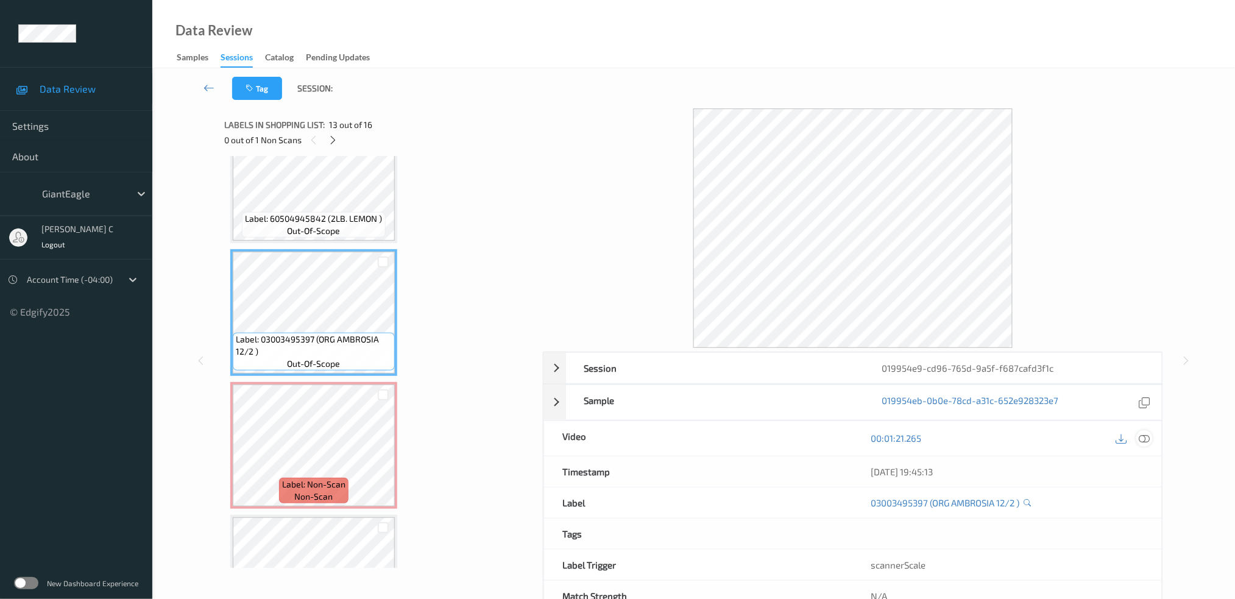
click at [1142, 435] on icon at bounding box center [1144, 438] width 11 height 11
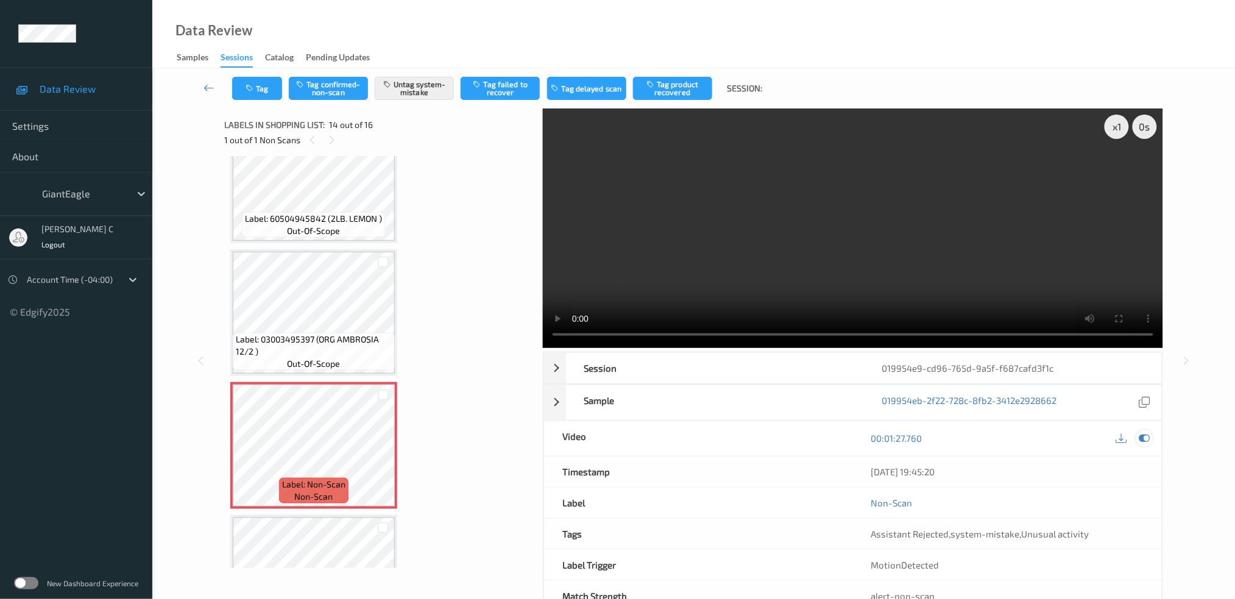
click at [1146, 441] on icon at bounding box center [1144, 438] width 11 height 11
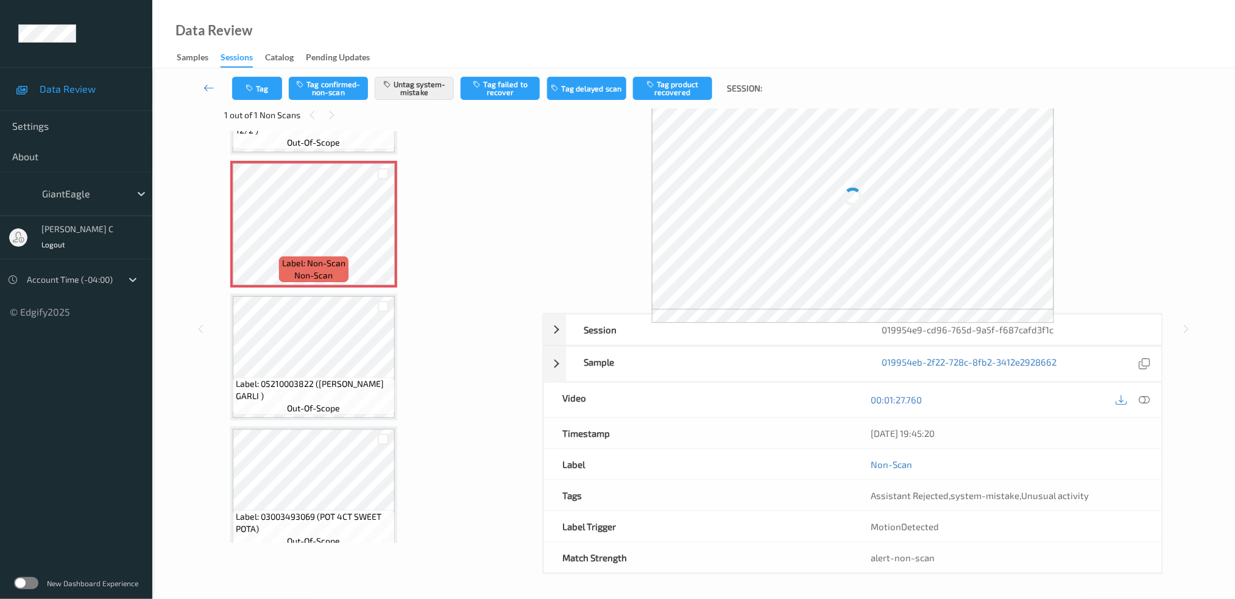
scroll to position [38, 0]
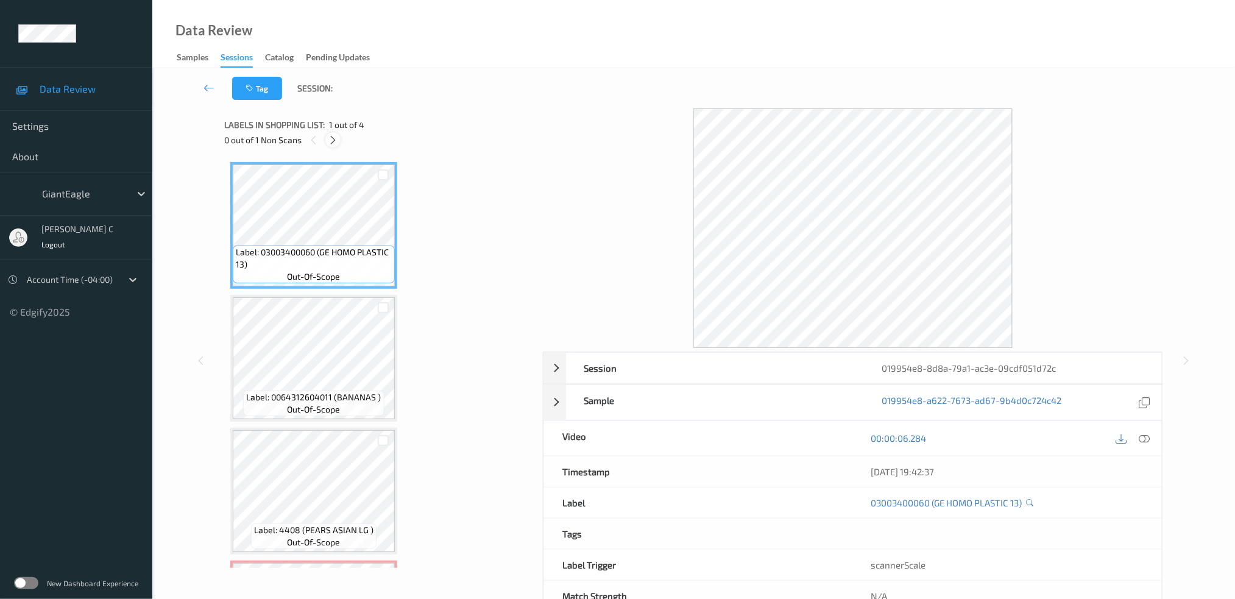
click at [337, 141] on icon at bounding box center [333, 140] width 10 height 11
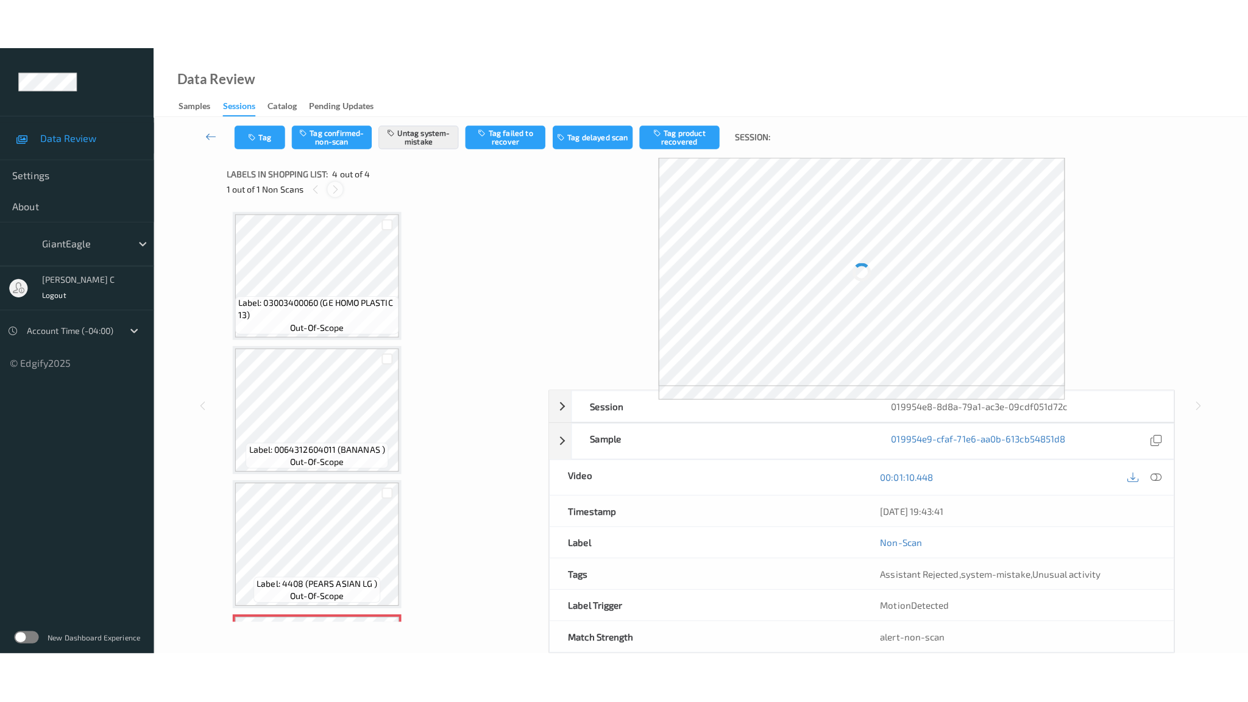
scroll to position [121, 0]
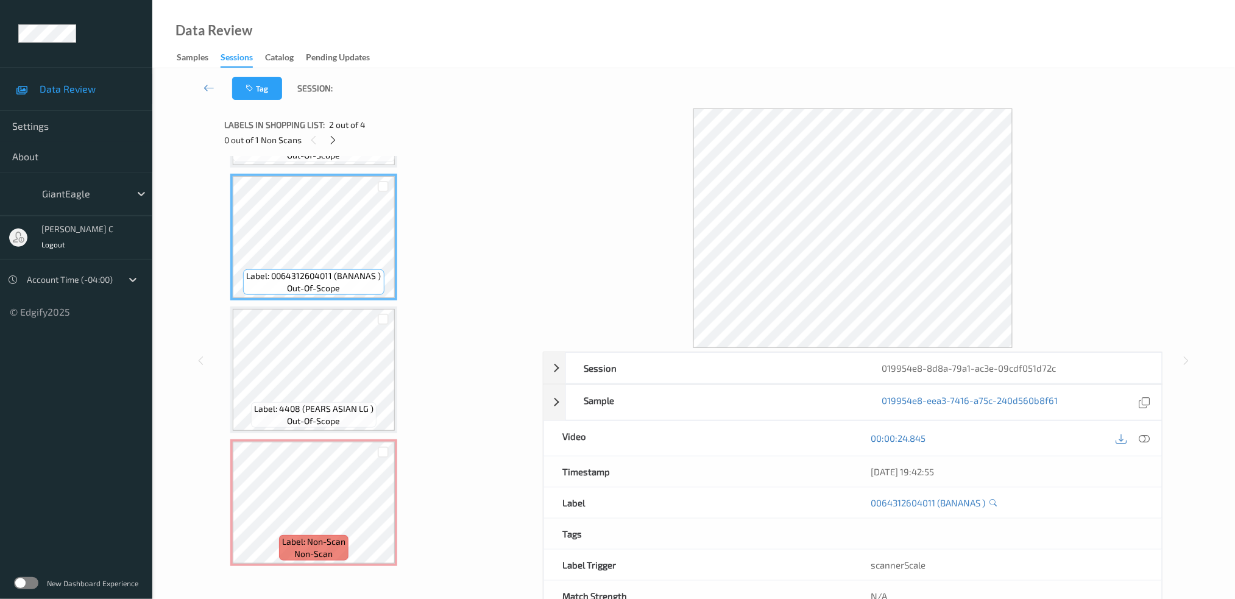
click at [1144, 423] on div "00:00:24.845" at bounding box center [1007, 438] width 309 height 35
click at [1143, 435] on icon at bounding box center [1144, 438] width 11 height 11
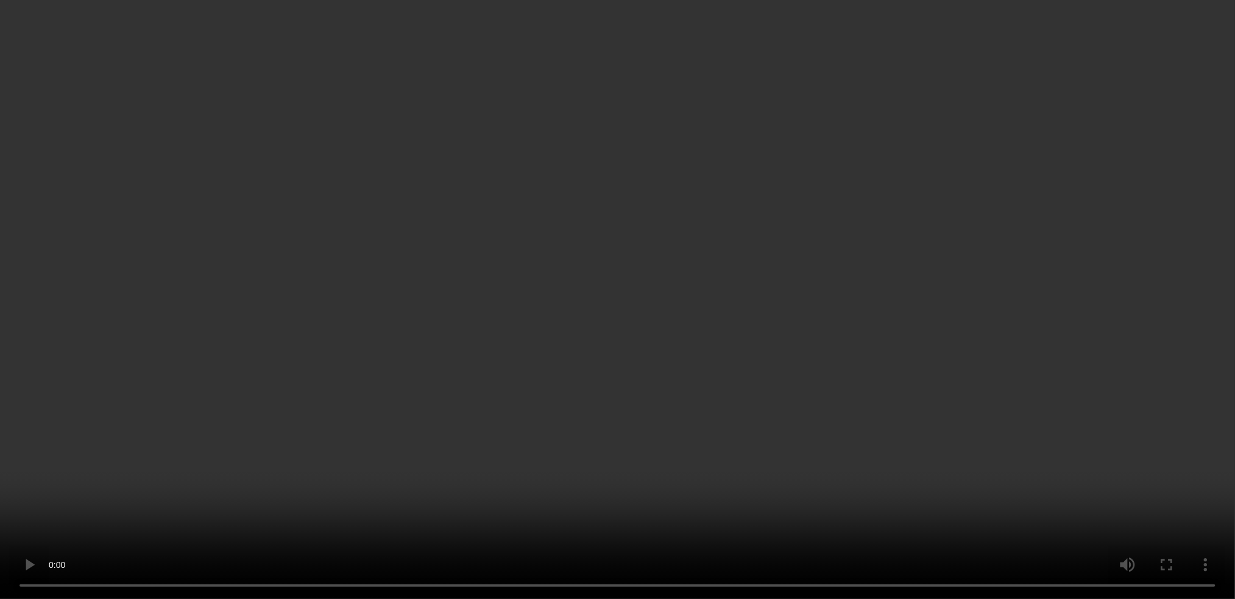
scroll to position [121, 0]
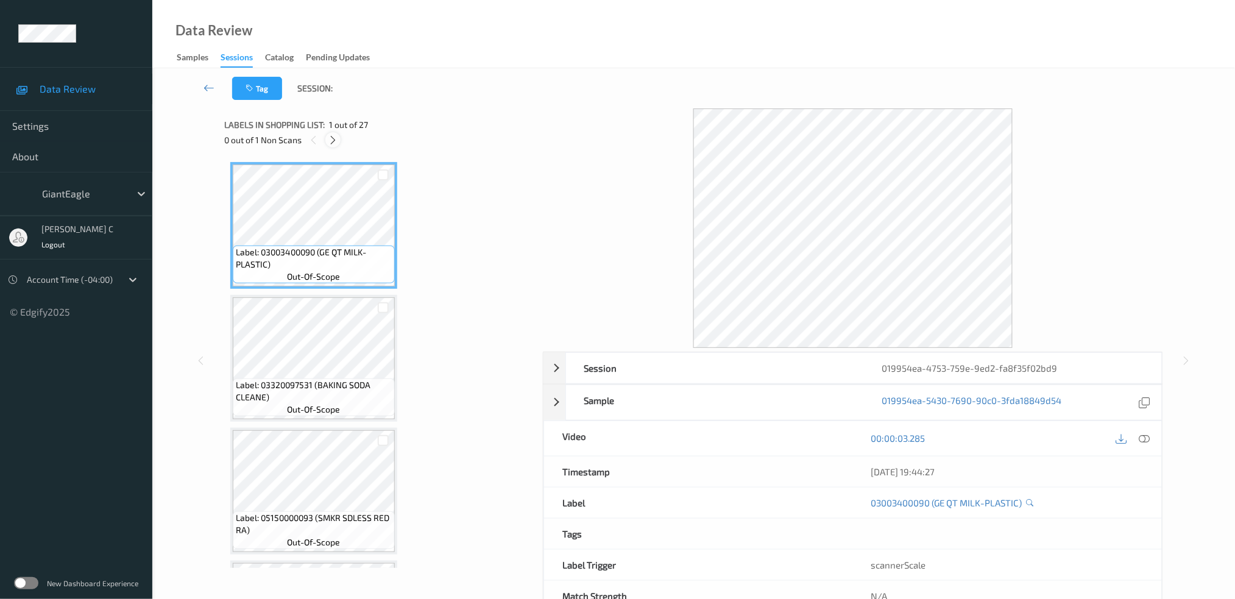
click at [338, 144] on icon at bounding box center [333, 140] width 10 height 11
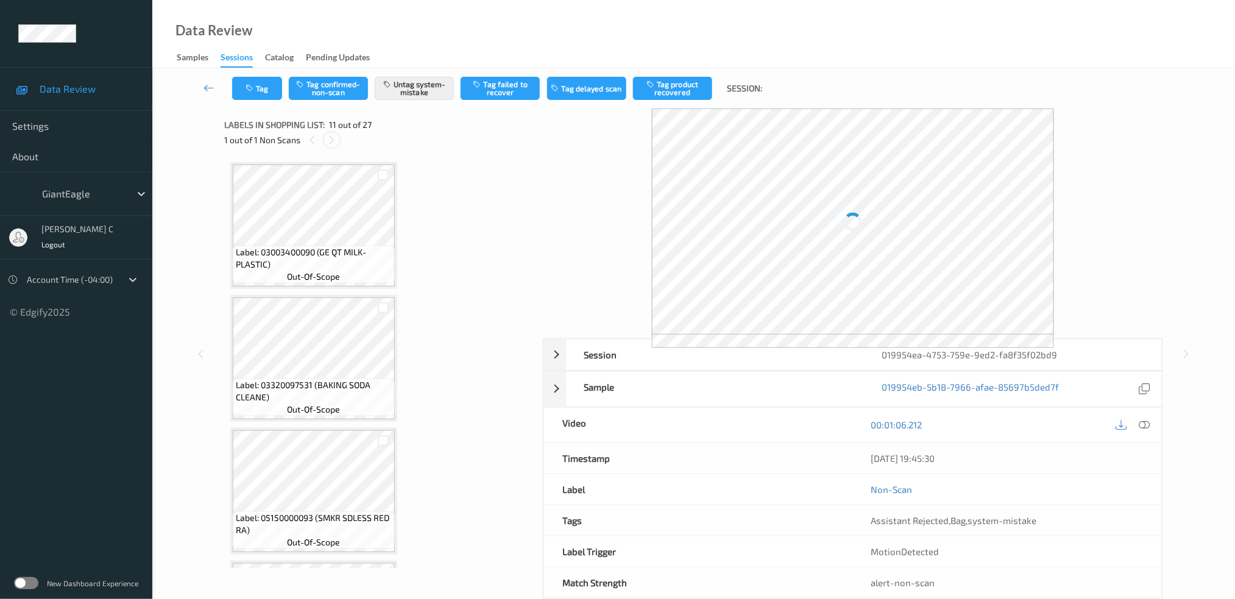
scroll to position [1193, 0]
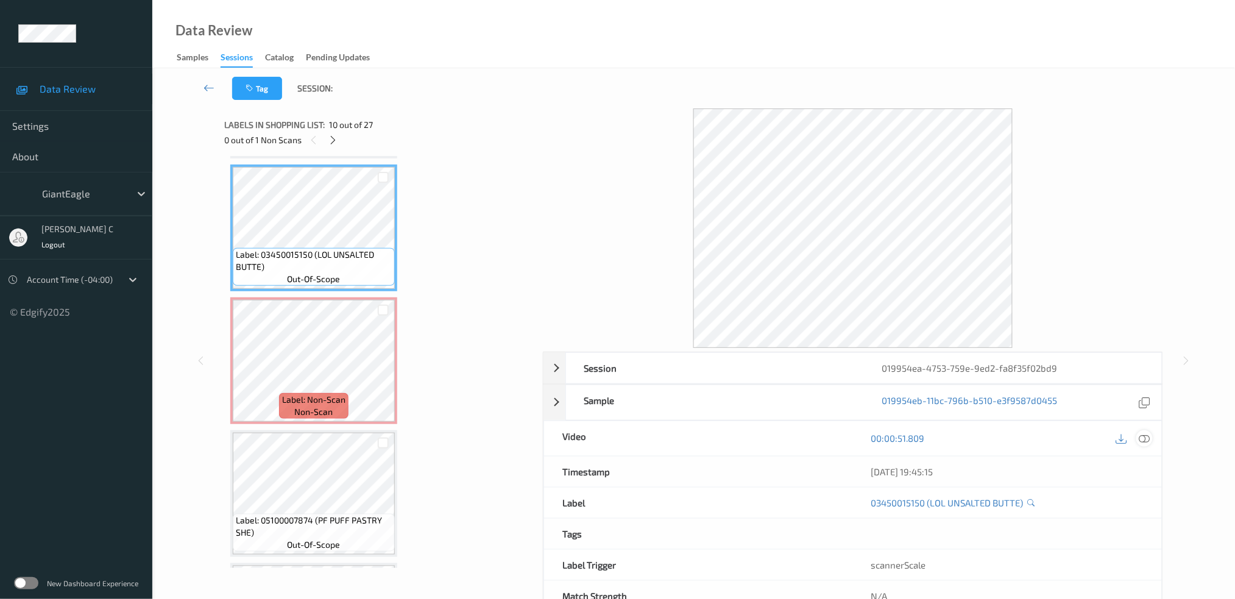
click at [1145, 436] on icon at bounding box center [1144, 438] width 11 height 11
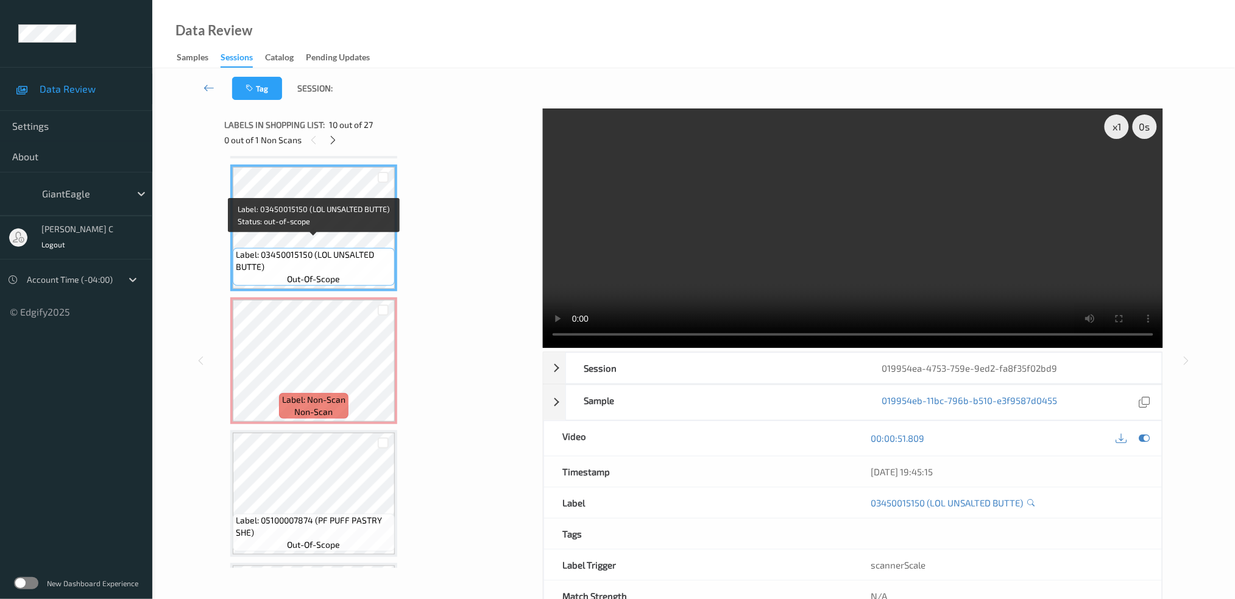
click at [357, 249] on span "Label: 03450015150 (LOL UNSALTED BUTTE)" at bounding box center [314, 261] width 156 height 24
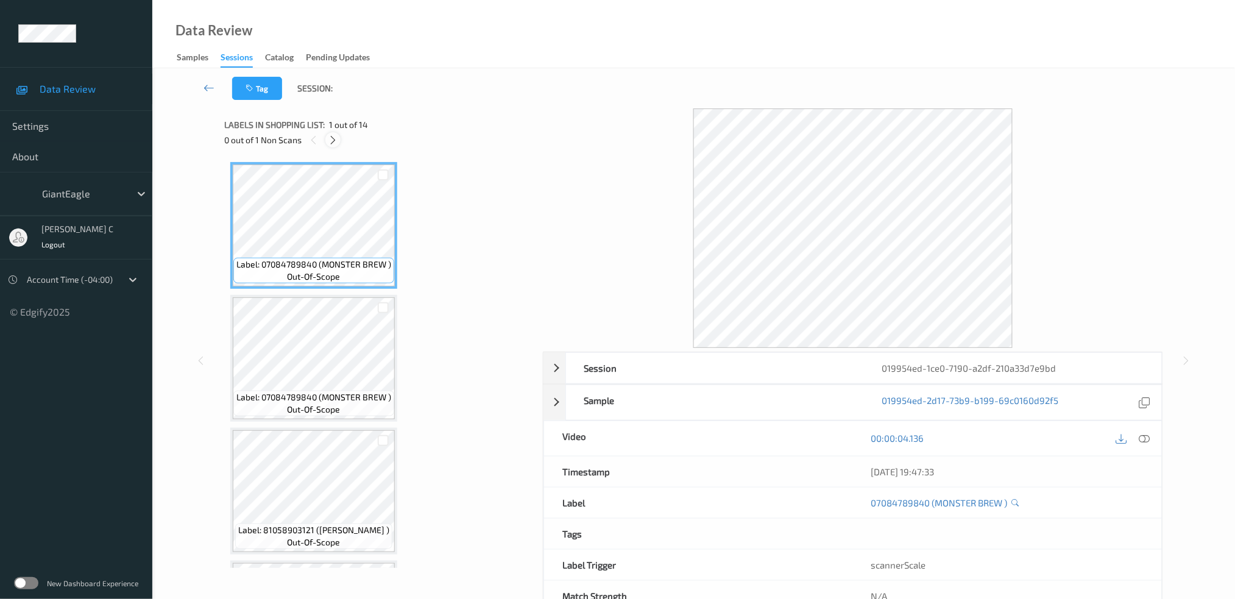
click at [335, 141] on icon at bounding box center [333, 140] width 10 height 11
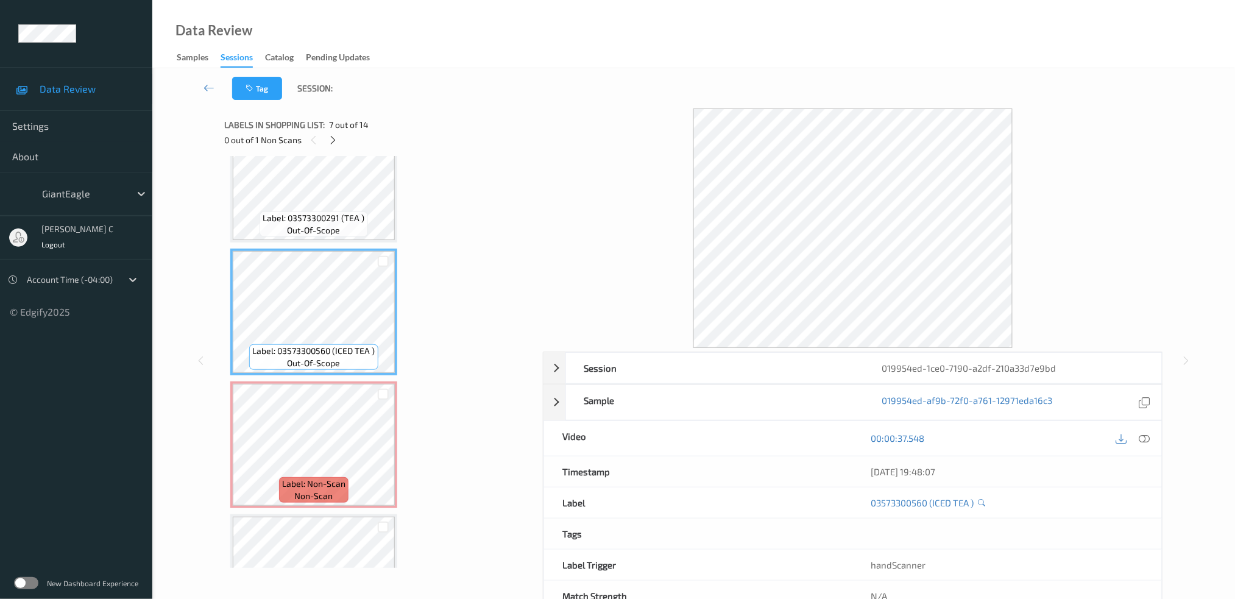
scroll to position [797, 0]
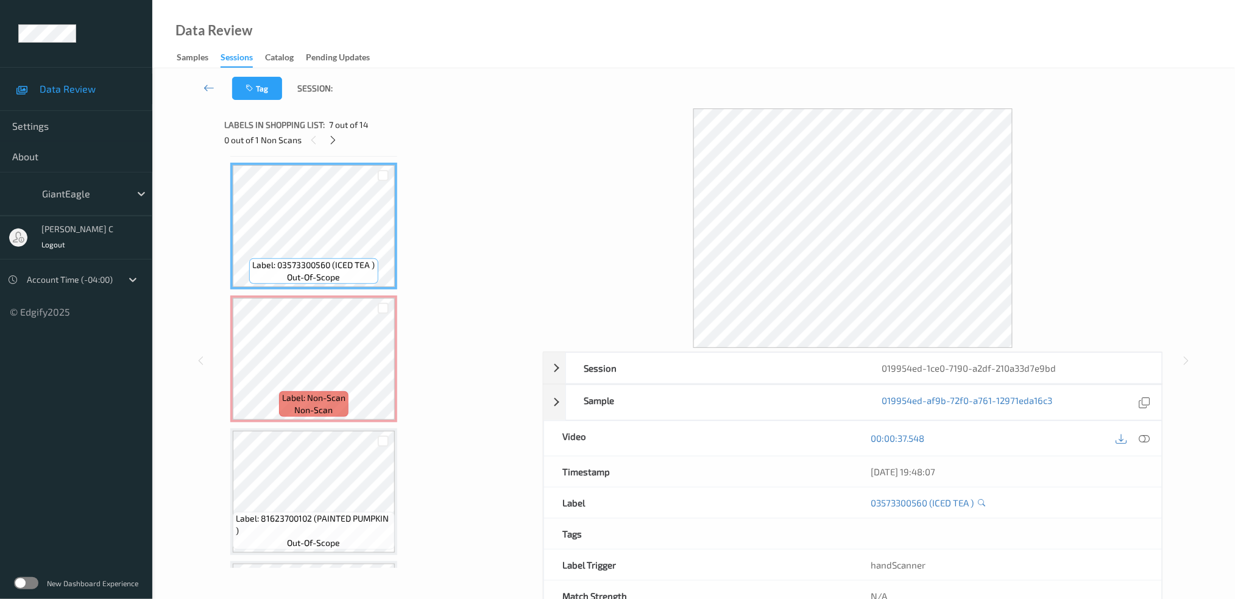
click at [334, 428] on div "Label: 81623700102 (PAINTED PUMPKIN ) out-of-scope" at bounding box center [313, 491] width 167 height 127
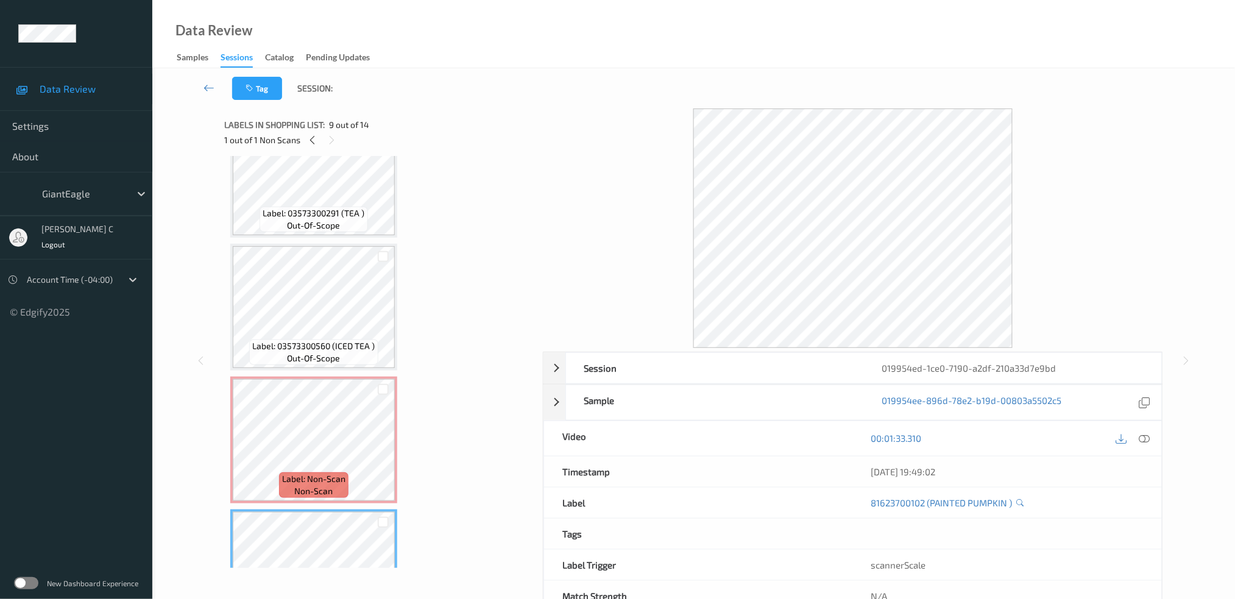
scroll to position [553, 0]
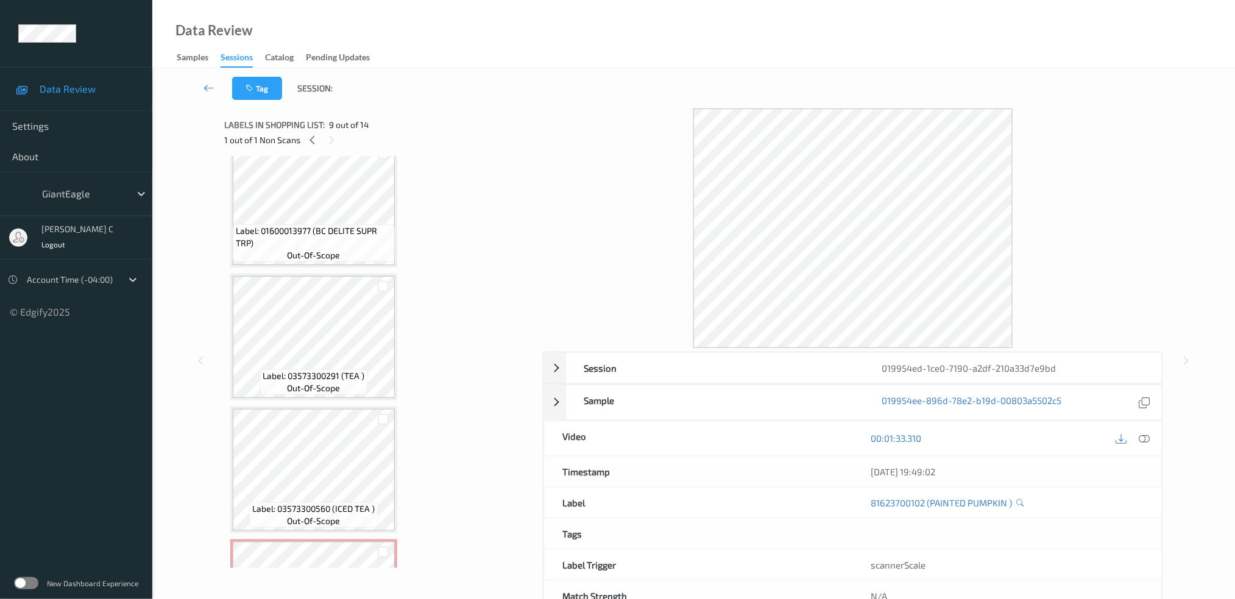
click at [299, 139] on div "1 out of 1 Non Scans" at bounding box center [379, 139] width 310 height 15
click at [309, 140] on icon at bounding box center [312, 140] width 10 height 11
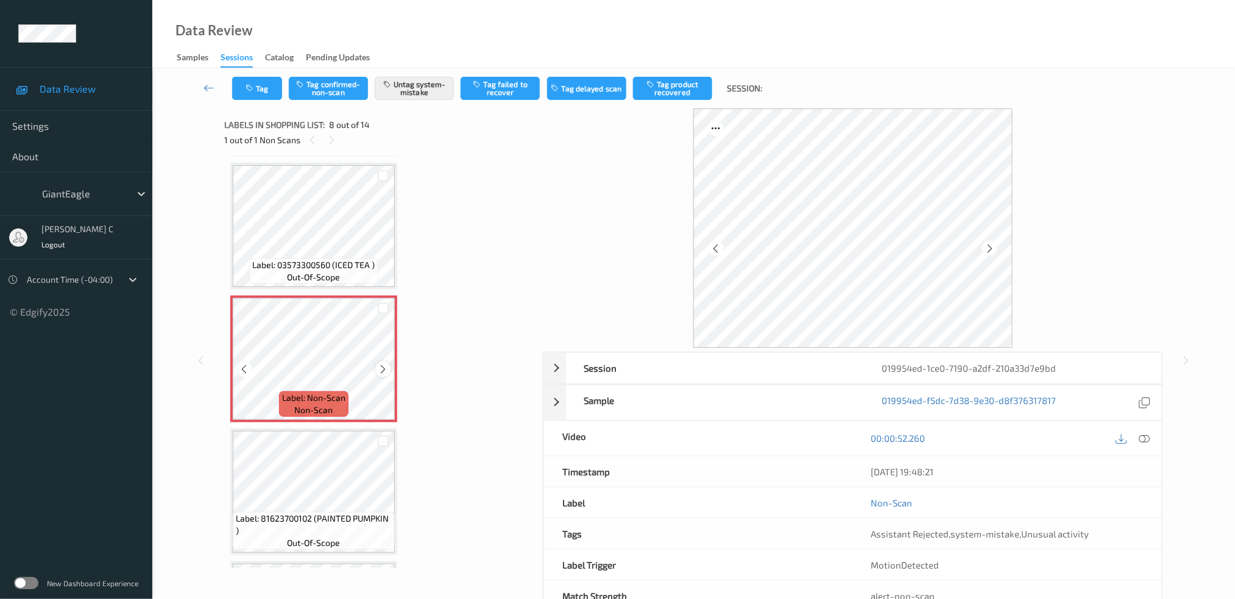
click at [375, 361] on div at bounding box center [382, 368] width 15 height 15
click at [378, 364] on icon at bounding box center [383, 369] width 10 height 11
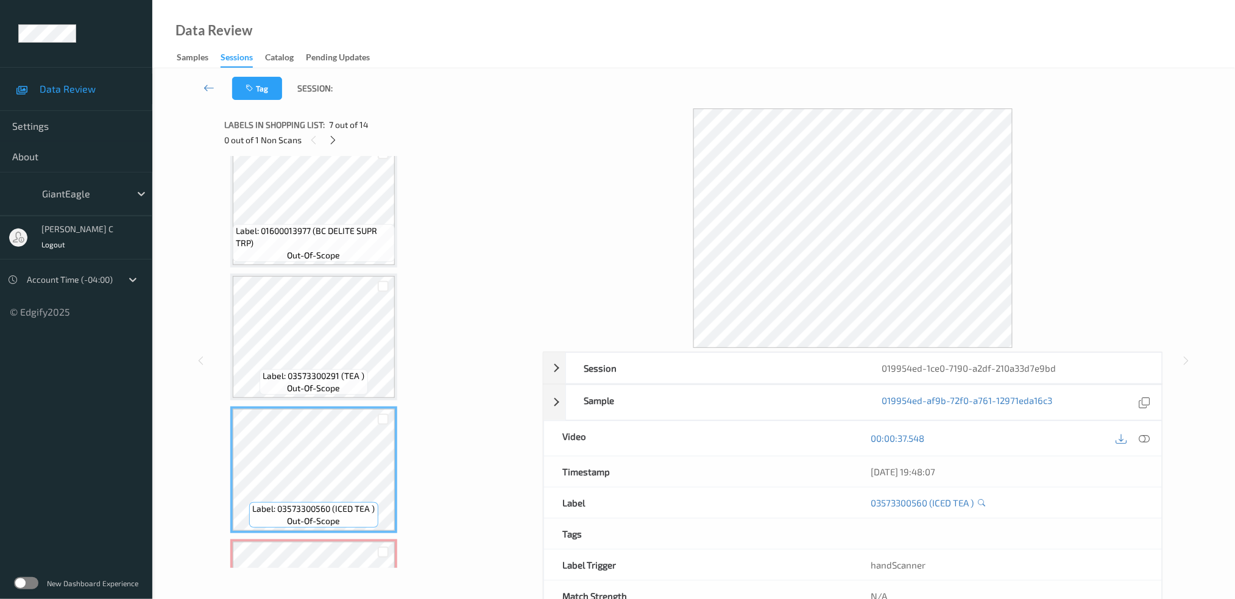
scroll to position [716, 0]
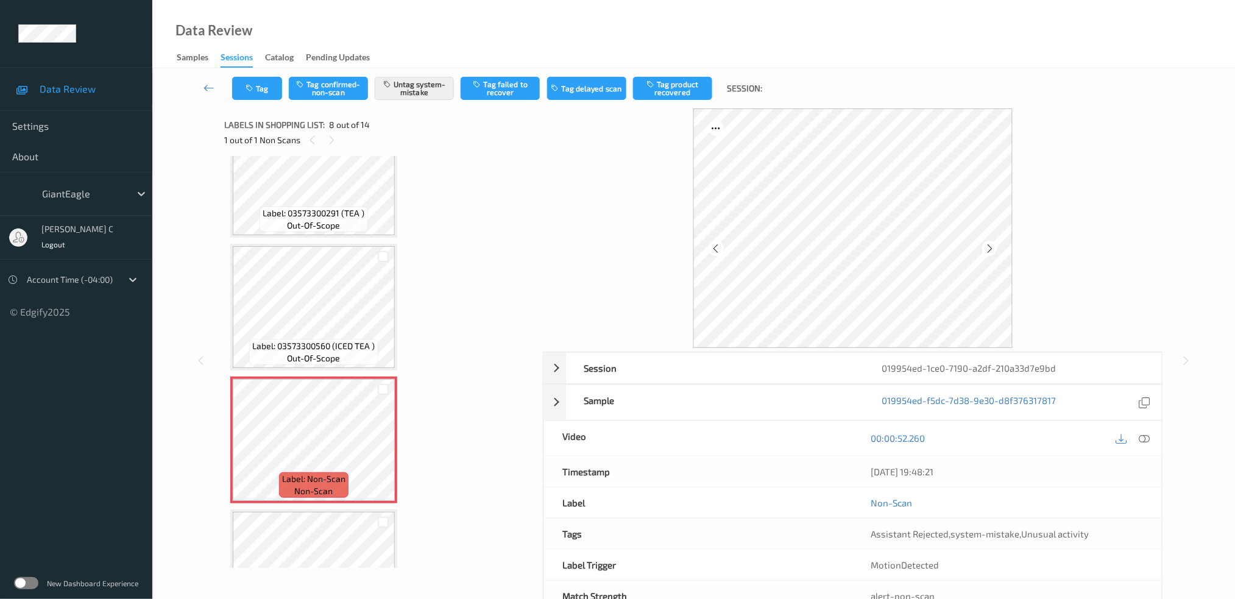
click at [310, 340] on span "Label: 03573300560 (ICED TEA )" at bounding box center [314, 346] width 123 height 12
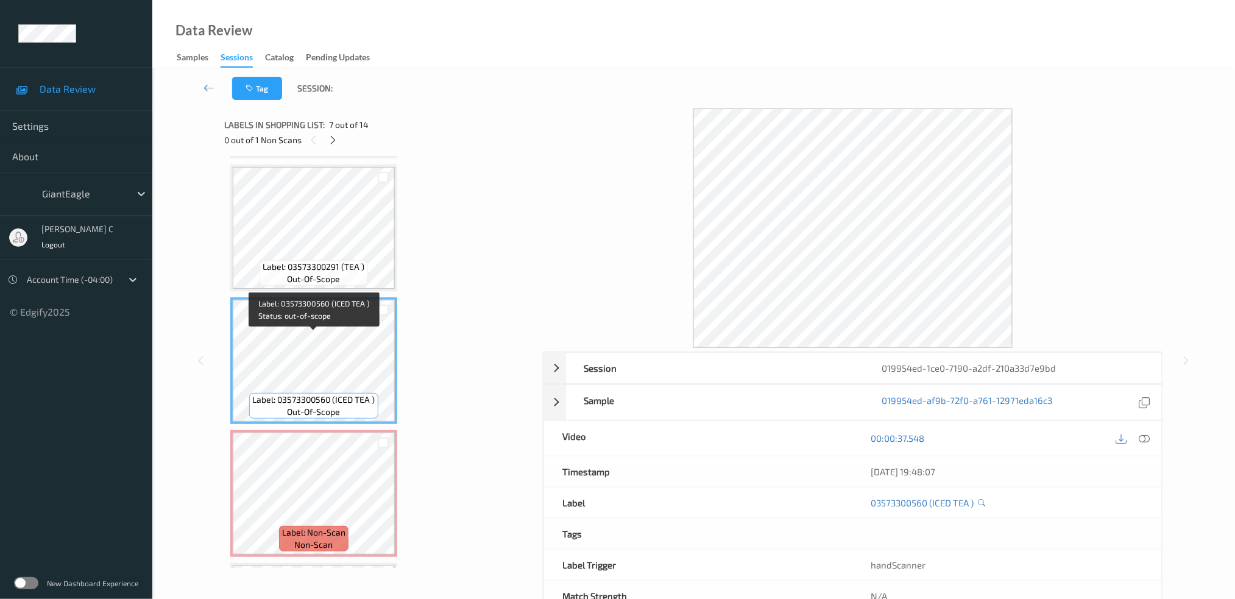
scroll to position [634, 0]
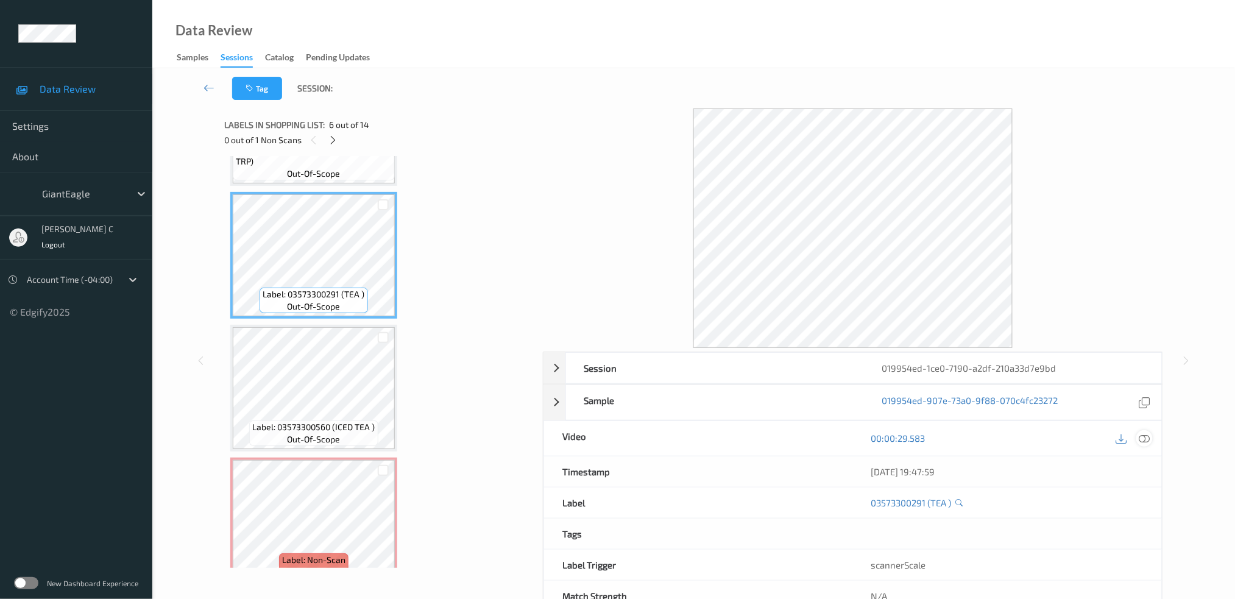
click at [1141, 442] on icon at bounding box center [1144, 438] width 11 height 11
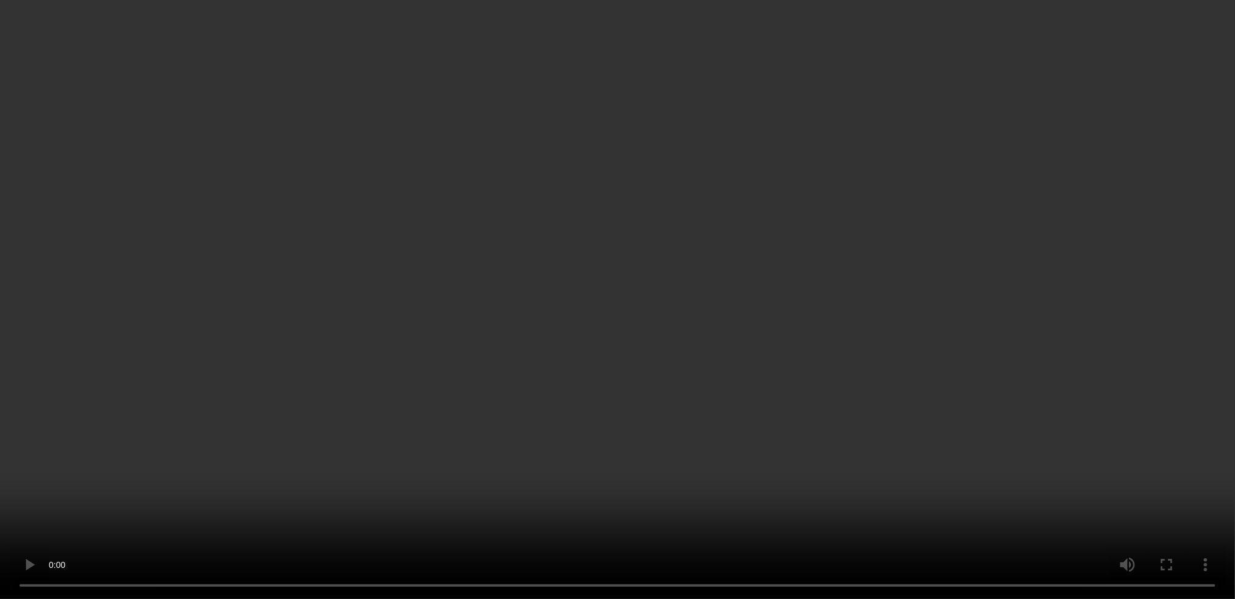
scroll to position [797, 0]
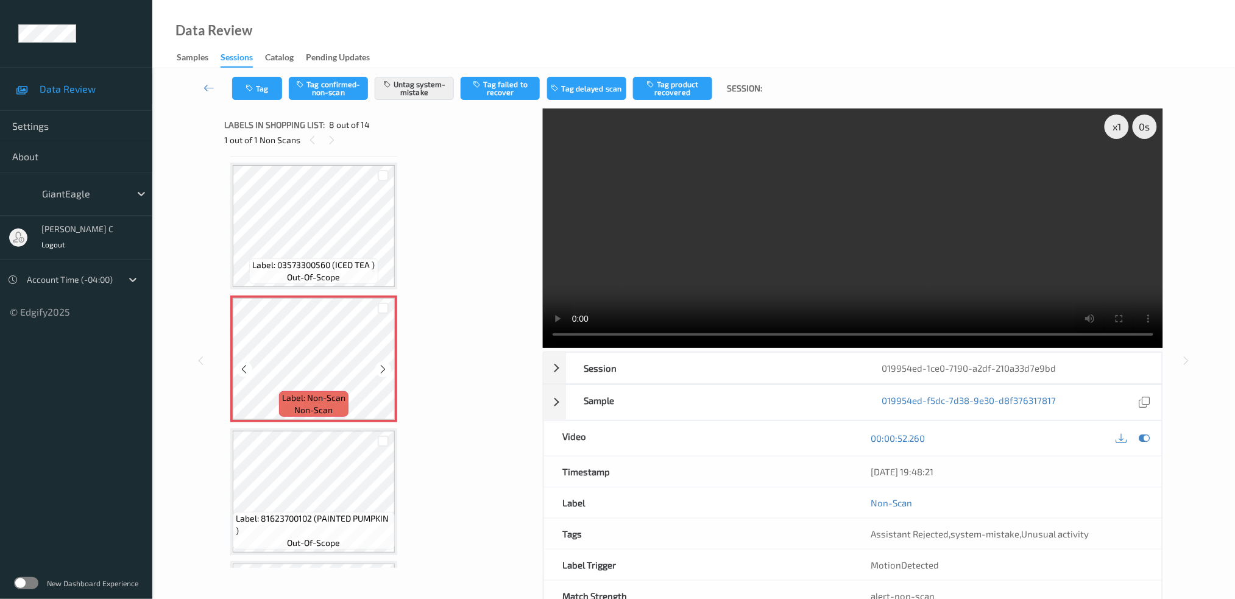
click at [379, 364] on icon at bounding box center [383, 369] width 10 height 11
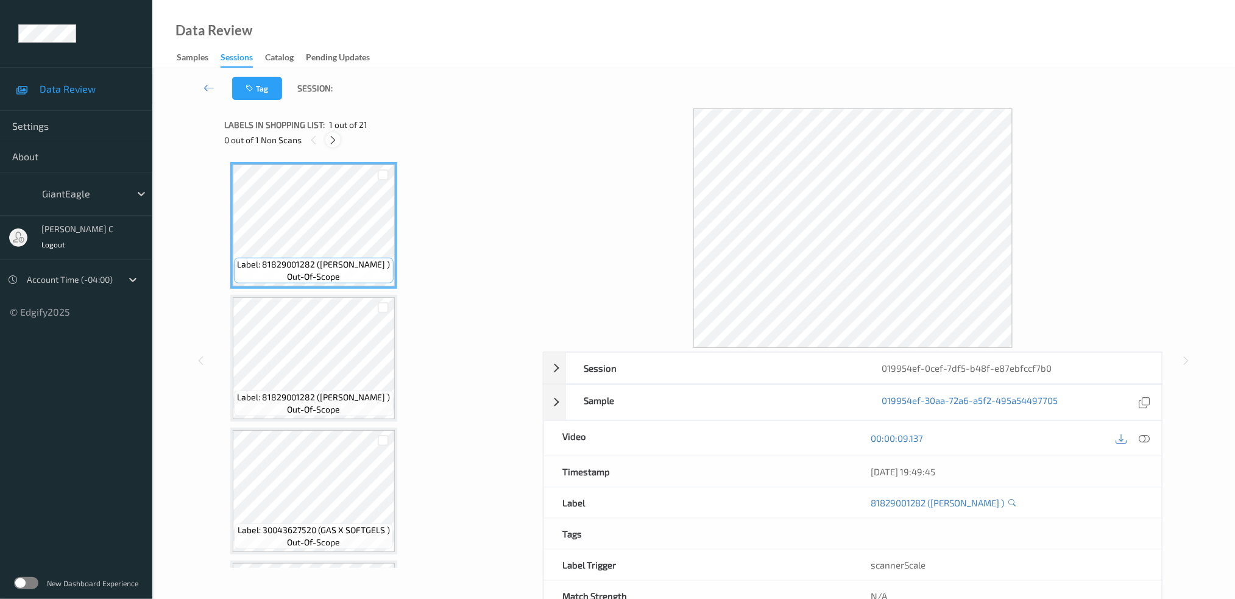
click at [332, 139] on icon at bounding box center [333, 140] width 10 height 11
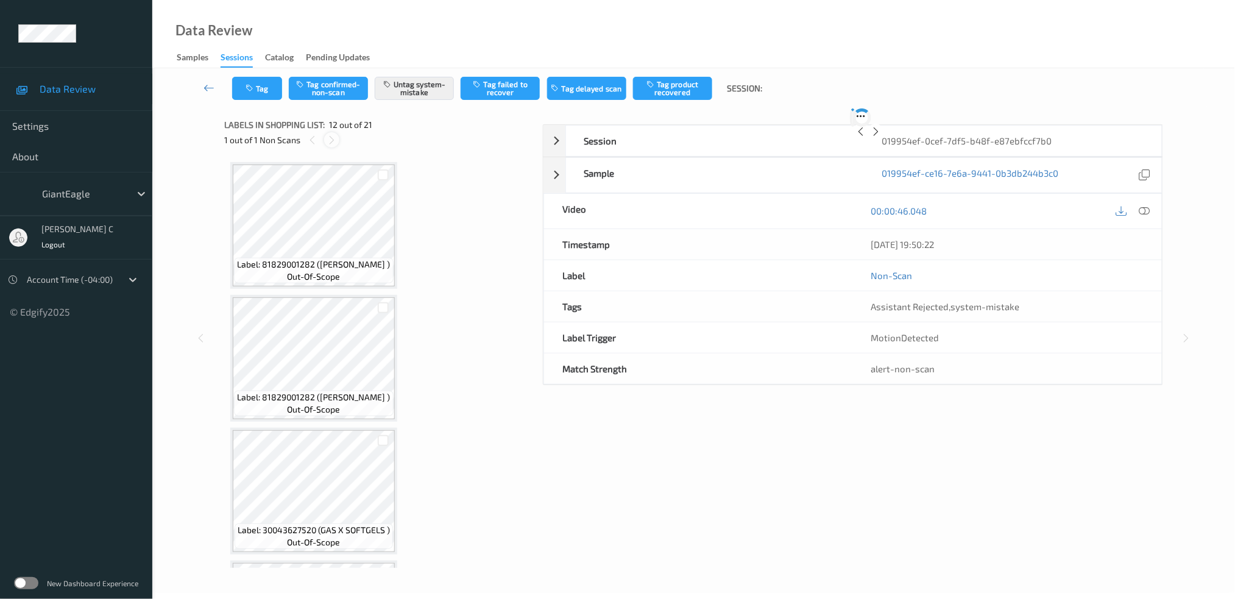
scroll to position [1324, 0]
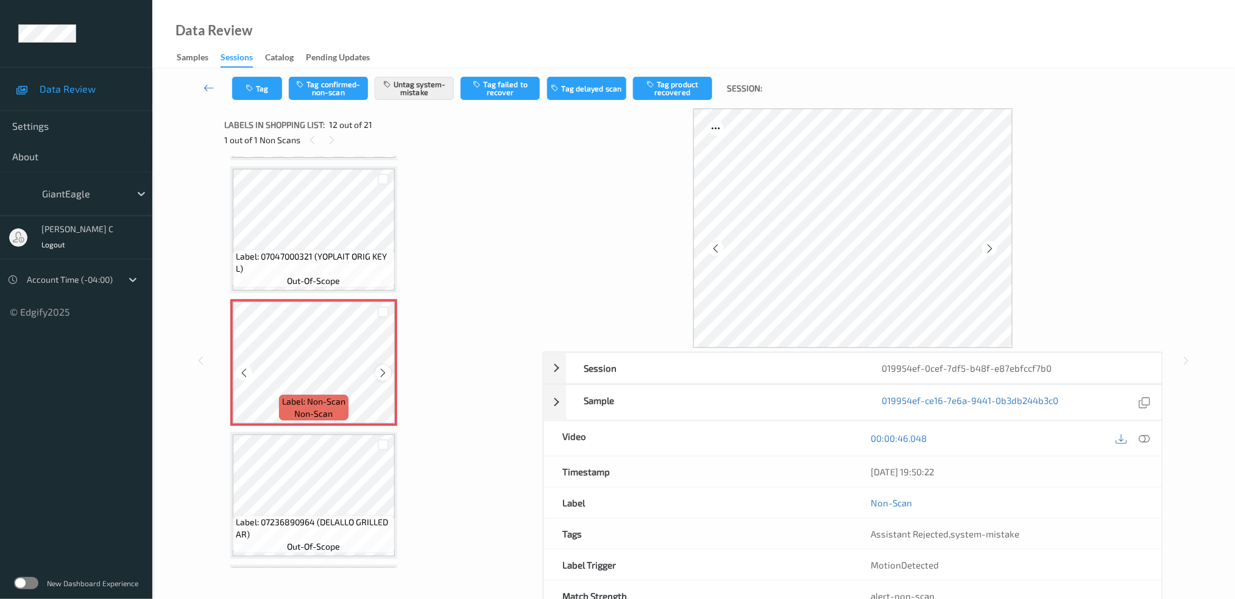
click at [379, 365] on div at bounding box center [382, 372] width 15 height 15
click at [382, 365] on div at bounding box center [382, 372] width 15 height 15
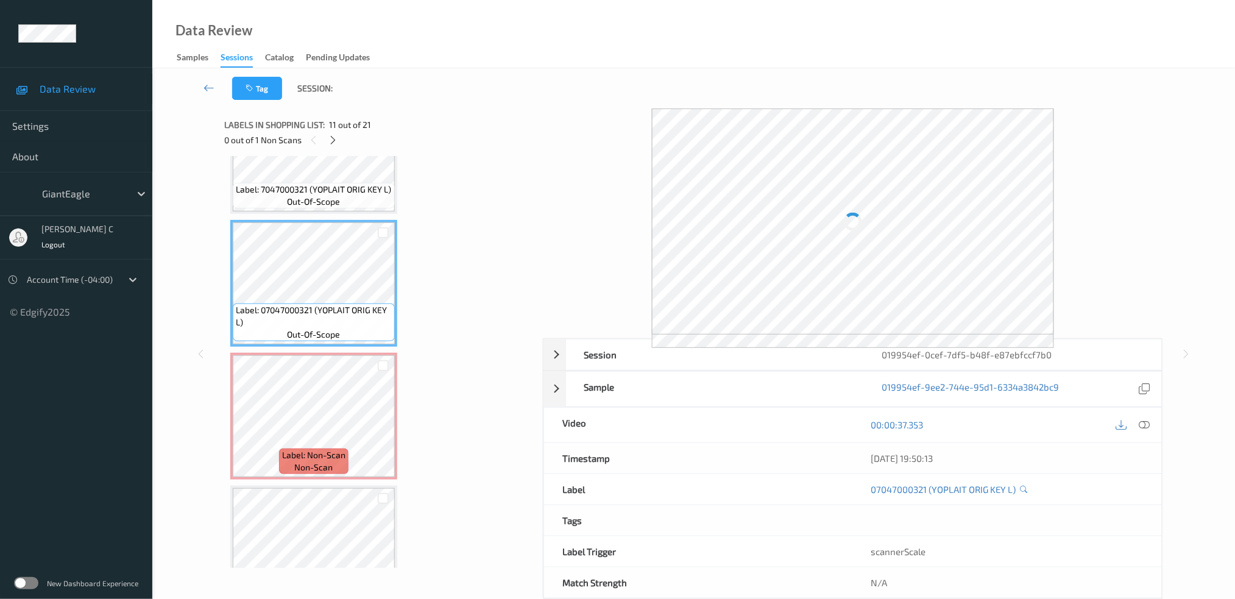
scroll to position [1243, 0]
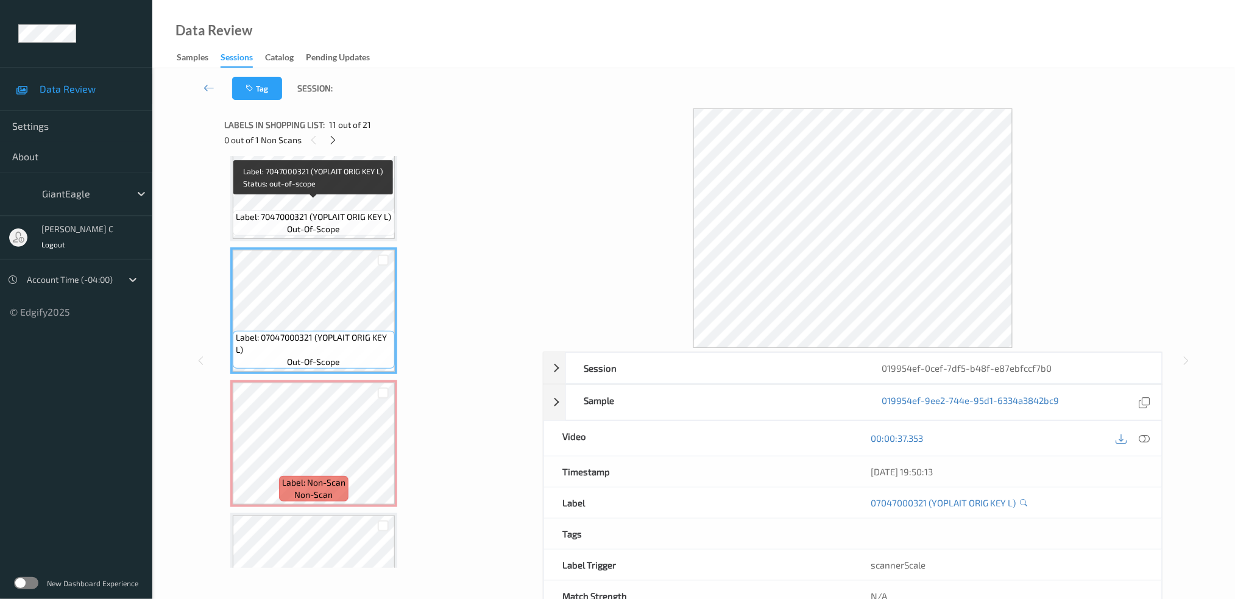
click at [311, 211] on span "Label: 7047000321 (YOPLAIT ORIG KEY L)" at bounding box center [313, 217] width 155 height 12
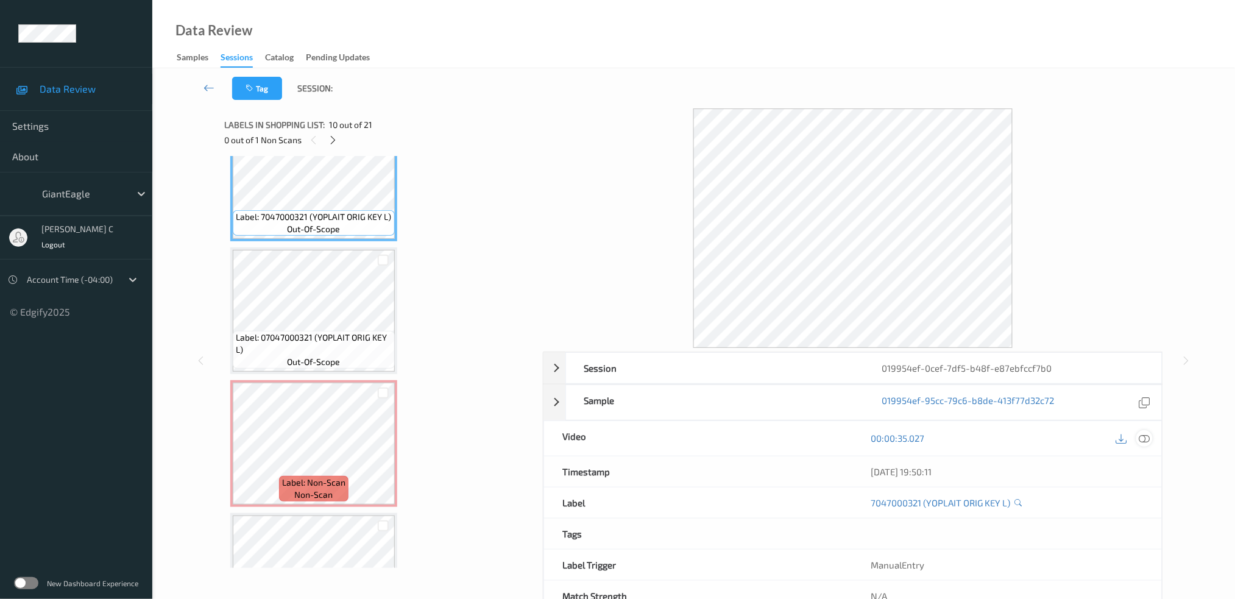
click at [1147, 433] on div at bounding box center [1133, 438] width 40 height 16
click at [1145, 448] on div "00:00:35.027" at bounding box center [1007, 438] width 309 height 35
click at [1149, 442] on icon at bounding box center [1144, 438] width 11 height 11
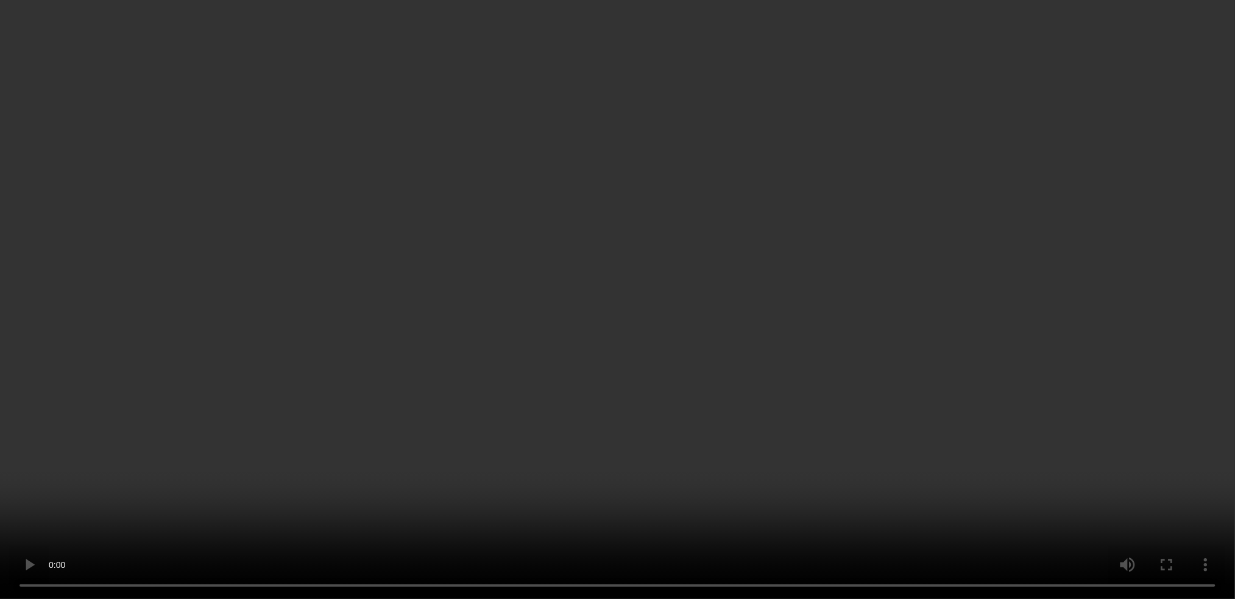
scroll to position [0, 0]
